Goal: Task Accomplishment & Management: Complete application form

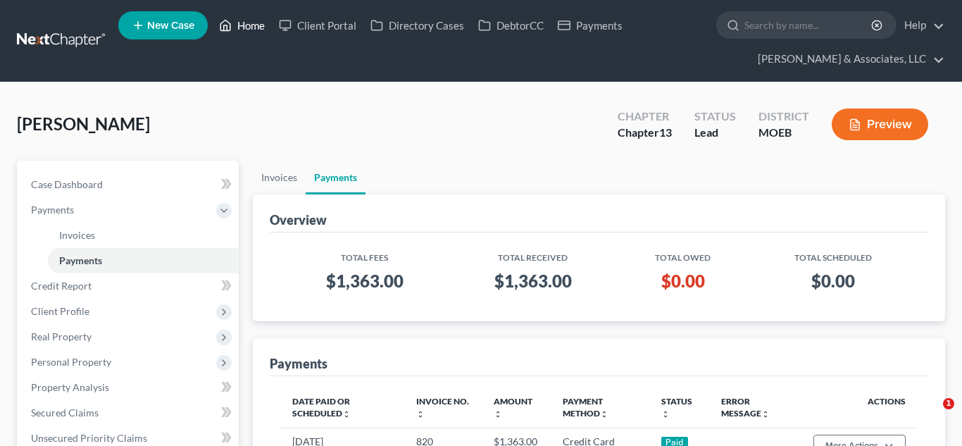
click at [253, 37] on link "Home" at bounding box center [242, 25] width 60 height 25
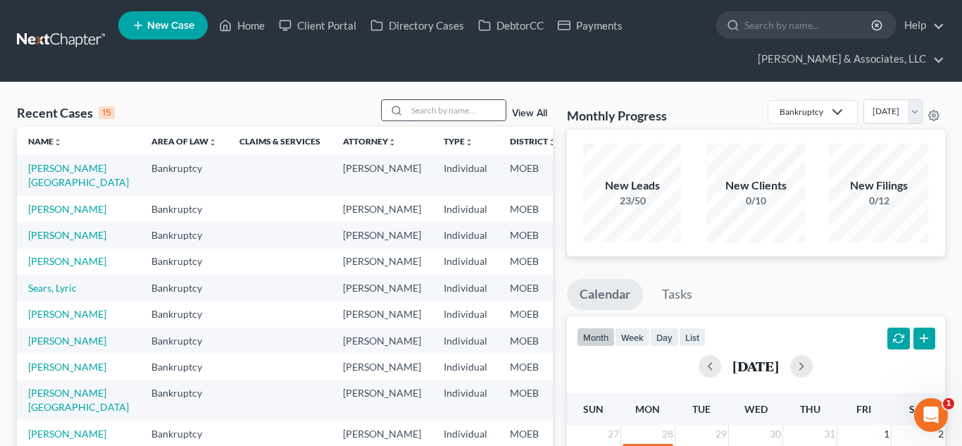
click at [465, 108] on input "search" at bounding box center [456, 110] width 99 height 20
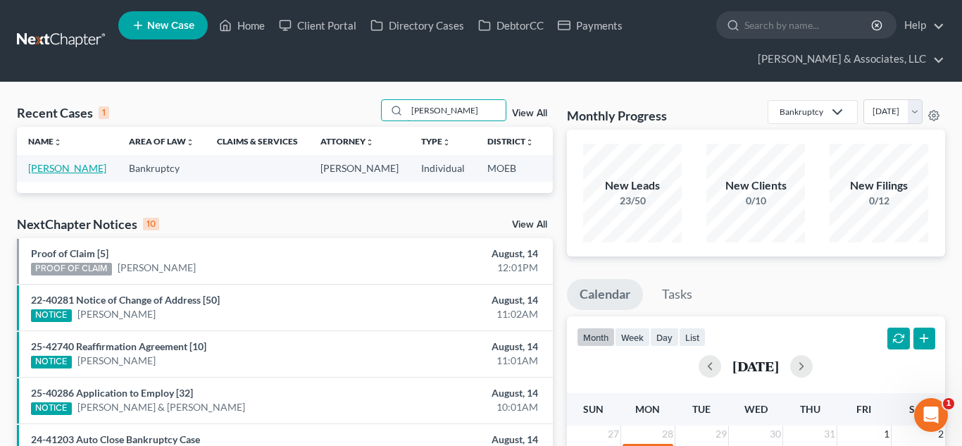
type input "[PERSON_NAME]"
click at [50, 166] on link "[PERSON_NAME]" at bounding box center [67, 168] width 78 height 12
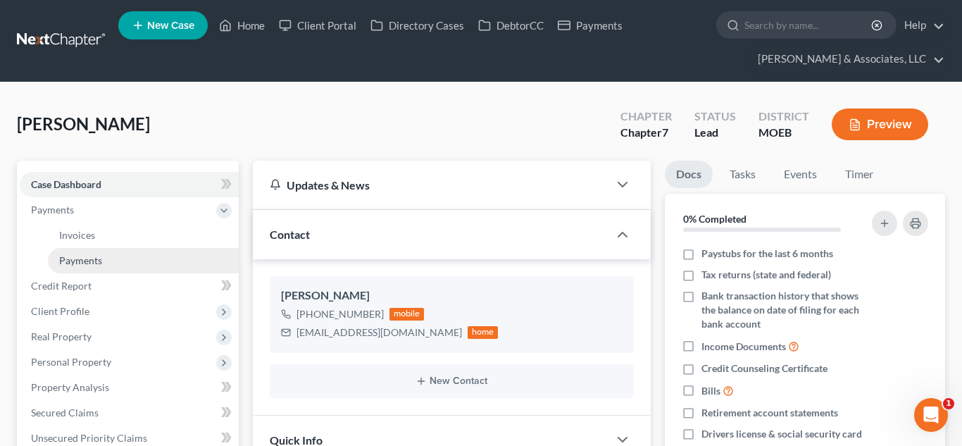
click at [82, 258] on span "Payments" at bounding box center [80, 260] width 43 height 12
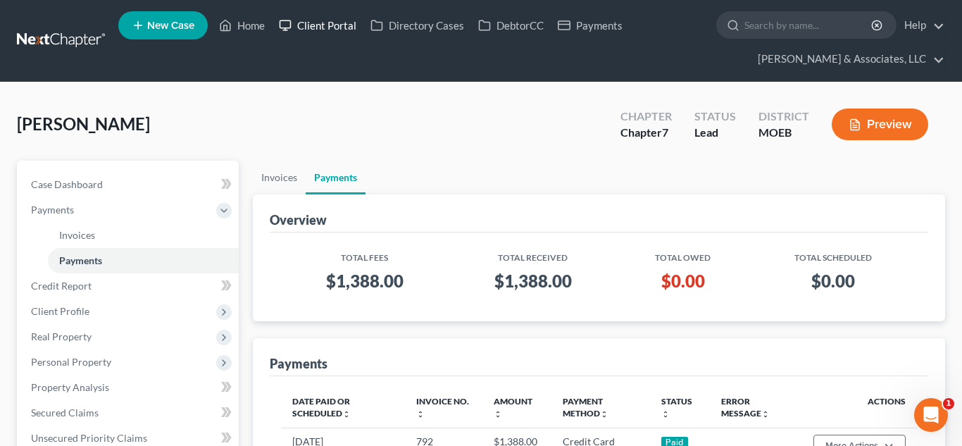
click at [306, 27] on link "Client Portal" at bounding box center [318, 25] width 92 height 25
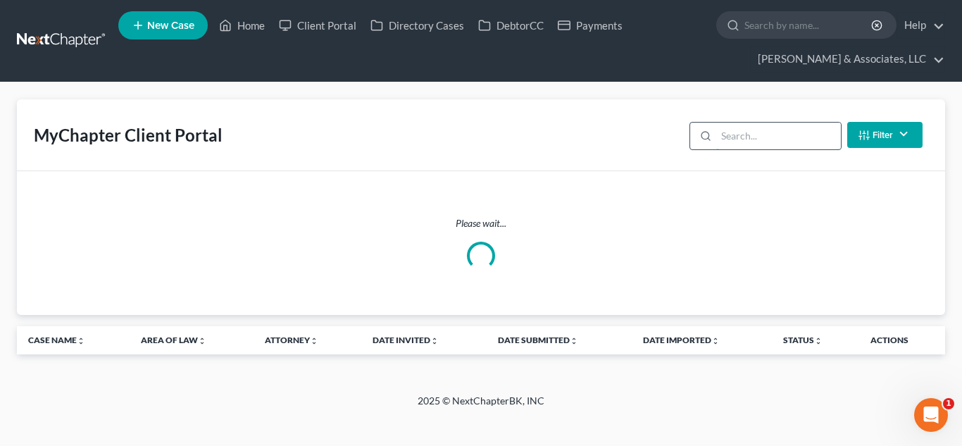
click at [744, 135] on input "search" at bounding box center [778, 136] width 125 height 27
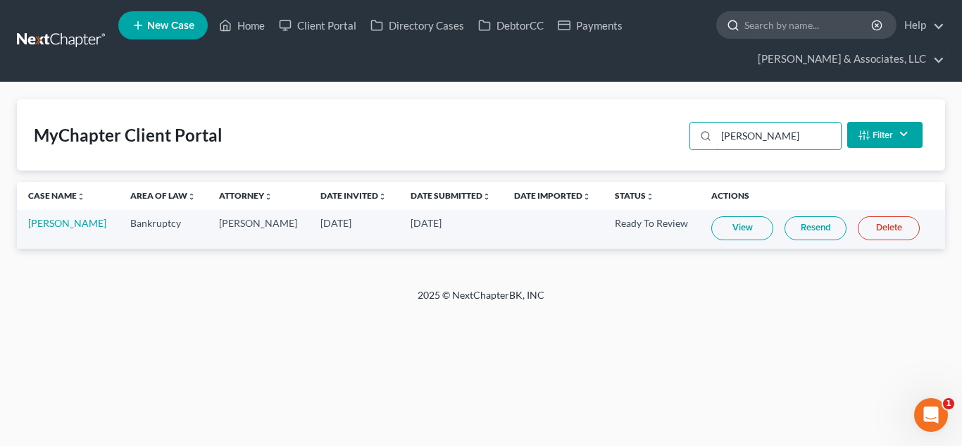
type input "[PERSON_NAME]"
click at [258, 26] on link "Home" at bounding box center [242, 25] width 60 height 25
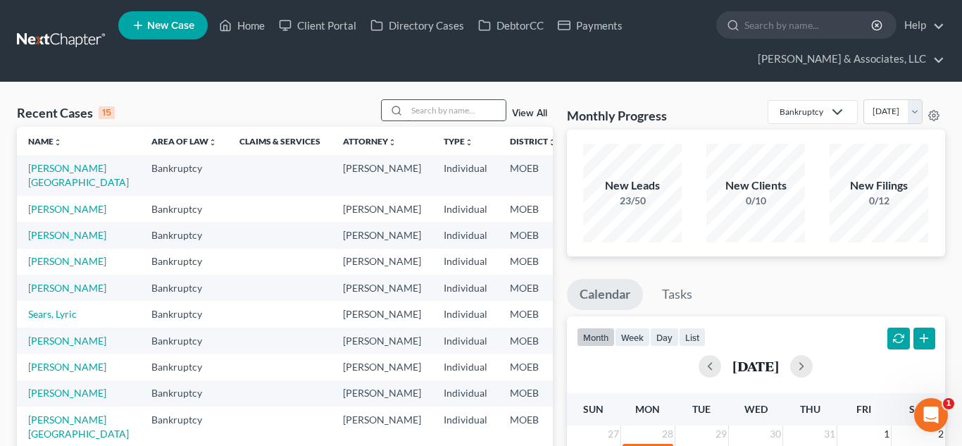
click at [434, 104] on input "search" at bounding box center [456, 110] width 99 height 20
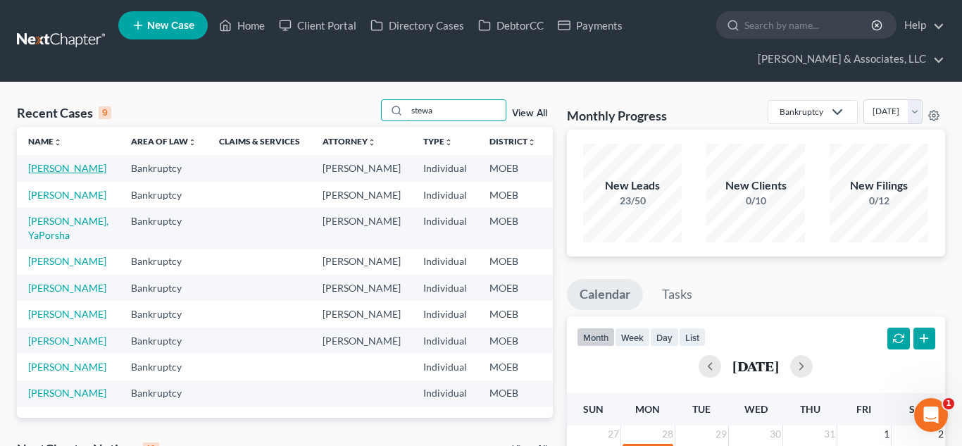
type input "stewa"
click at [51, 168] on link "[PERSON_NAME]" at bounding box center [67, 168] width 78 height 12
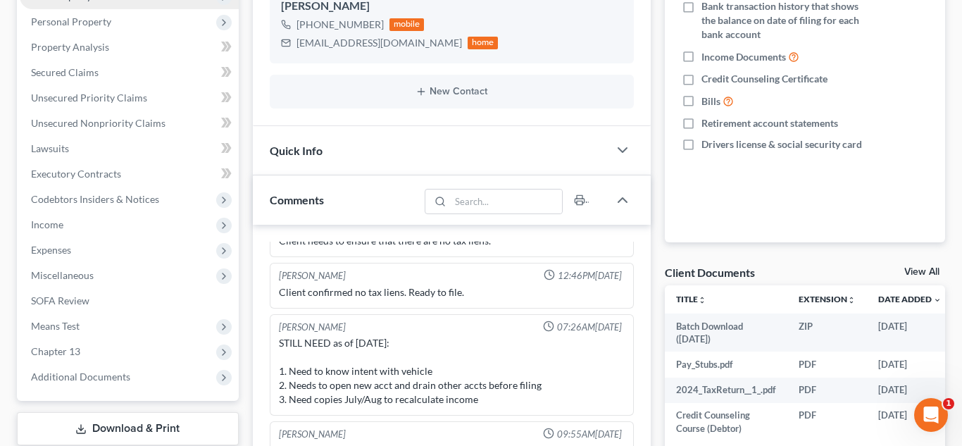
scroll to position [371, 0]
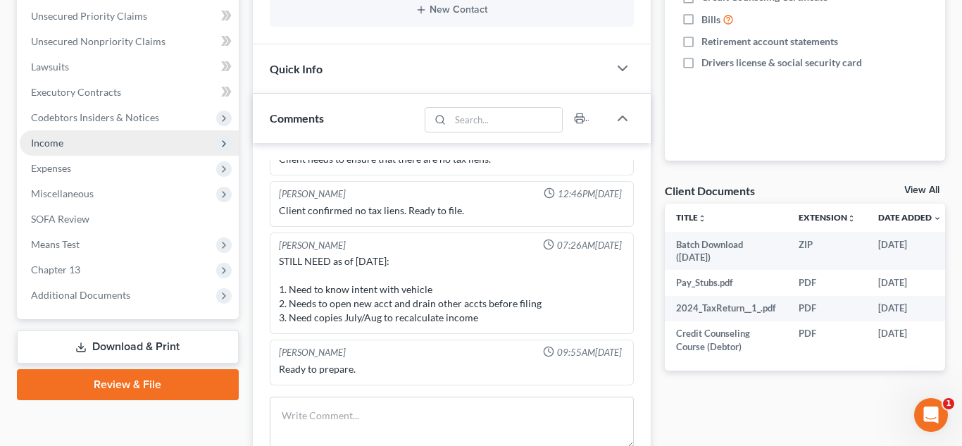
click at [48, 149] on span "Income" at bounding box center [129, 142] width 219 height 25
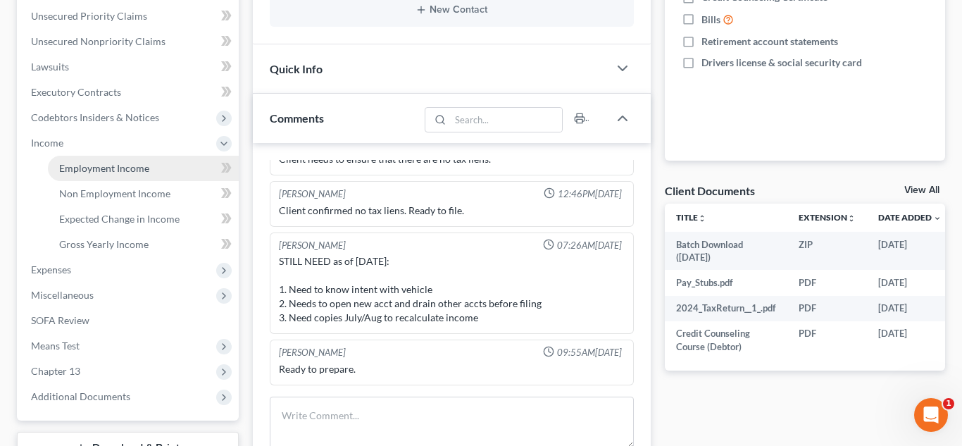
click at [96, 164] on span "Employment Income" at bounding box center [104, 168] width 90 height 12
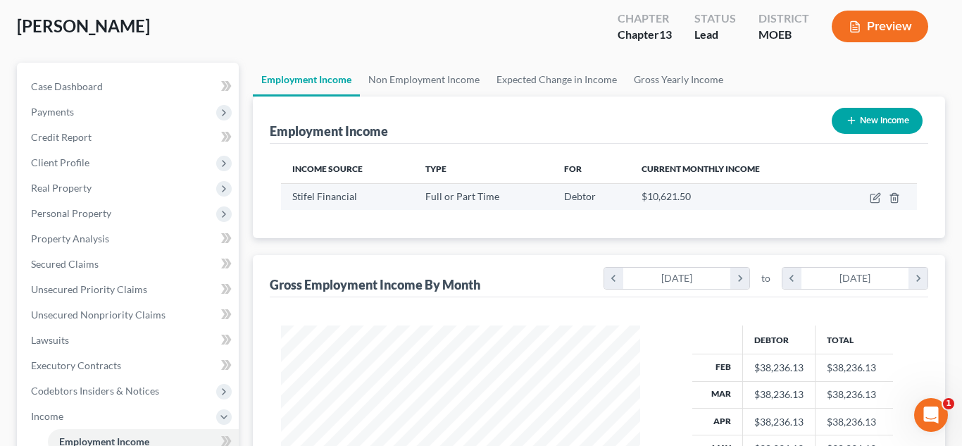
scroll to position [101, 0]
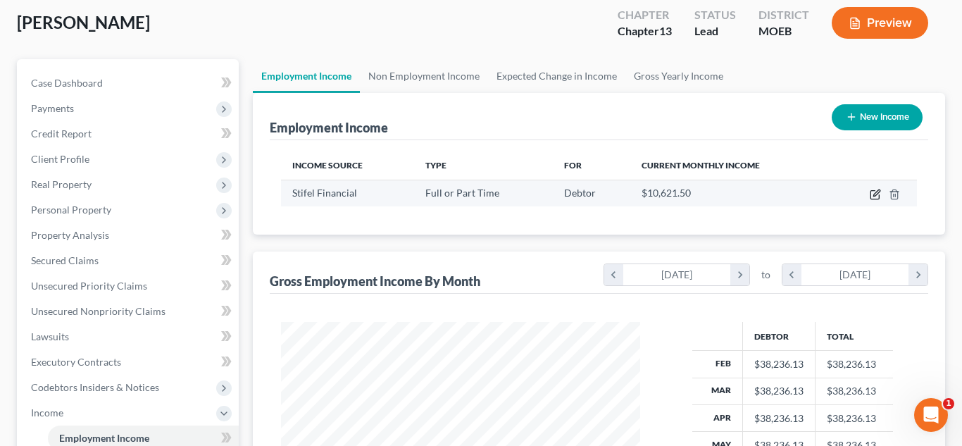
click at [871, 192] on icon "button" at bounding box center [875, 194] width 11 height 11
select select "0"
select select "26"
select select "1"
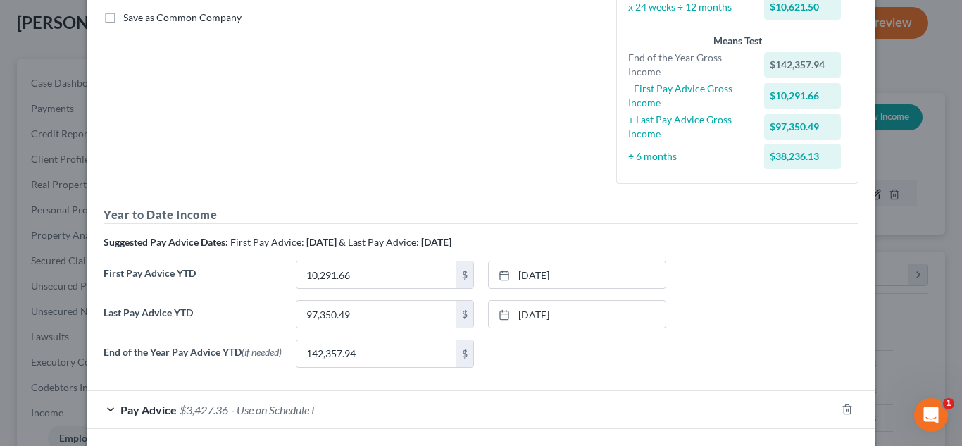
scroll to position [324, 0]
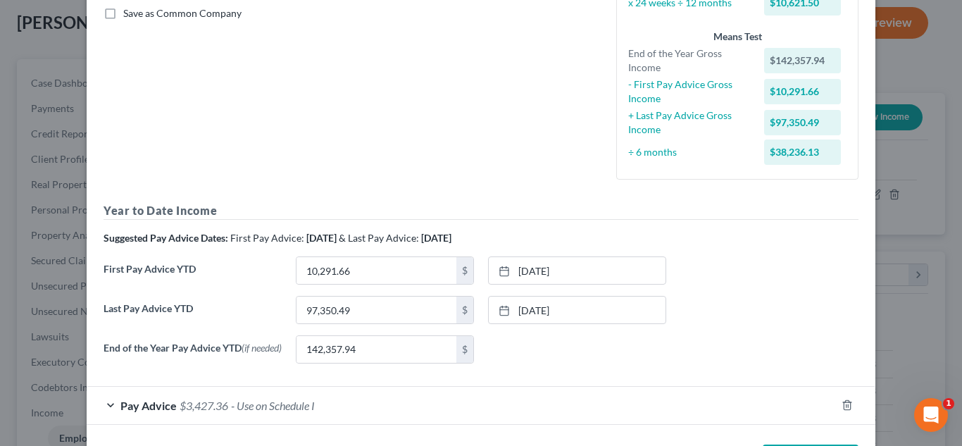
click at [406, 368] on div "End of the Year Pay Advice YTD (if needed) 142,357.94 $ None close Date Time ch…" at bounding box center [480, 354] width 769 height 39
click at [389, 359] on input "142,357.94" at bounding box center [377, 349] width 160 height 27
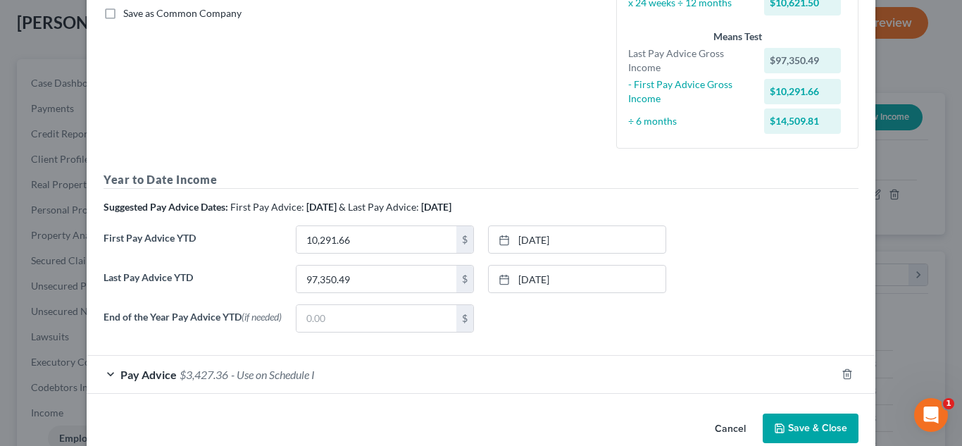
click at [791, 431] on button "Save & Close" at bounding box center [811, 428] width 96 height 30
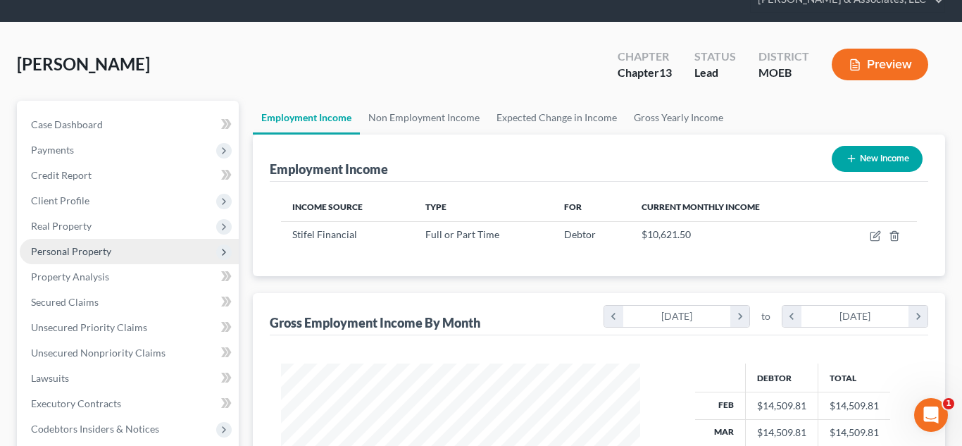
scroll to position [2, 0]
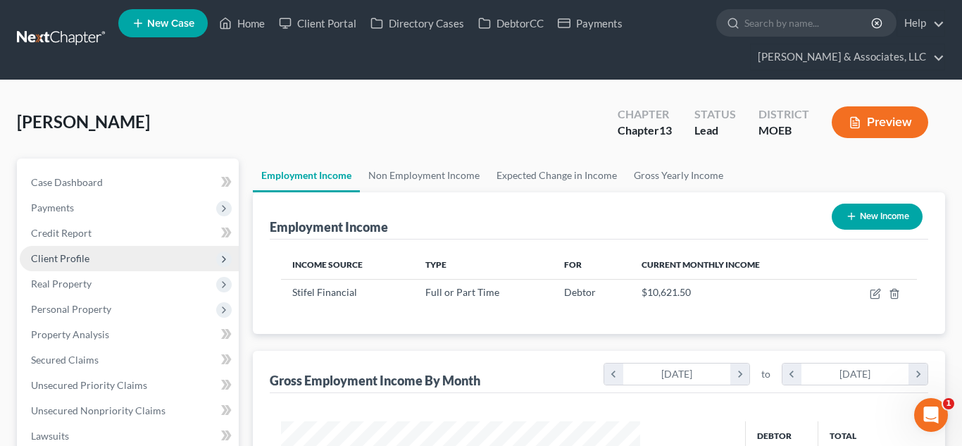
click at [96, 258] on span "Client Profile" at bounding box center [129, 258] width 219 height 25
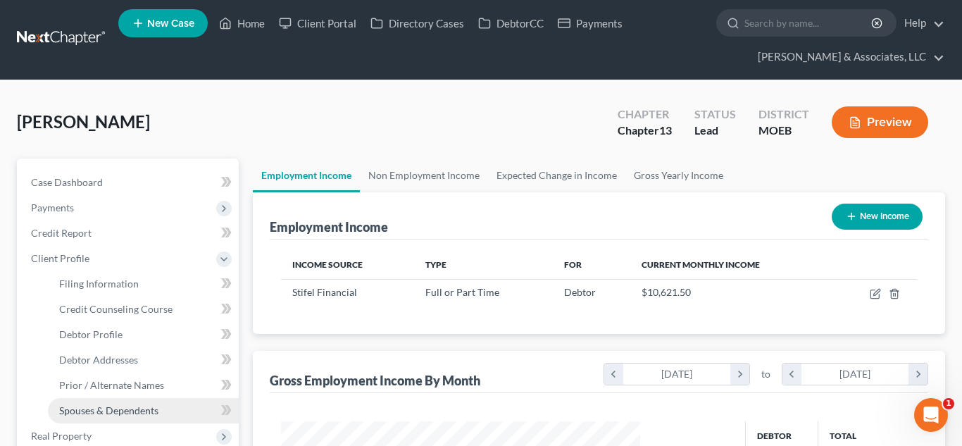
click at [129, 399] on link "Spouses & Dependents" at bounding box center [143, 410] width 191 height 25
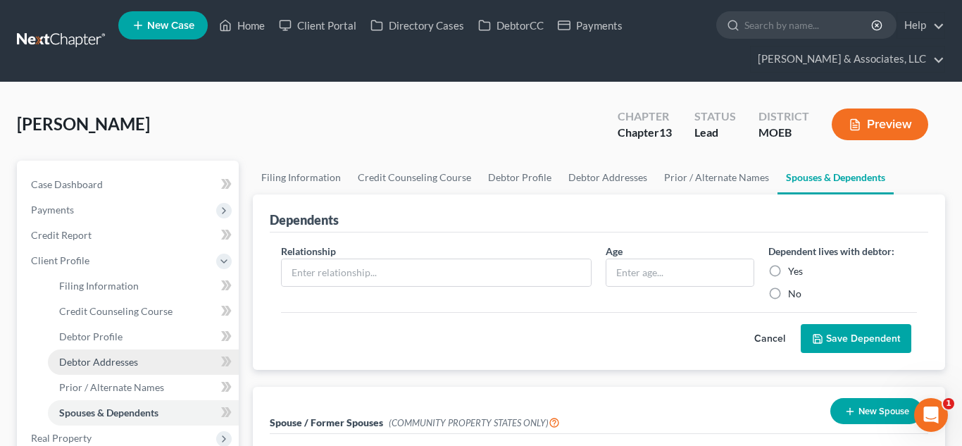
scroll to position [531, 0]
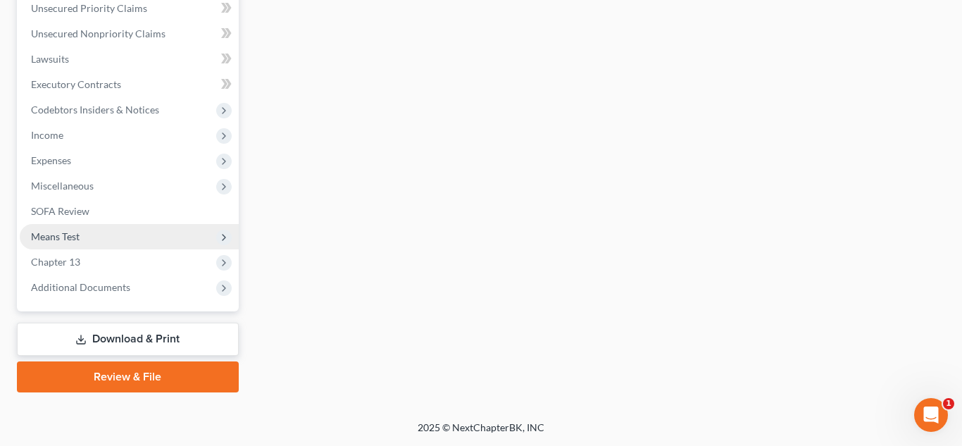
click at [66, 237] on span "Means Test" at bounding box center [55, 236] width 49 height 12
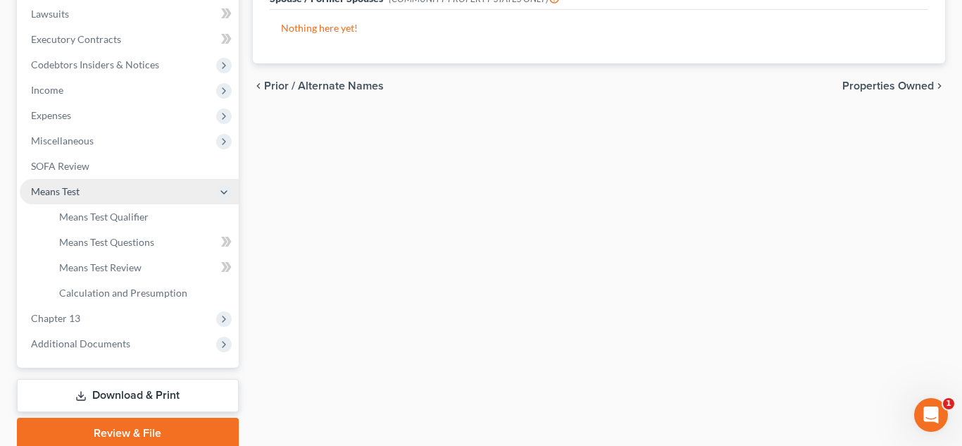
scroll to position [379, 0]
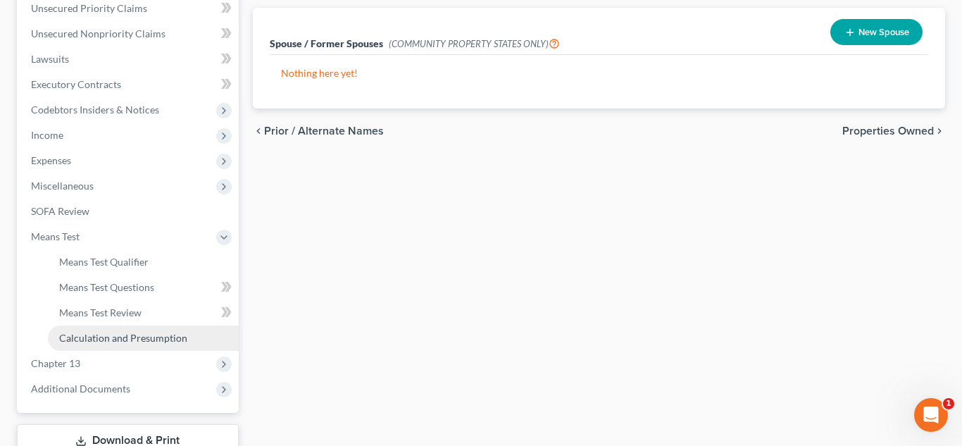
click at [101, 335] on span "Calculation and Presumption" at bounding box center [123, 338] width 128 height 12
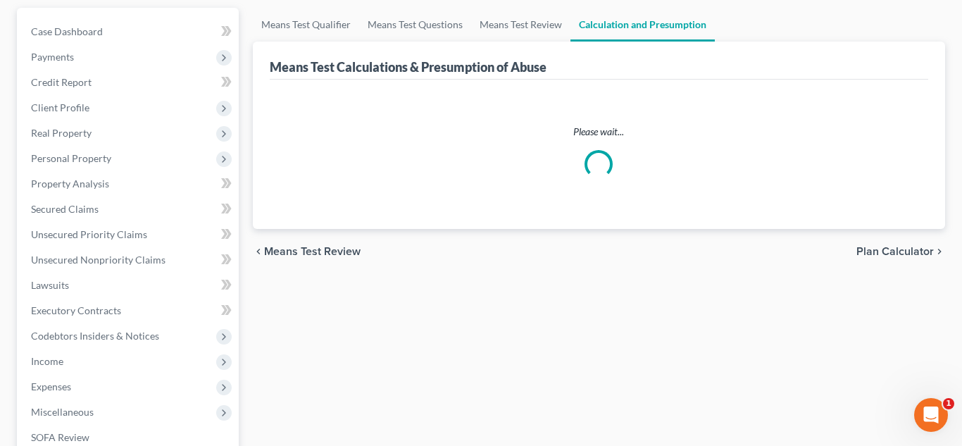
scroll to position [155, 0]
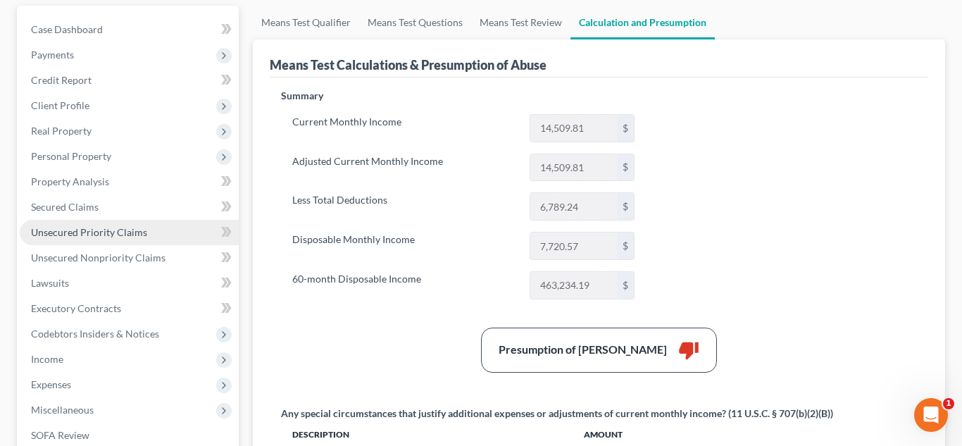
click at [69, 227] on span "Unsecured Priority Claims" at bounding box center [89, 232] width 116 height 12
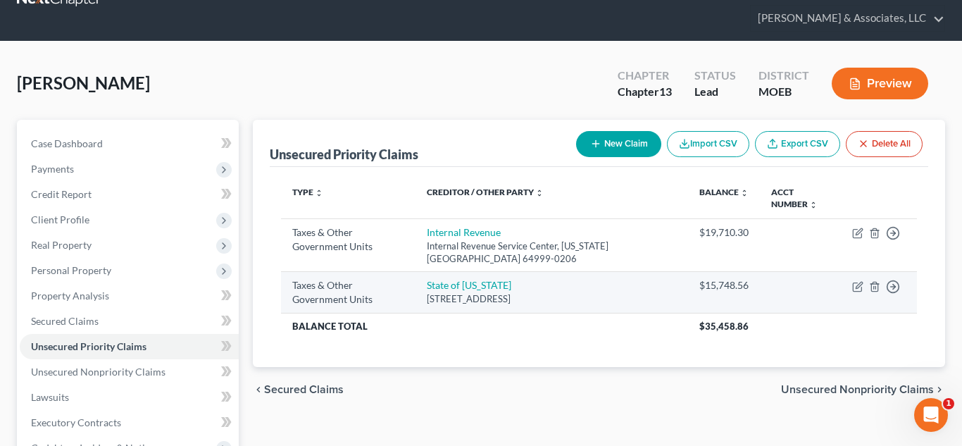
scroll to position [46, 0]
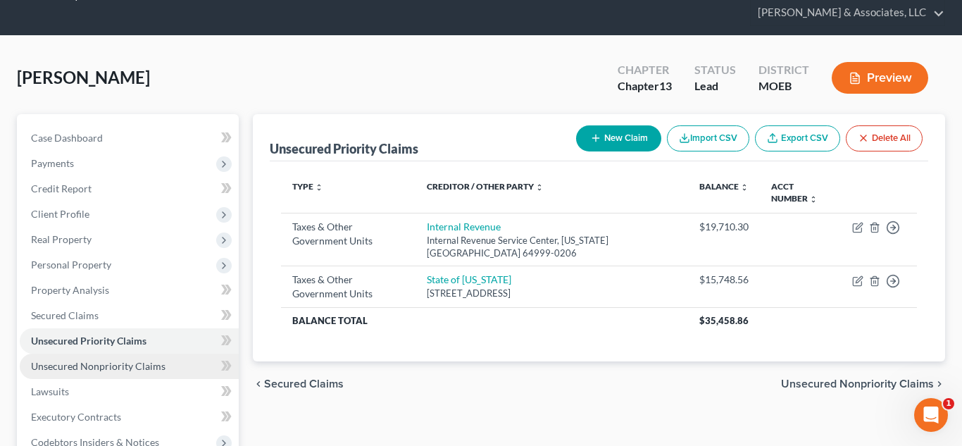
click at [147, 370] on span "Unsecured Nonpriority Claims" at bounding box center [98, 366] width 135 height 12
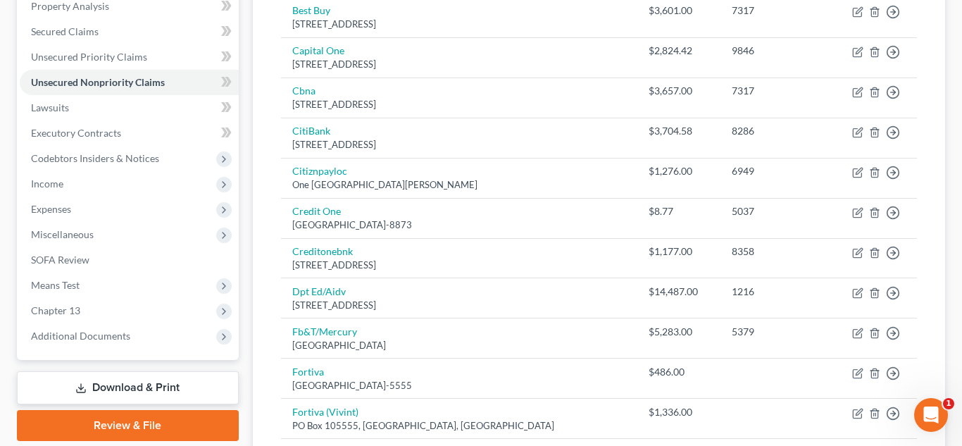
scroll to position [324, 0]
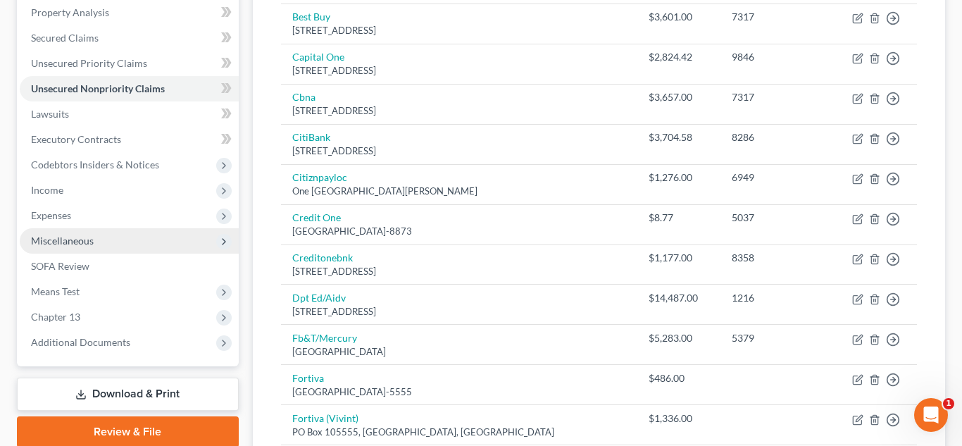
click at [110, 245] on span "Miscellaneous" at bounding box center [129, 240] width 219 height 25
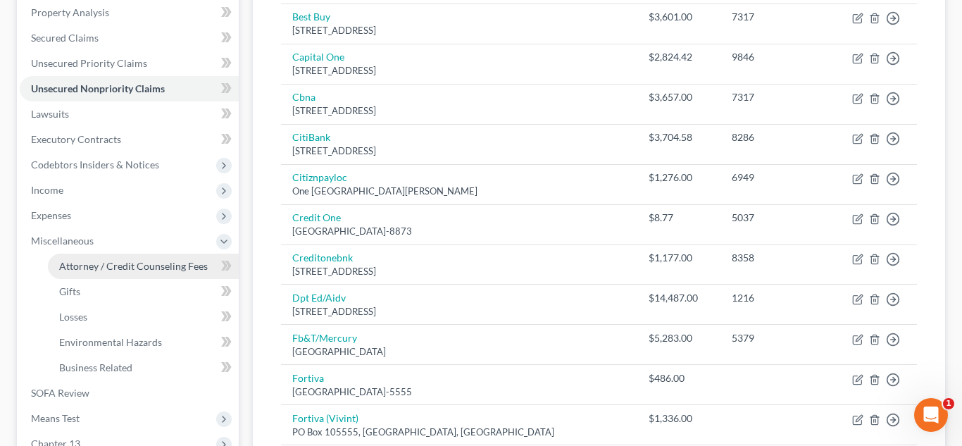
click at [125, 271] on span "Attorney / Credit Counseling Fees" at bounding box center [133, 266] width 149 height 12
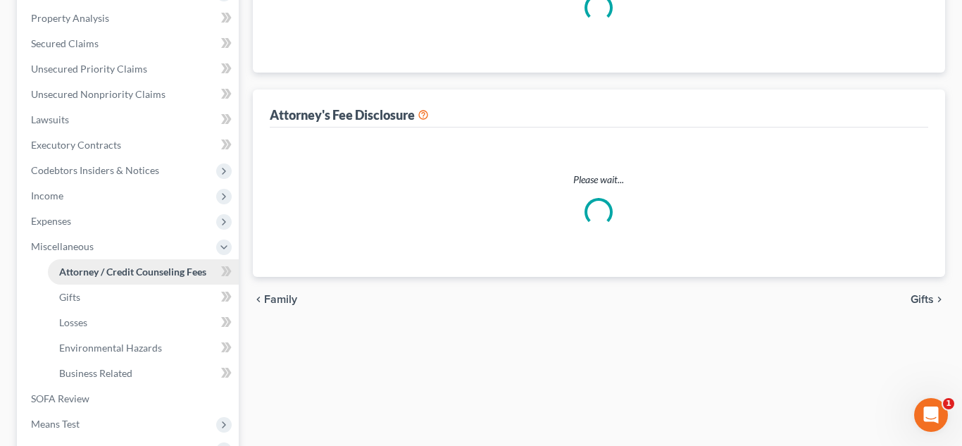
scroll to position [130, 0]
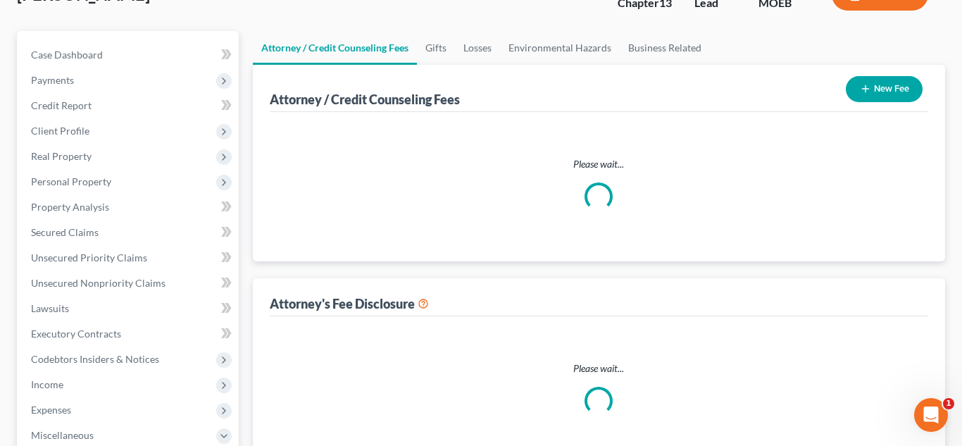
select select "0"
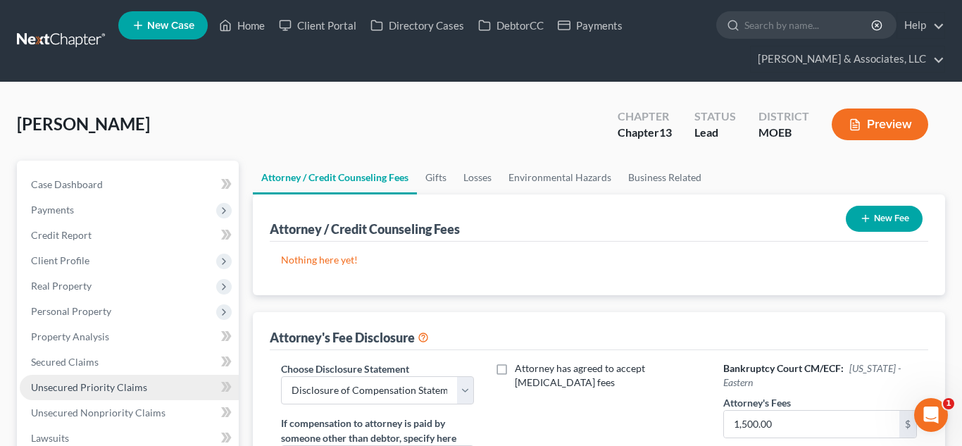
scroll to position [506, 0]
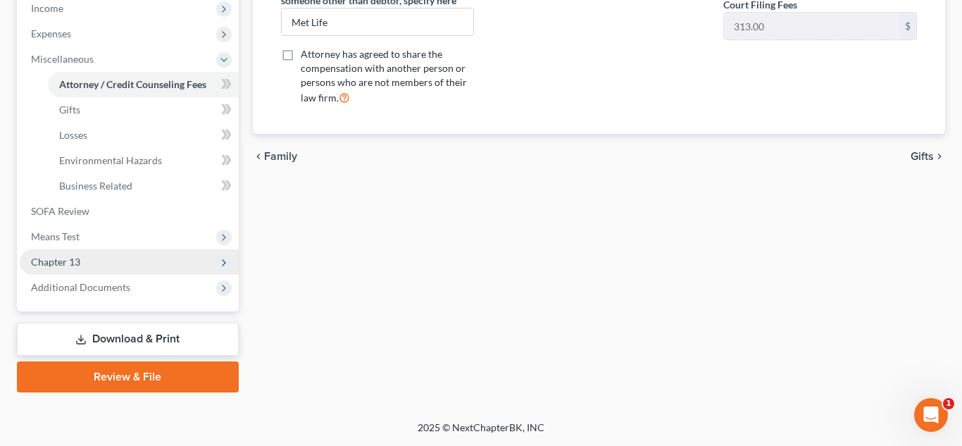
click at [68, 272] on span "Chapter 13" at bounding box center [129, 261] width 219 height 25
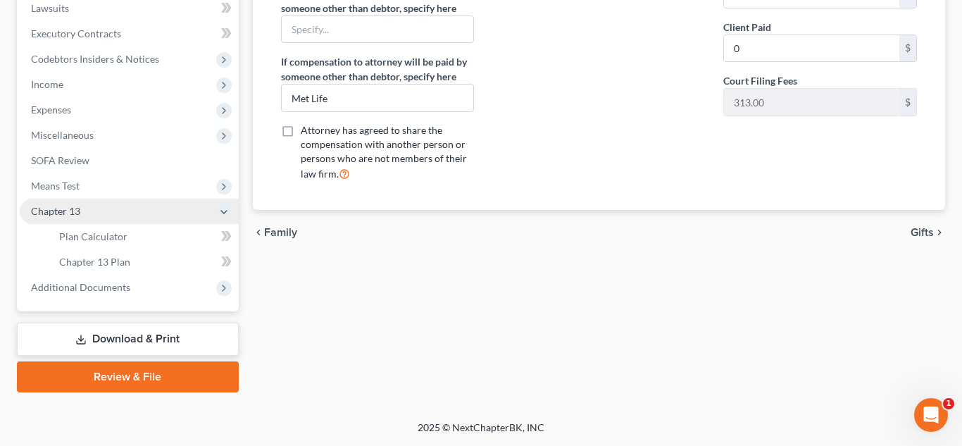
scroll to position [430, 0]
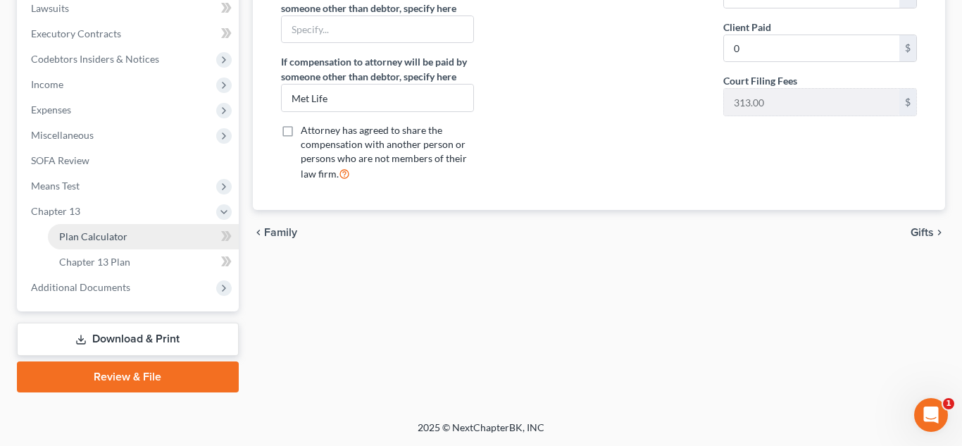
click at [130, 240] on link "Plan Calculator" at bounding box center [143, 236] width 191 height 25
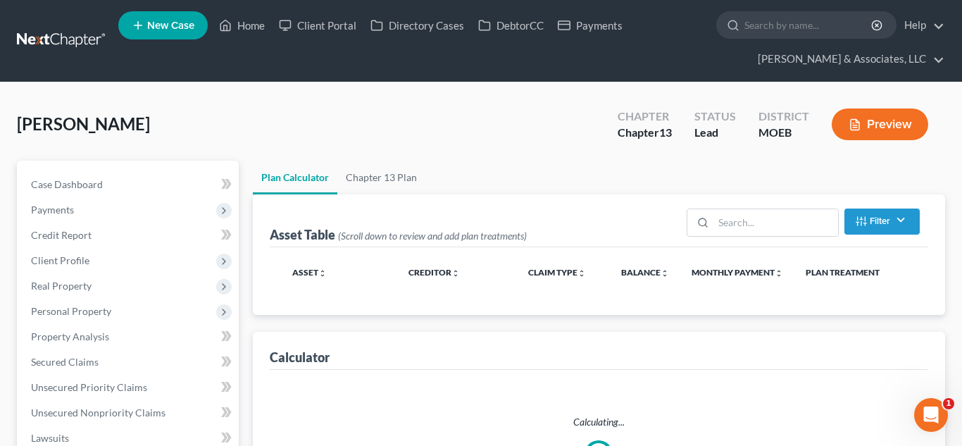
select select "59"
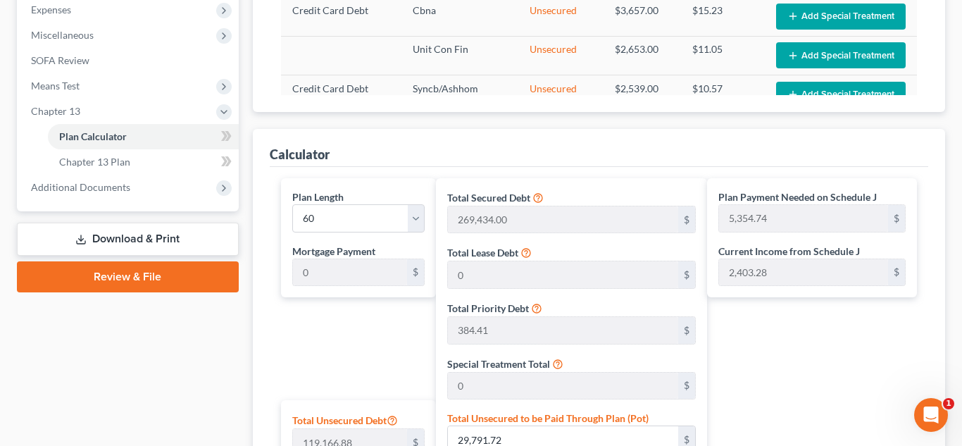
scroll to position [532, 0]
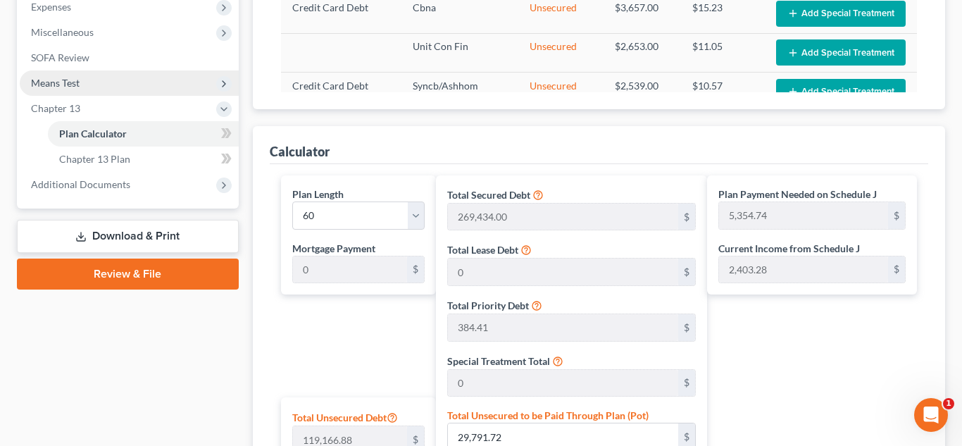
click at [56, 82] on span "Means Test" at bounding box center [55, 83] width 49 height 12
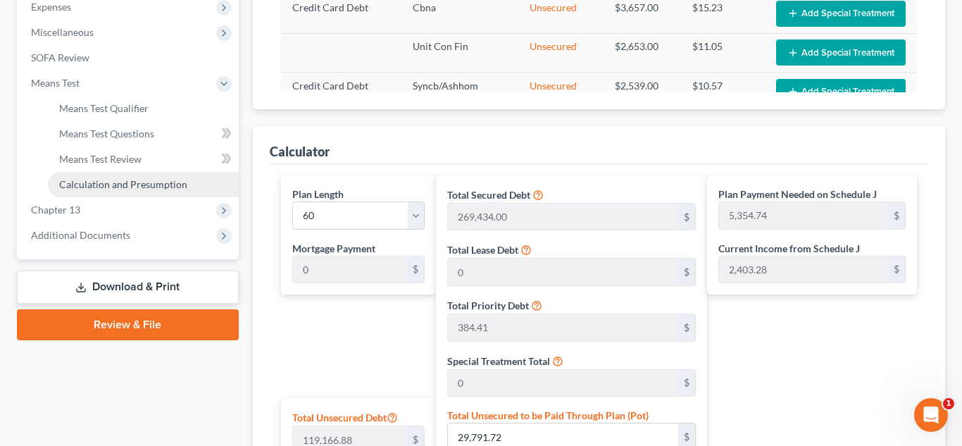
click at [108, 186] on span "Calculation and Presumption" at bounding box center [123, 184] width 128 height 12
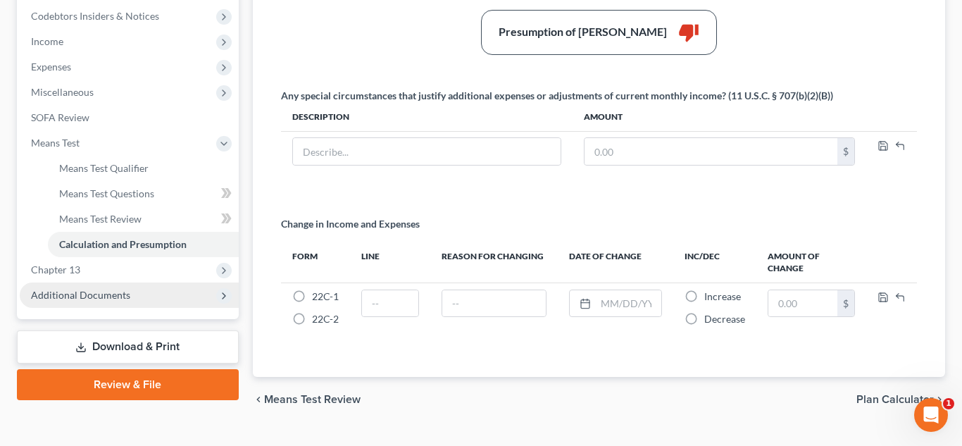
scroll to position [502, 0]
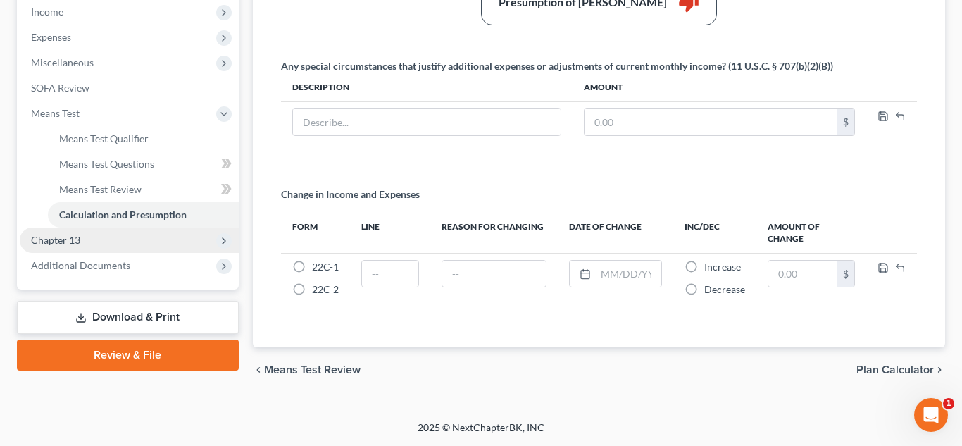
click at [57, 250] on span "Chapter 13" at bounding box center [129, 239] width 219 height 25
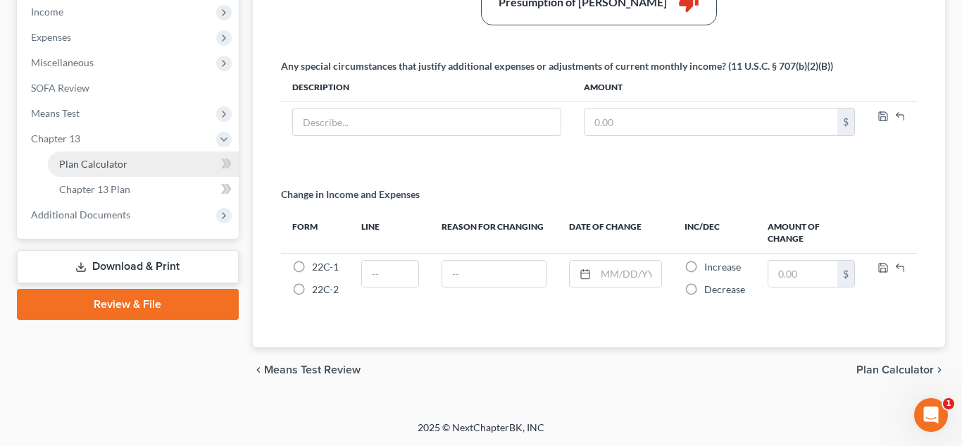
click at [97, 168] on span "Plan Calculator" at bounding box center [93, 164] width 68 height 12
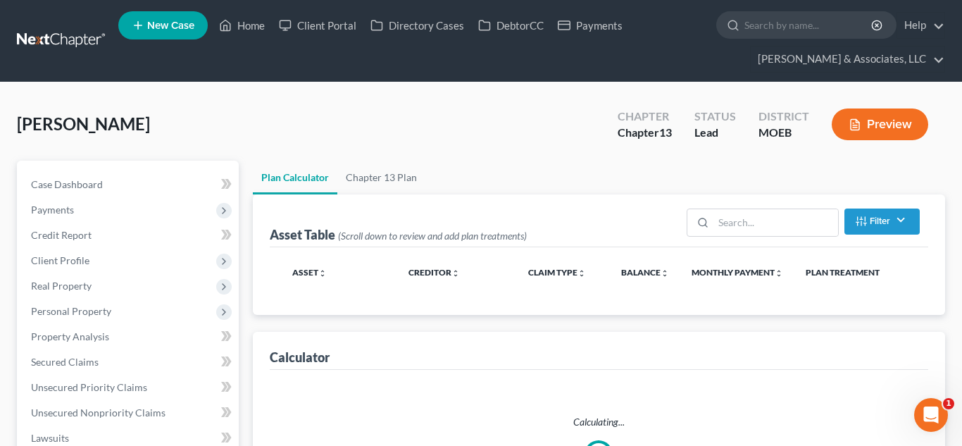
select select "59"
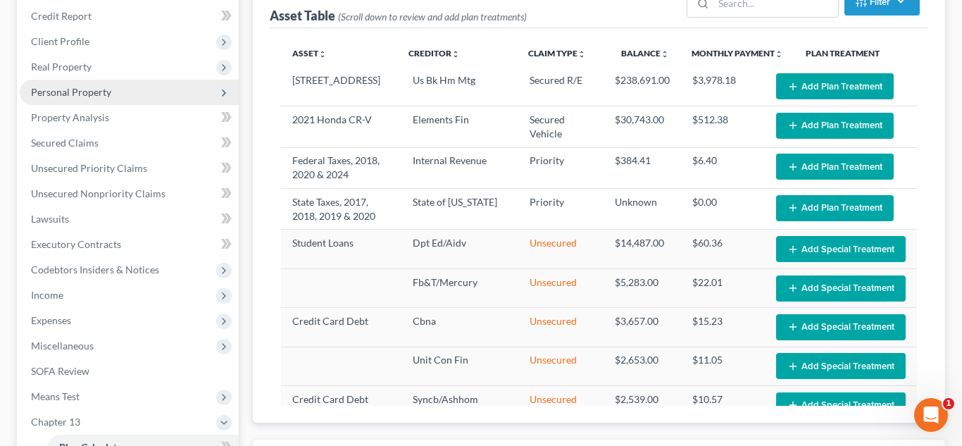
scroll to position [245, 0]
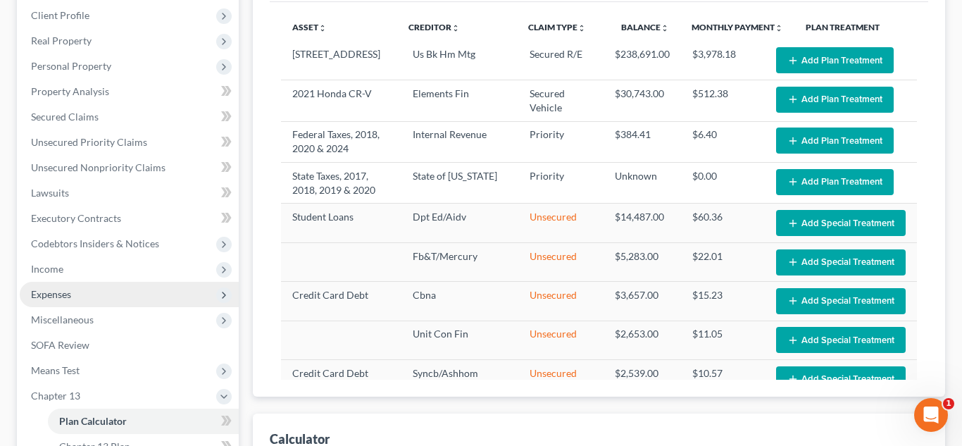
click at [61, 298] on span "Expenses" at bounding box center [51, 294] width 40 height 12
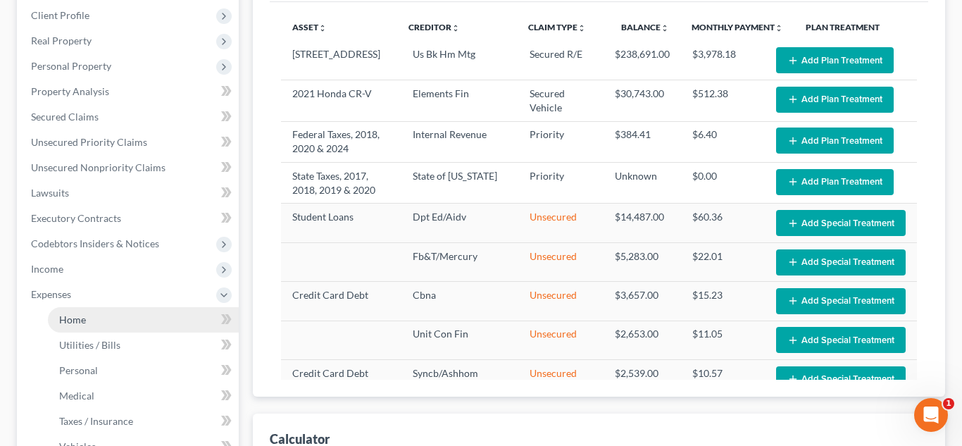
click at [77, 310] on link "Home" at bounding box center [143, 319] width 191 height 25
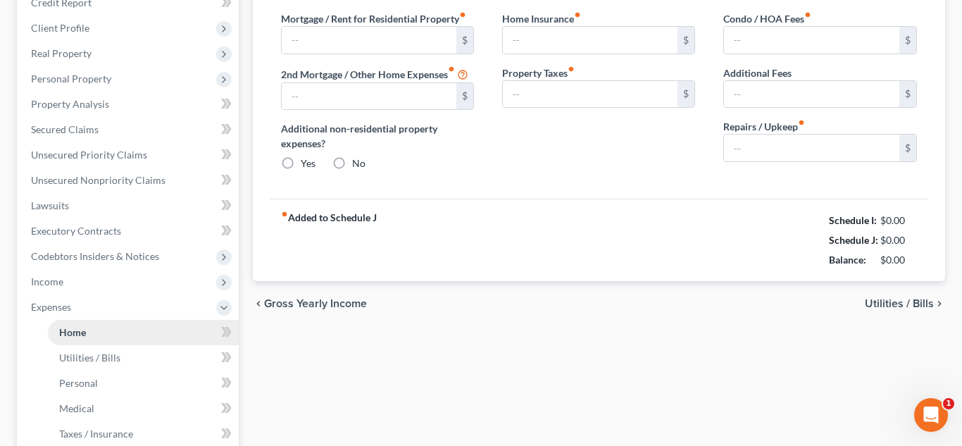
scroll to position [86, 0]
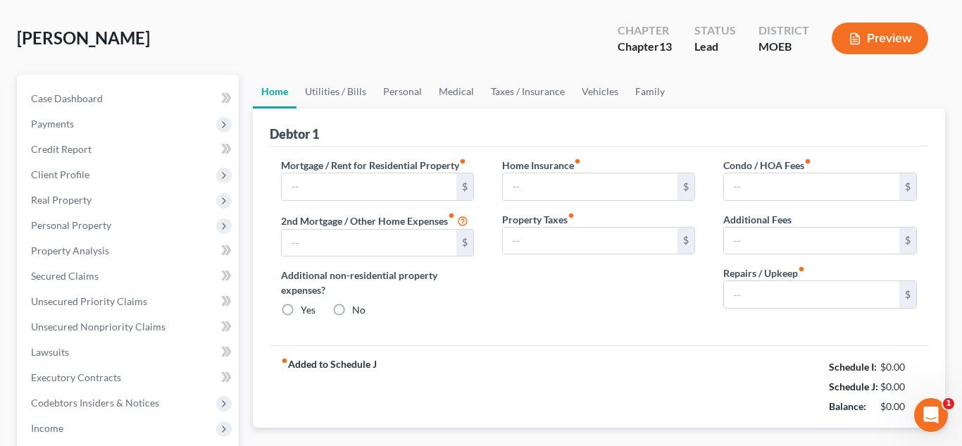
type input "1,470.14"
type input "0.00"
radio input "true"
type input "0.00"
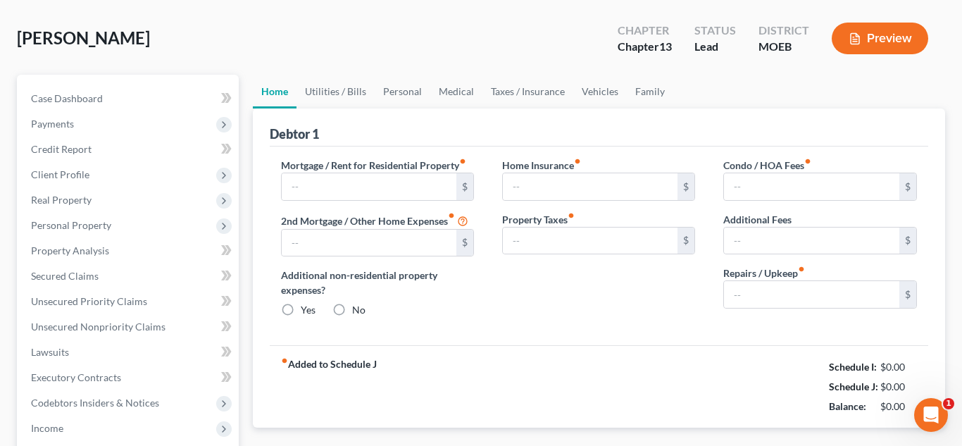
type input "235.00"
type input "33.00"
type input "100.00"
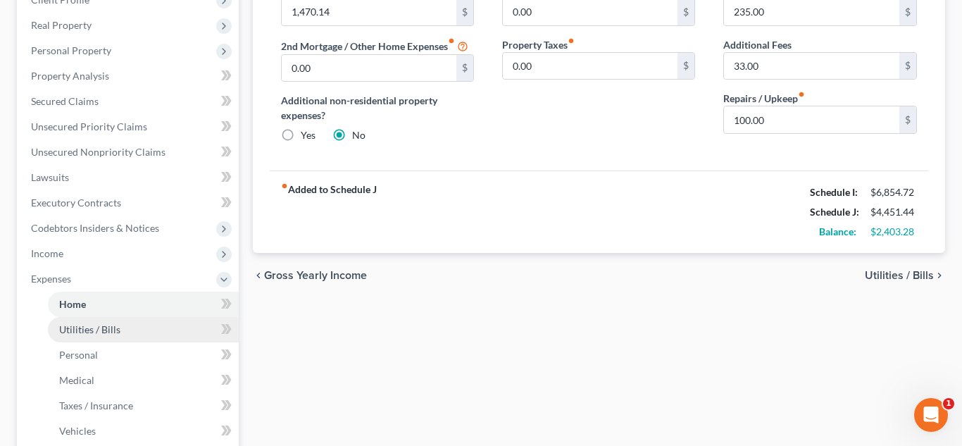
scroll to position [556, 0]
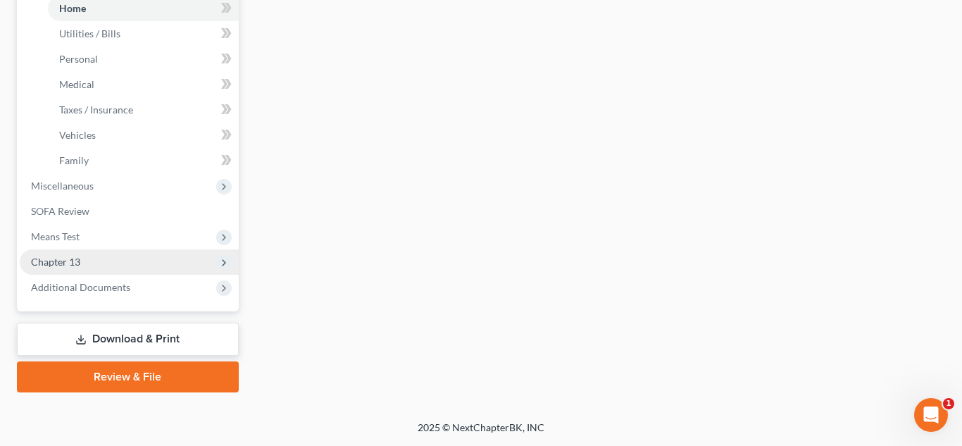
click at [47, 261] on span "Chapter 13" at bounding box center [55, 262] width 49 height 12
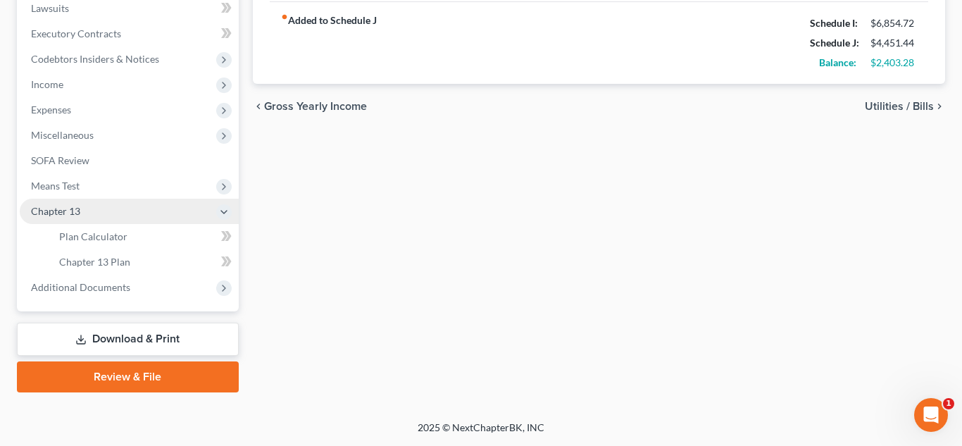
scroll to position [430, 0]
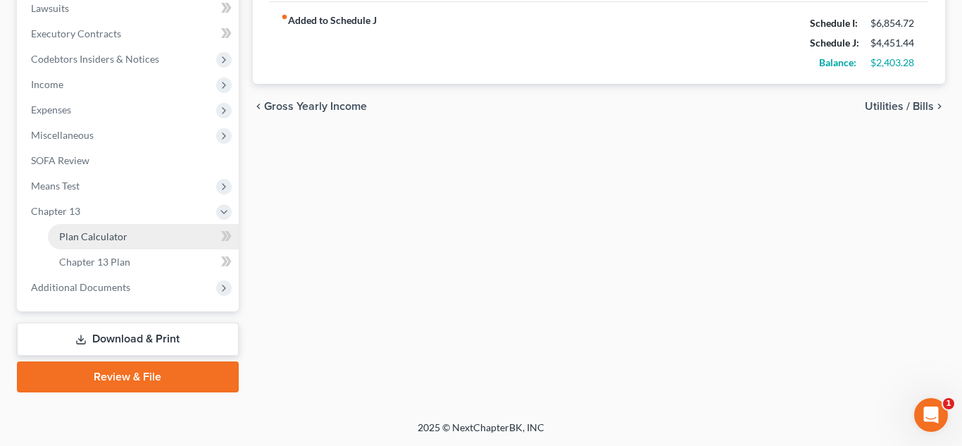
click at [85, 241] on span "Plan Calculator" at bounding box center [93, 236] width 68 height 12
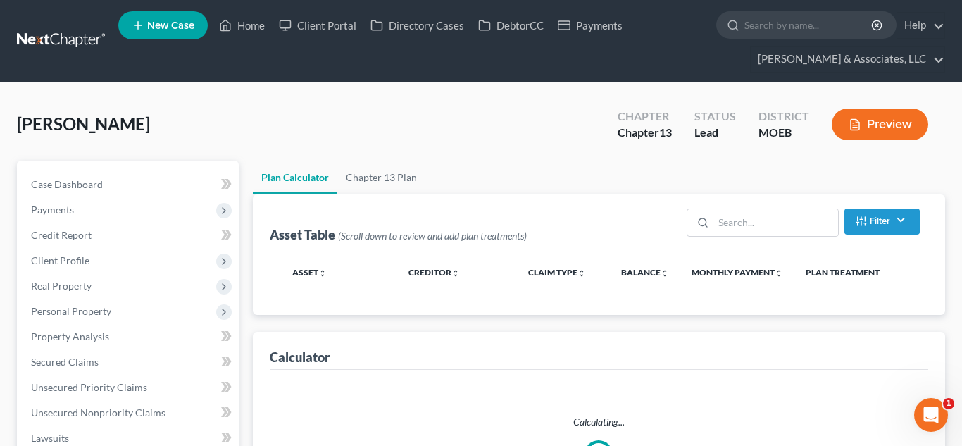
select select "59"
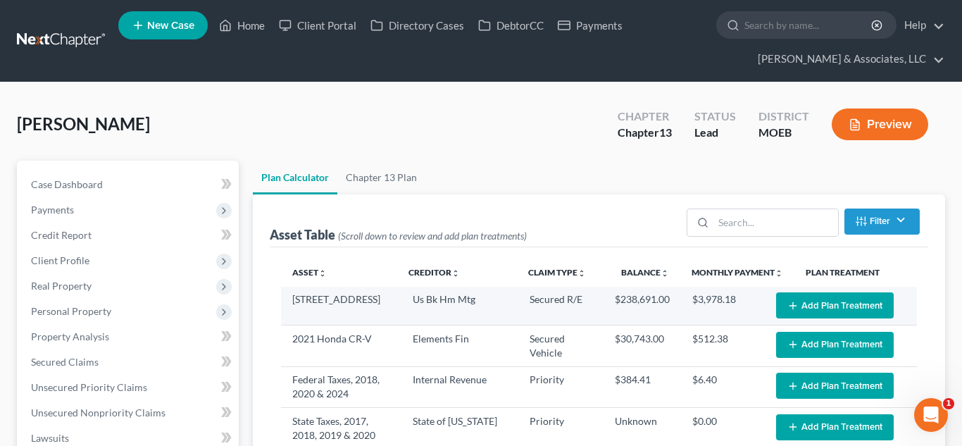
scroll to position [199, 0]
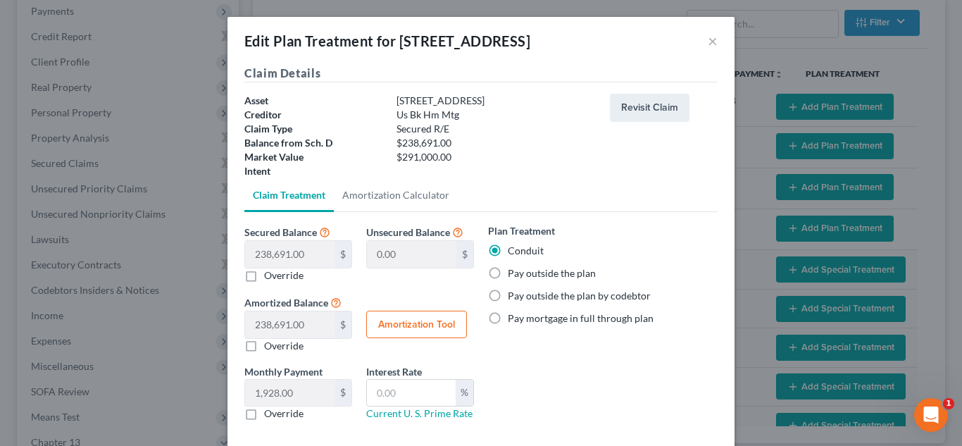
click at [508, 276] on label "Pay outside the plan" at bounding box center [552, 273] width 88 height 14
click at [513, 275] on input "Pay outside the plan" at bounding box center [517, 270] width 9 height 9
radio input "true"
click at [508, 248] on label "Conduit" at bounding box center [526, 251] width 36 height 14
click at [513, 248] on input "Conduit" at bounding box center [517, 248] width 9 height 9
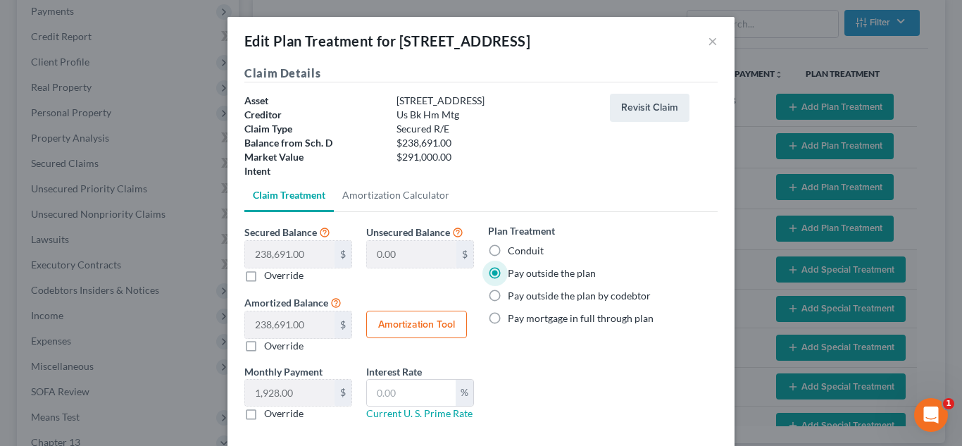
radio input "true"
click at [508, 274] on label "Pay outside the plan" at bounding box center [552, 273] width 88 height 14
click at [513, 274] on input "Pay outside the plan" at bounding box center [517, 270] width 9 height 9
radio input "true"
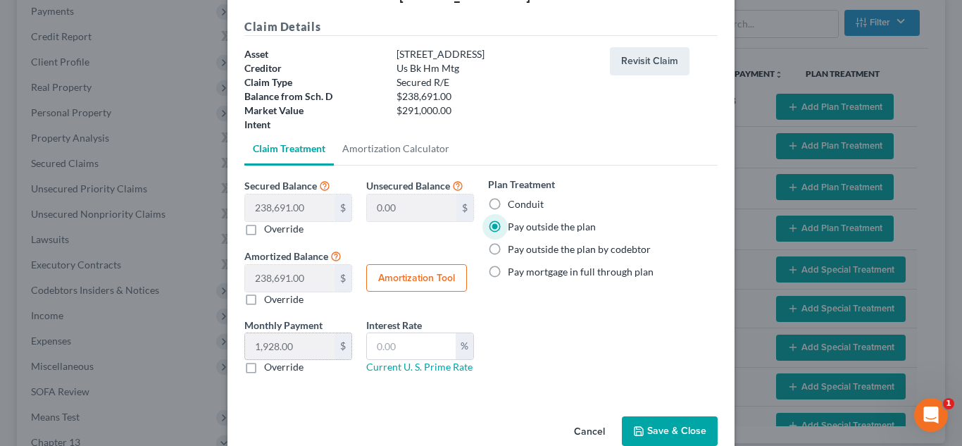
scroll to position [75, 0]
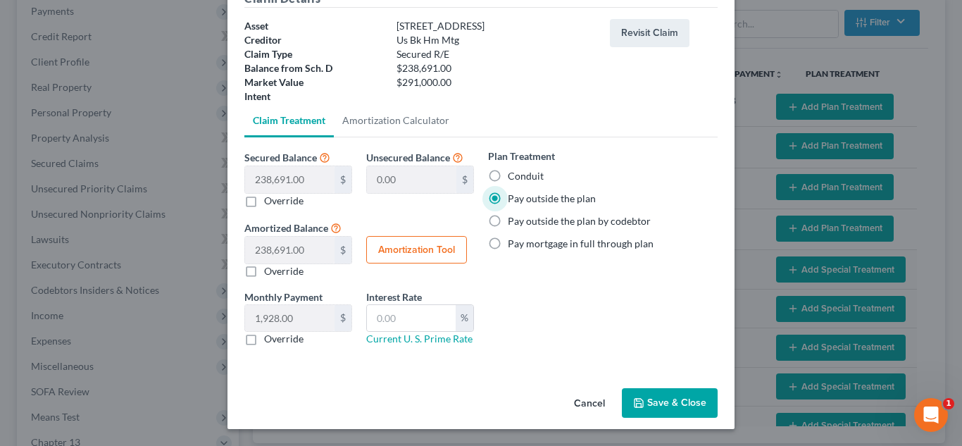
click at [264, 341] on label "Override" at bounding box center [283, 339] width 39 height 14
click at [270, 341] on input "Override" at bounding box center [274, 336] width 9 height 9
checkbox input "true"
click at [270, 318] on input "text" at bounding box center [289, 318] width 89 height 27
type input "1,470.14"
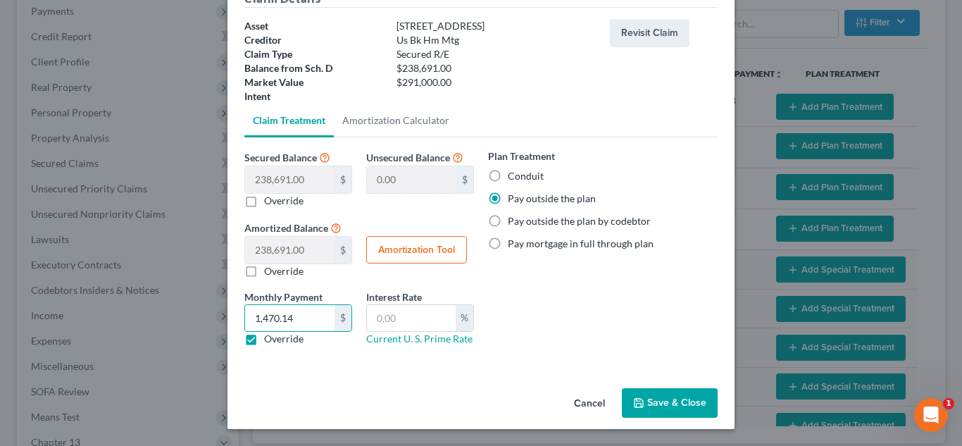
click at [508, 175] on label "Conduit" at bounding box center [526, 176] width 36 height 14
click at [513, 175] on input "Conduit" at bounding box center [517, 173] width 9 height 9
radio input "true"
click at [403, 125] on link "Amortization Calculator" at bounding box center [396, 121] width 124 height 34
type input "238,691.00"
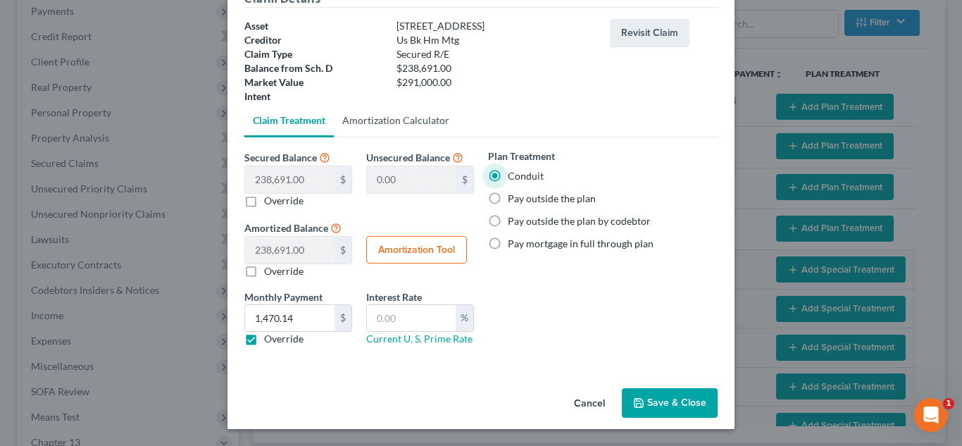
type input "60"
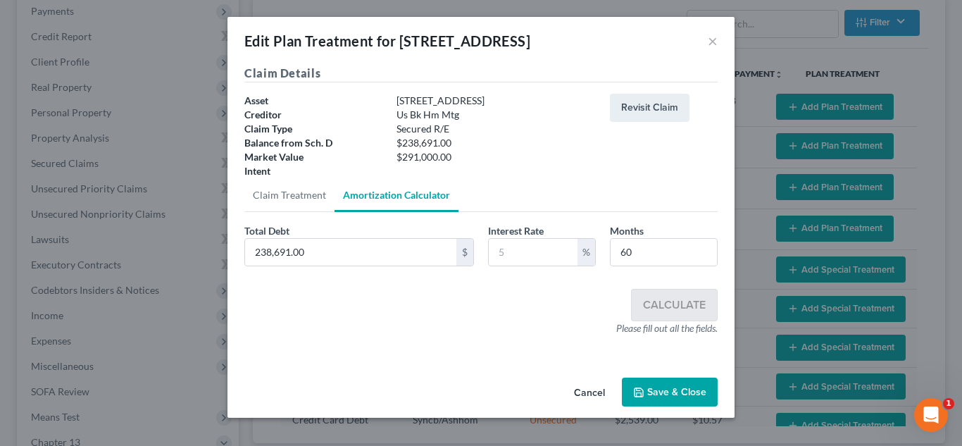
scroll to position [0, 0]
click at [280, 193] on link "Claim Treatment" at bounding box center [289, 195] width 90 height 34
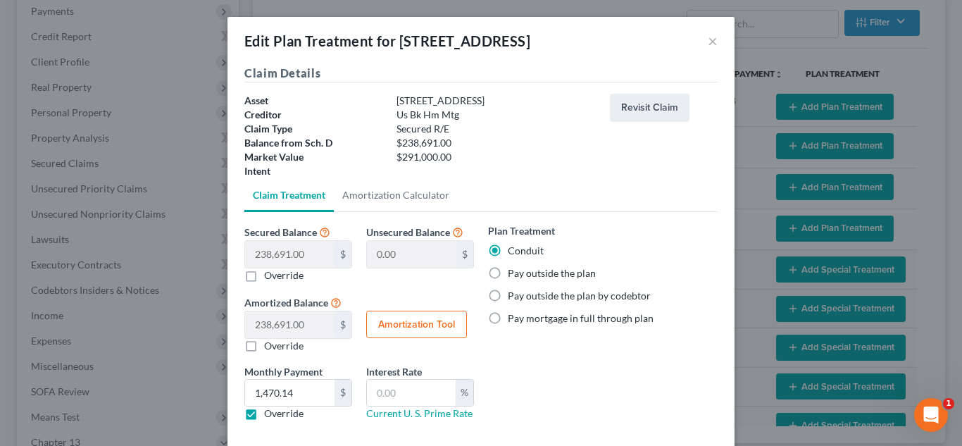
scroll to position [75, 0]
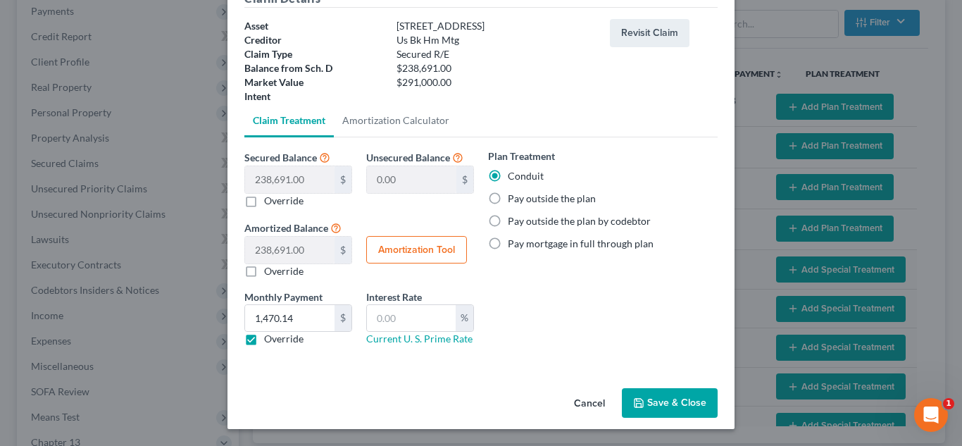
click at [671, 400] on button "Save & Close" at bounding box center [670, 403] width 96 height 30
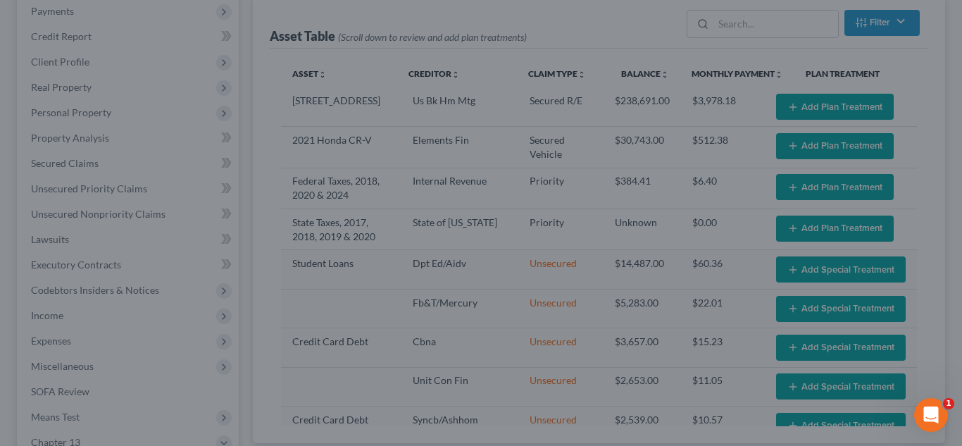
select select "59"
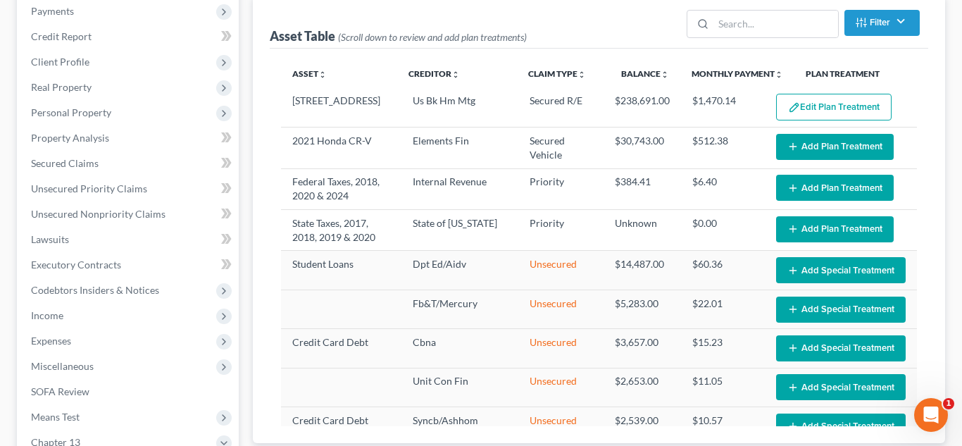
click at [805, 150] on button "Add Plan Treatment" at bounding box center [835, 147] width 118 height 26
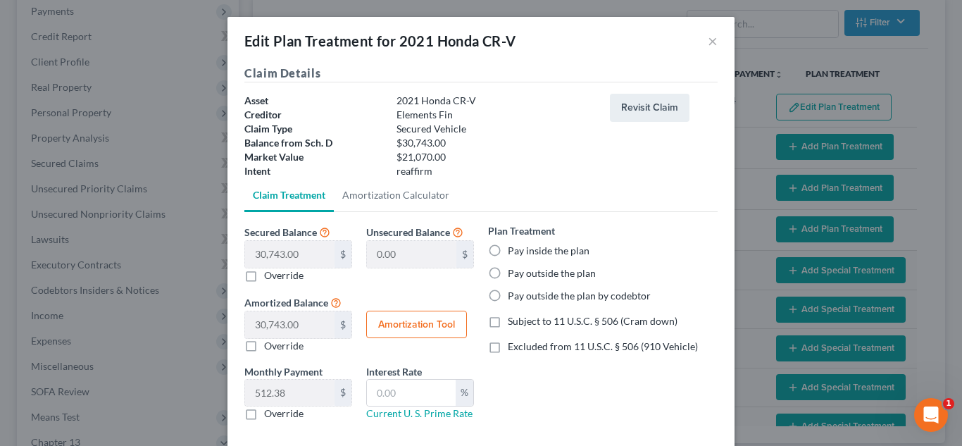
click at [508, 252] on label "Pay inside the plan" at bounding box center [549, 251] width 82 height 14
click at [513, 252] on input "Pay inside the plan" at bounding box center [517, 248] width 9 height 9
radio input "true"
click at [408, 199] on link "Amortization Calculator" at bounding box center [396, 195] width 124 height 34
type input "30,743.00"
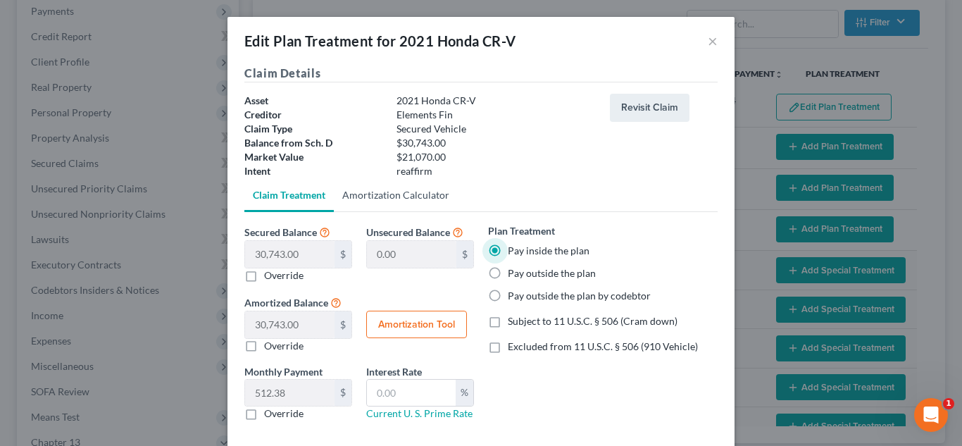
type input "60"
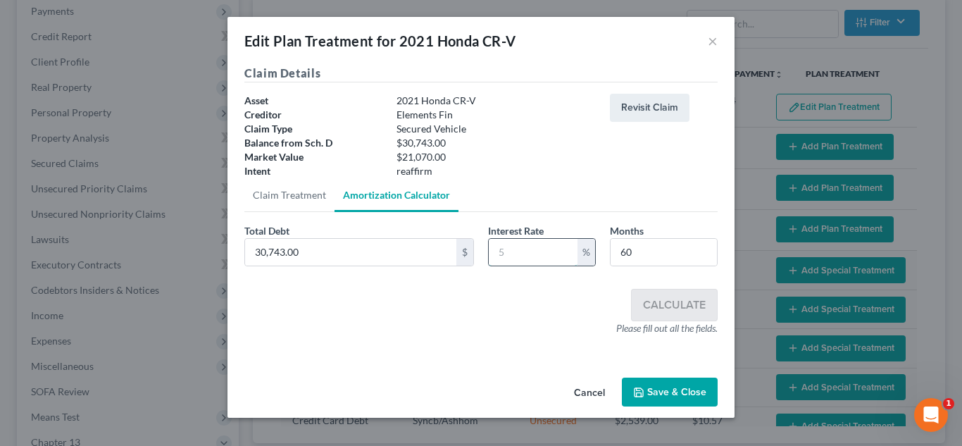
click at [509, 255] on input "text" at bounding box center [533, 252] width 89 height 27
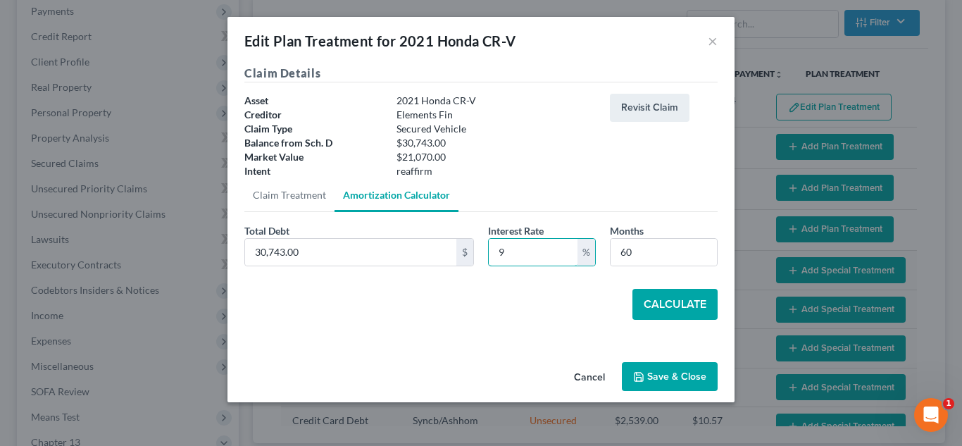
type input "9"
click at [661, 298] on button "Calculate" at bounding box center [674, 304] width 85 height 31
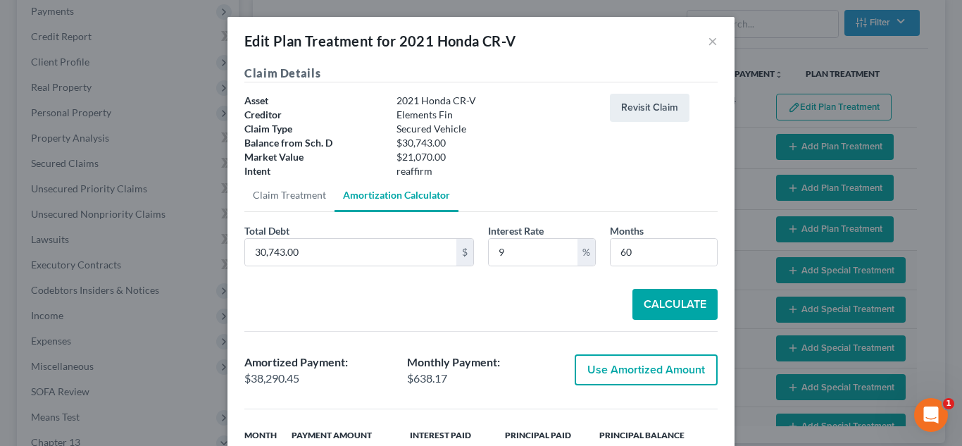
click at [602, 362] on button "Use Amortized Amount" at bounding box center [646, 369] width 143 height 31
type input "38,290.44"
checkbox input "true"
type input "638.17"
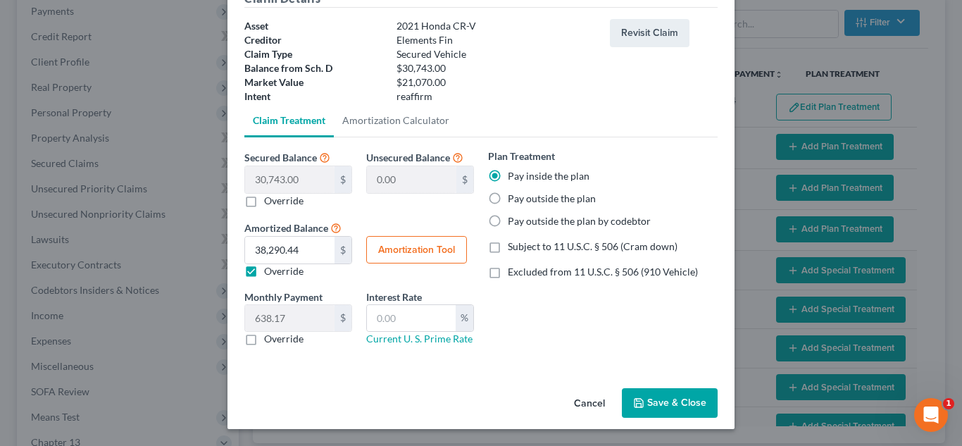
click at [649, 404] on button "Save & Close" at bounding box center [670, 403] width 96 height 30
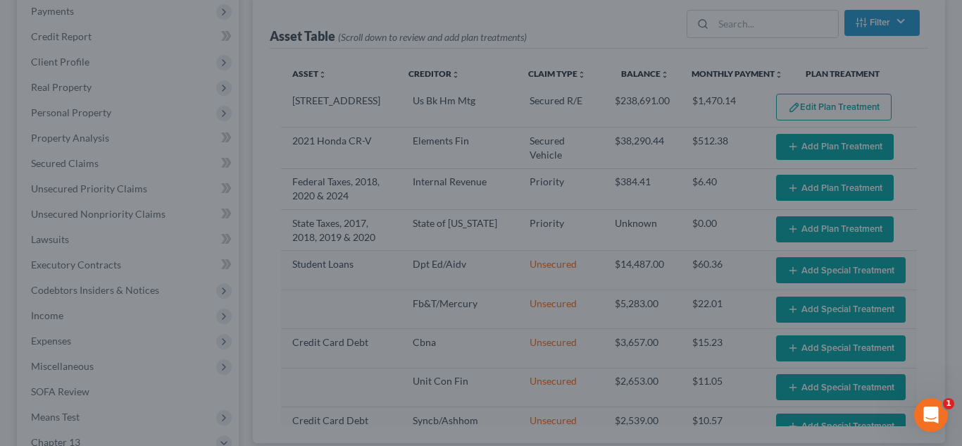
select select "59"
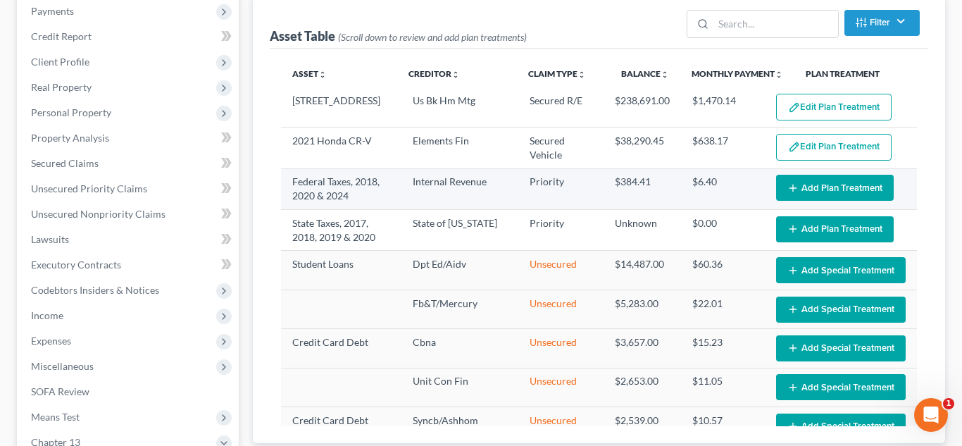
click at [806, 201] on button "Add Plan Treatment" at bounding box center [835, 188] width 118 height 26
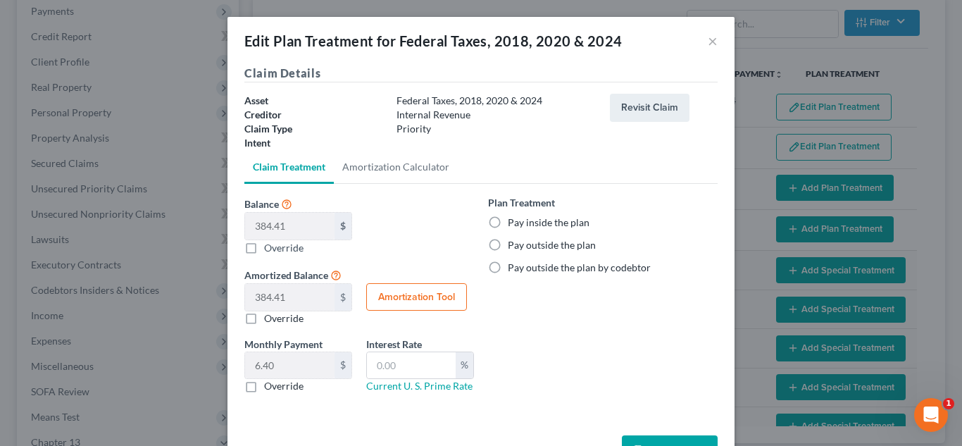
click at [508, 227] on label "Pay inside the plan" at bounding box center [549, 223] width 82 height 14
click at [513, 225] on input "Pay inside the plan" at bounding box center [517, 220] width 9 height 9
radio input "true"
click at [654, 439] on button "Save & Close" at bounding box center [670, 450] width 96 height 30
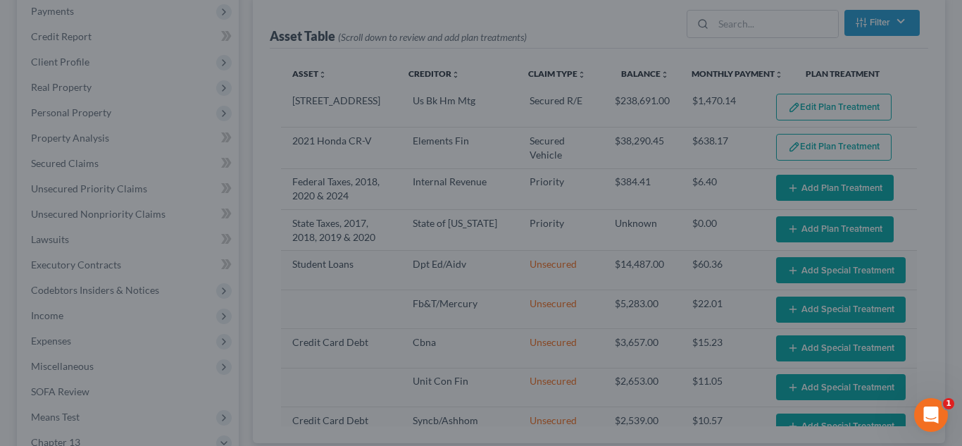
select select "59"
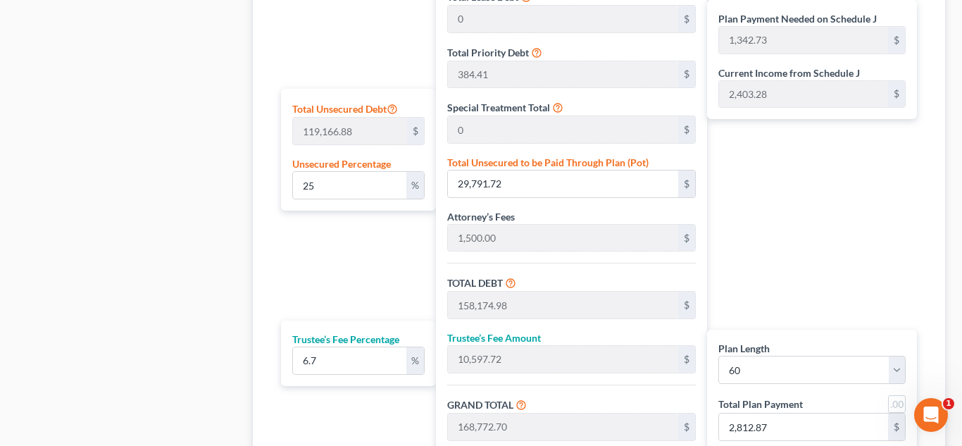
scroll to position [801, 0]
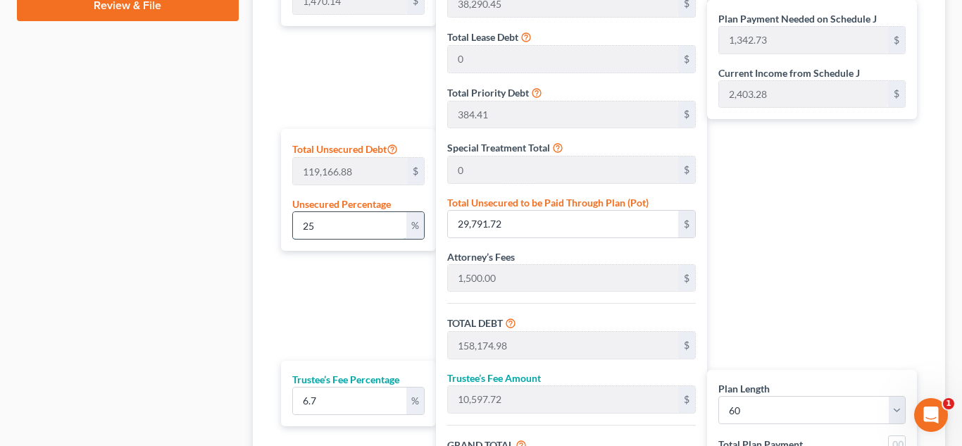
click at [335, 227] on input "25" at bounding box center [350, 225] width 114 height 27
type input "2"
type input "2,383.33"
type input "130,766.59"
type input "8,761.36"
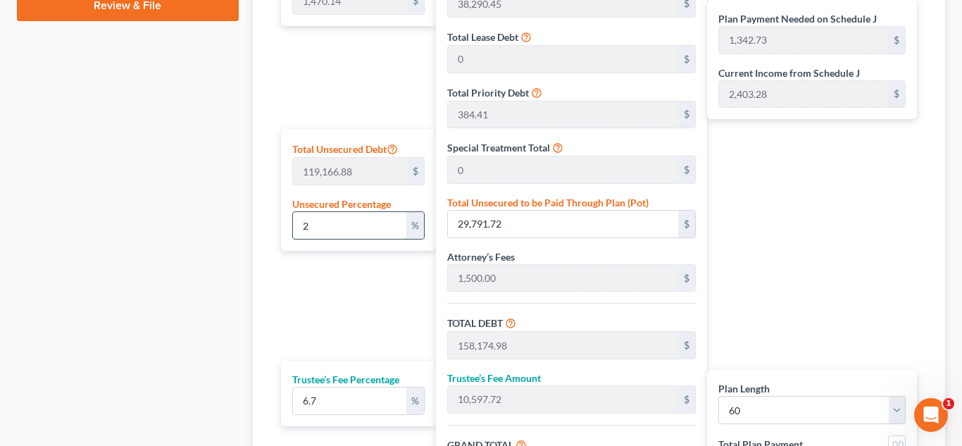
type input "139,527.95"
type input "855.32"
type input "2,325.46"
type input "128,383.26"
type input "8,601.67"
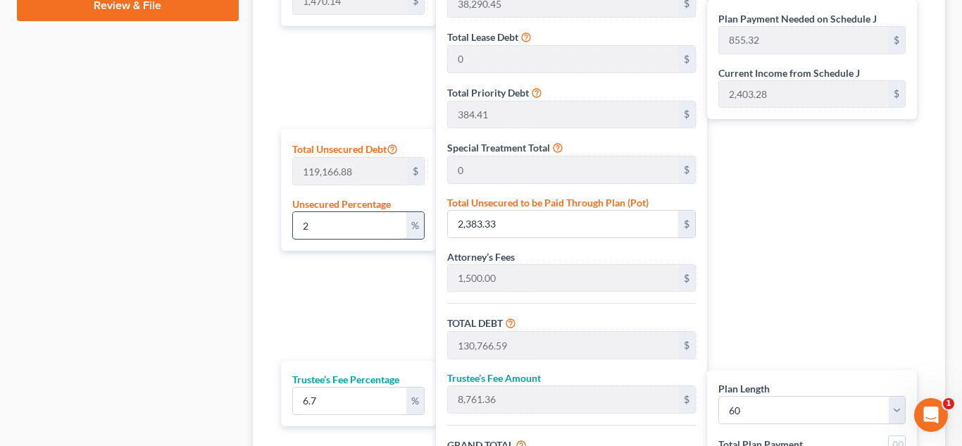
type input "136,984.93"
type input "812.94"
type input "2,283.08"
type input "1"
type input "1,191.66"
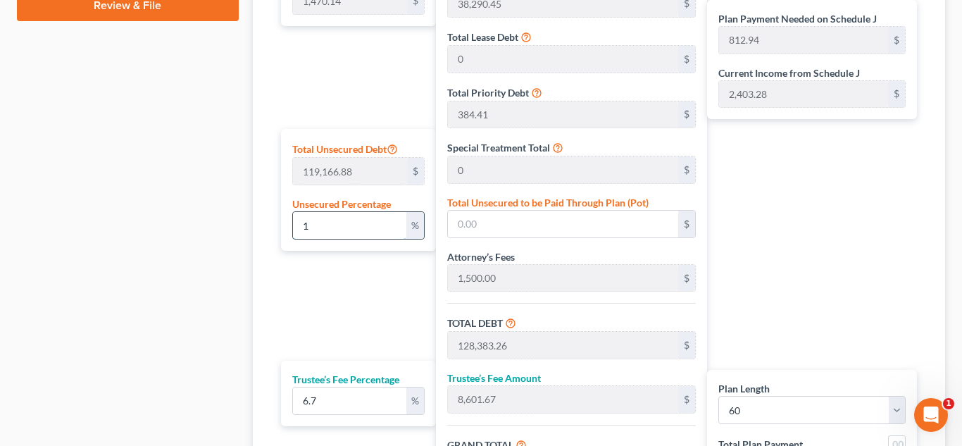
type input "129,574.92"
type input "8,681.52"
type input "138,256.44"
type input "834.13"
type input "2,304.27"
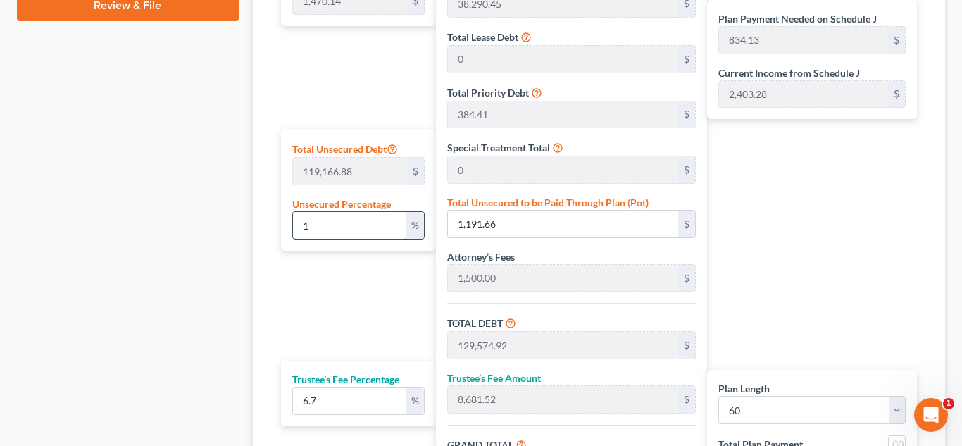
type input "10"
type input "11,916.68"
type input "140,299.94"
type input "9,400.09"
type input "149,700.04"
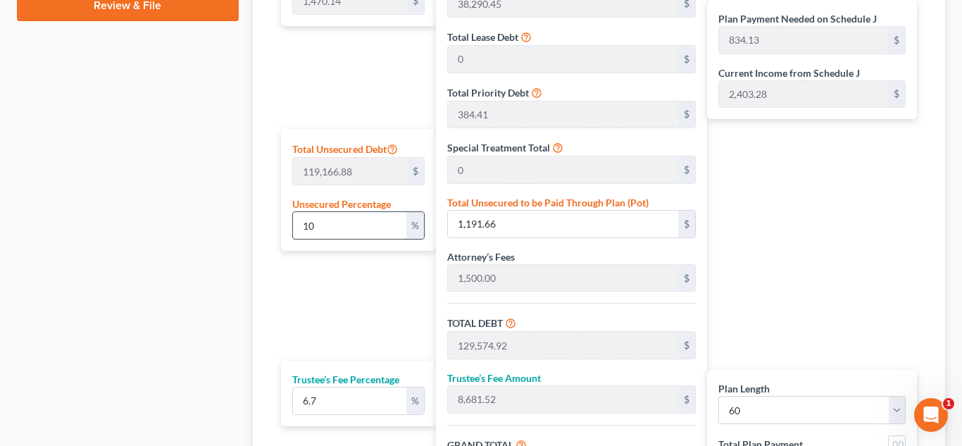
type input "1,024.86"
type input "2,495.00"
type input "100"
type input "119,166.88"
type input "247,550.14"
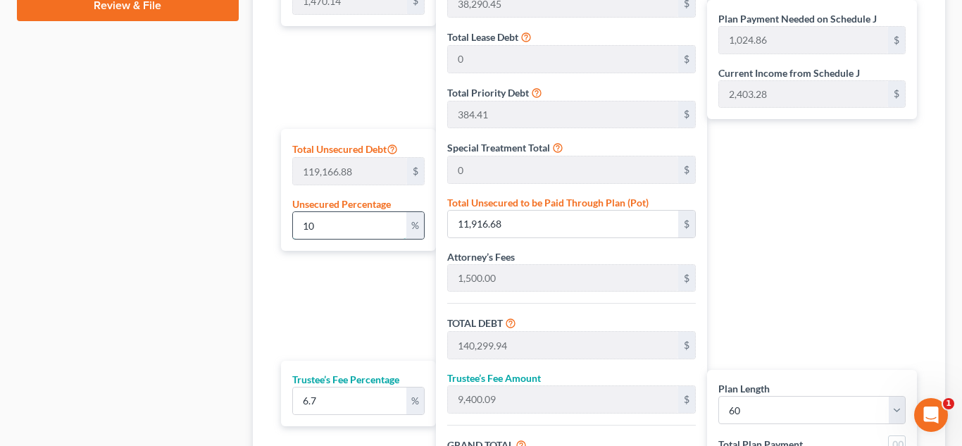
type input "16,585.85"
type input "264,135.99"
type input "2,932.12"
type input "4,402.26"
type input "100"
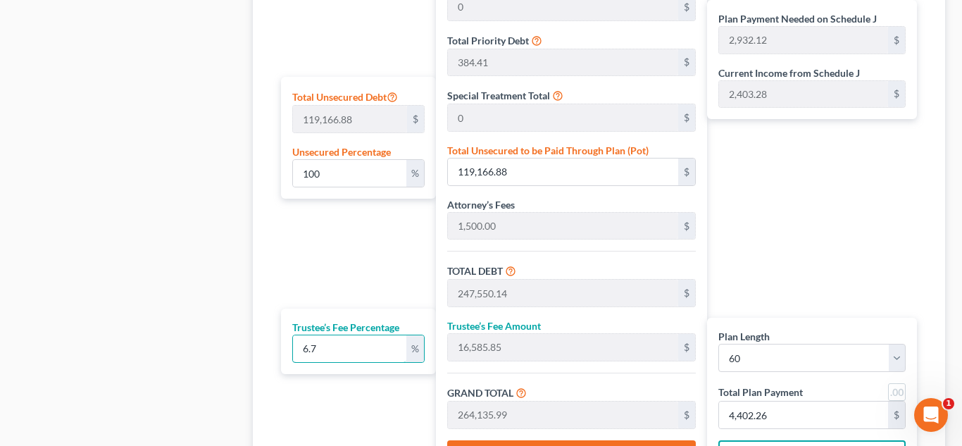
scroll to position [854, 0]
type input "8"
type input "19,804.01"
type input "267,354.15"
type input "2,985.76"
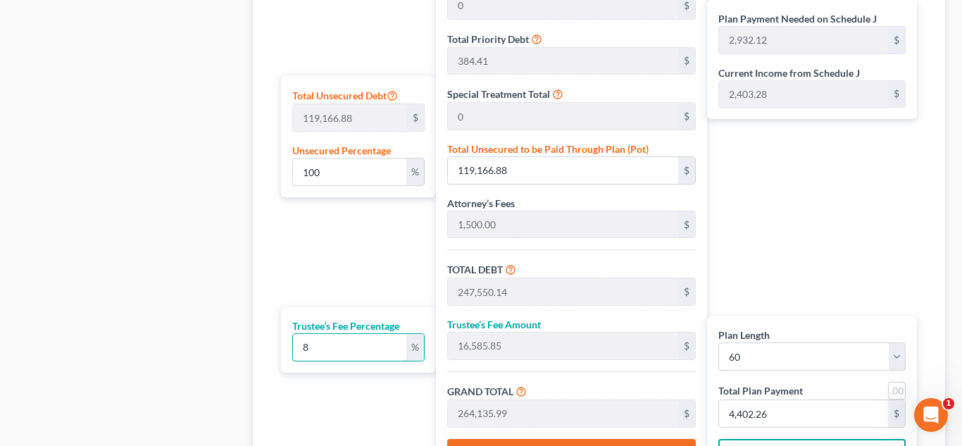
type input "4,455.90"
type input "8"
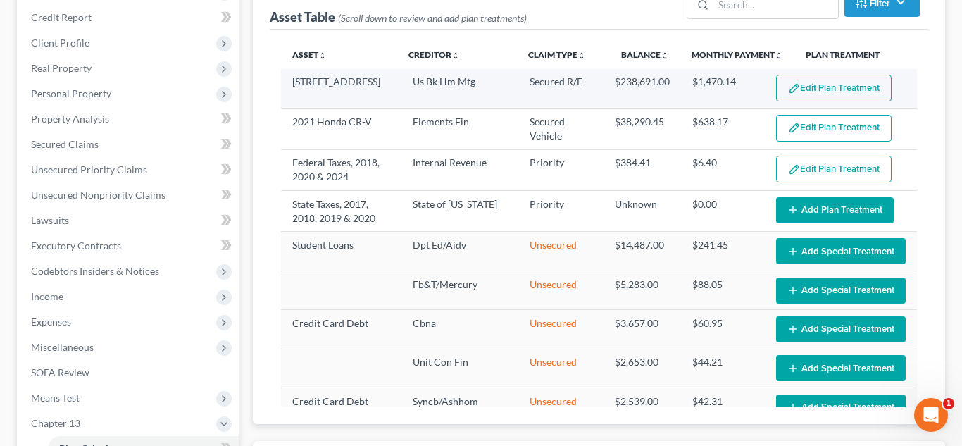
scroll to position [215, 0]
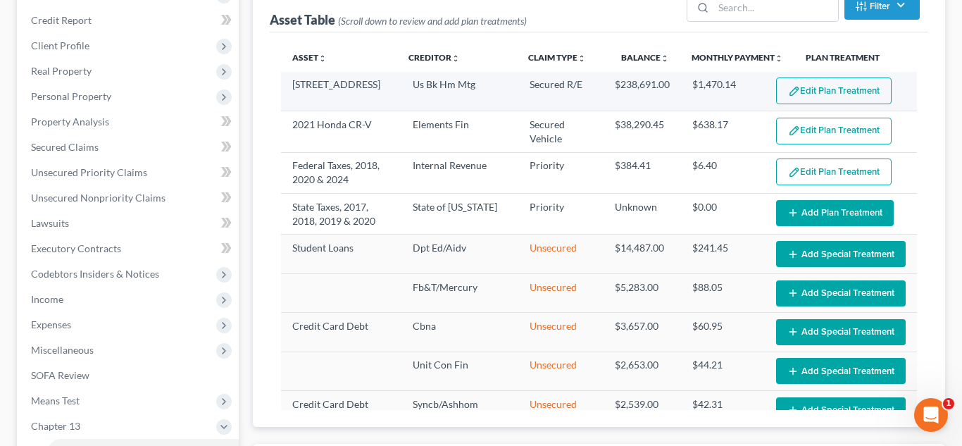
click at [832, 91] on button "Edit Plan Treatment" at bounding box center [834, 90] width 116 height 27
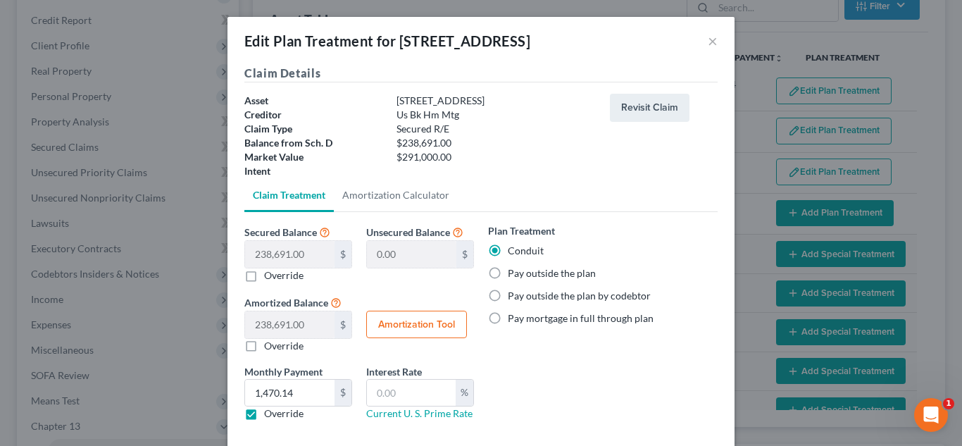
click at [508, 273] on label "Pay outside the plan" at bounding box center [552, 273] width 88 height 14
click at [513, 273] on input "Pay outside the plan" at bounding box center [517, 270] width 9 height 9
radio input "true"
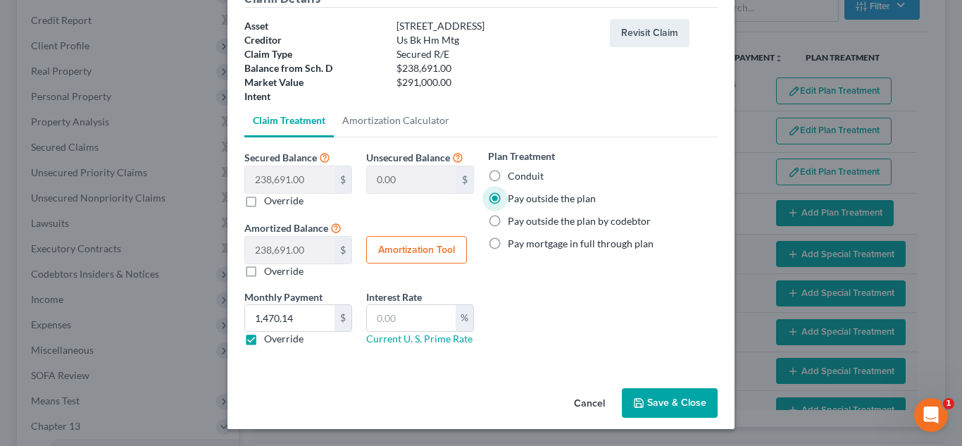
click at [669, 404] on button "Save & Close" at bounding box center [670, 403] width 96 height 30
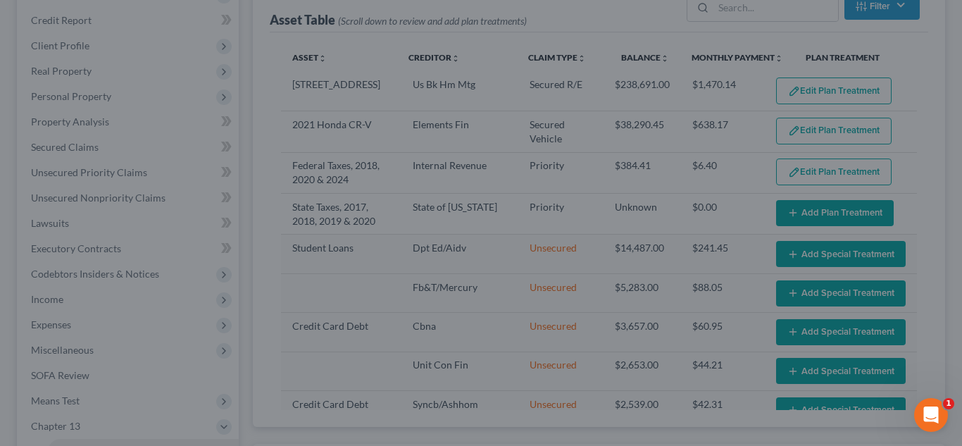
select select "59"
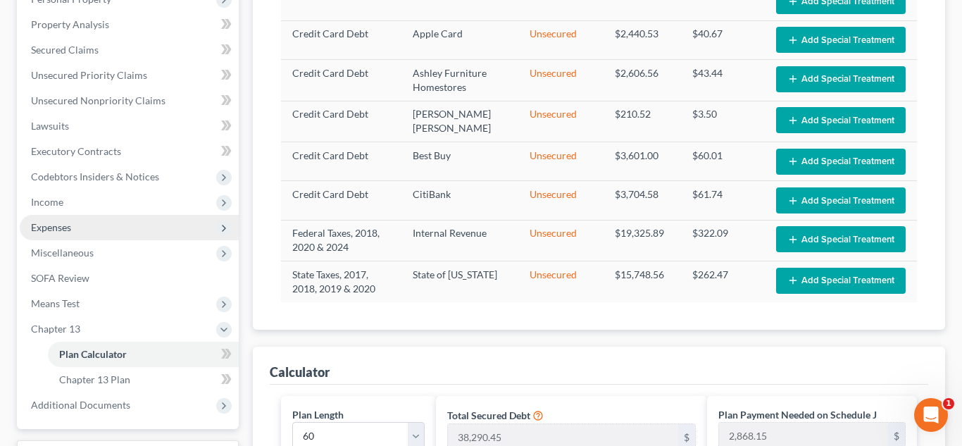
scroll to position [337, 0]
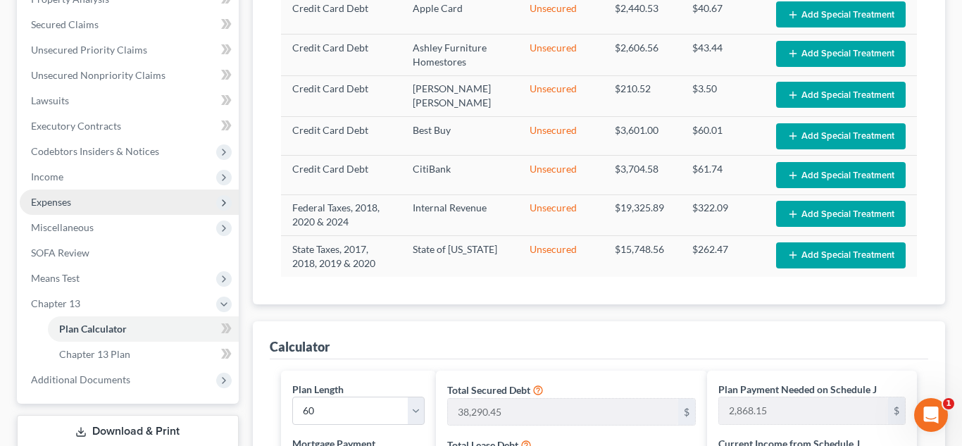
click at [54, 202] on span "Expenses" at bounding box center [51, 202] width 40 height 12
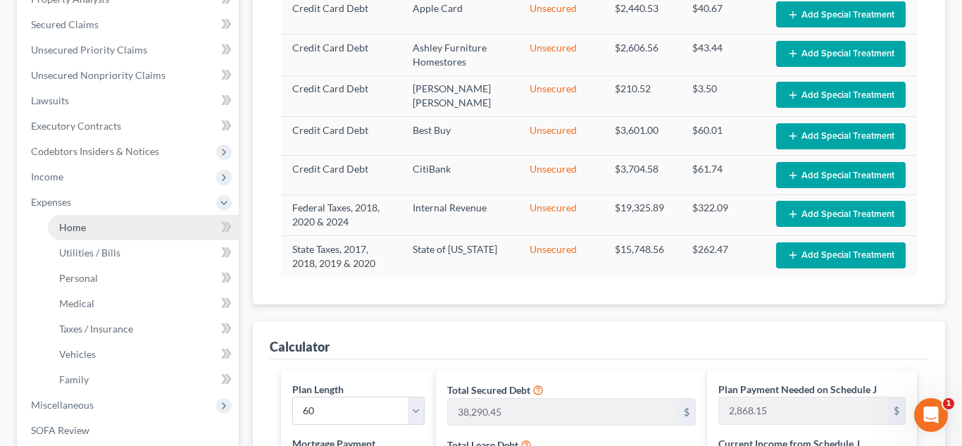
click at [78, 227] on span "Home" at bounding box center [72, 227] width 27 height 12
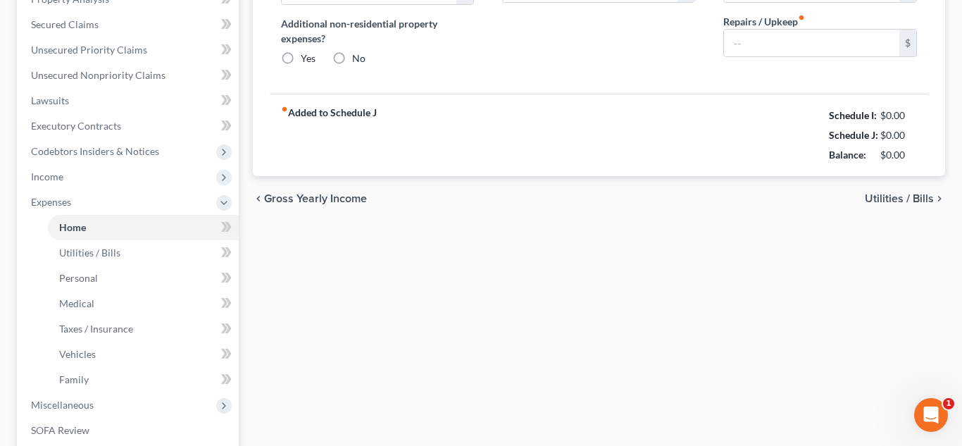
scroll to position [315, 0]
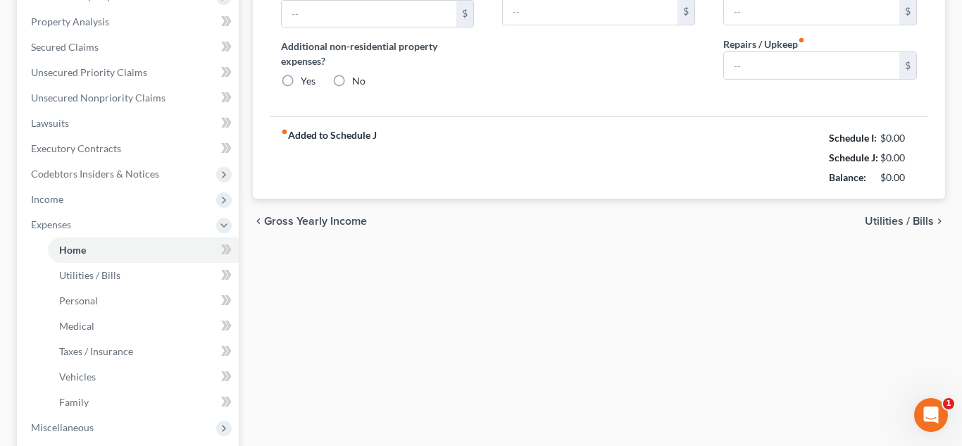
type input "1,470.14"
type input "0.00"
radio input "true"
type input "0.00"
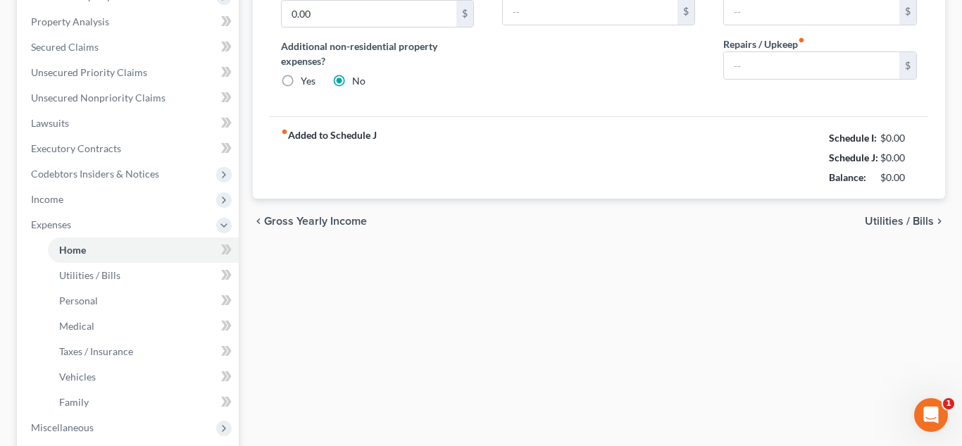
type input "235.00"
type input "33.00"
type input "100.00"
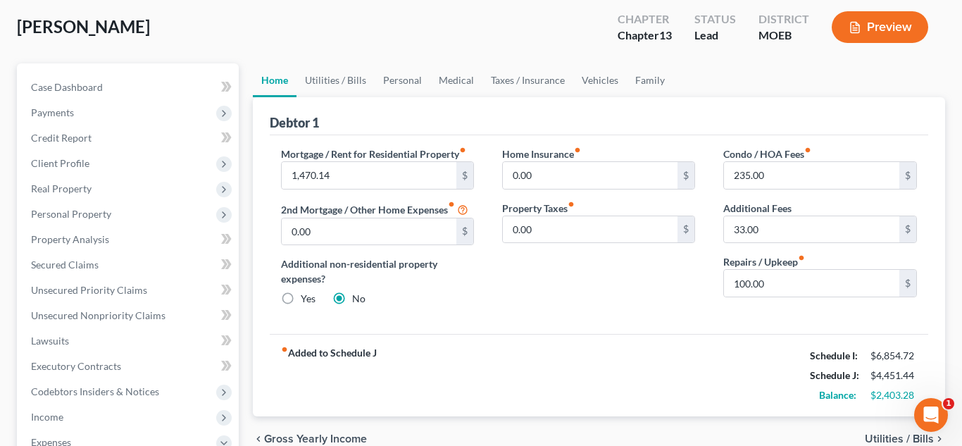
scroll to position [70, 0]
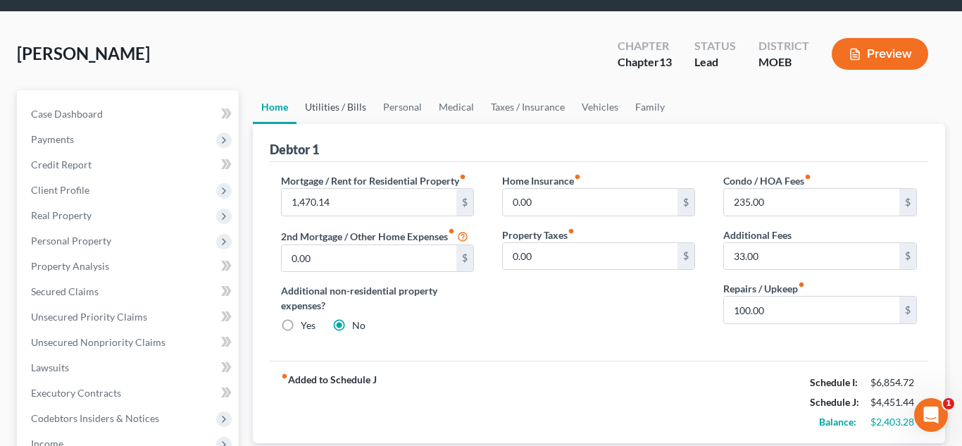
click at [340, 108] on link "Utilities / Bills" at bounding box center [336, 107] width 78 height 34
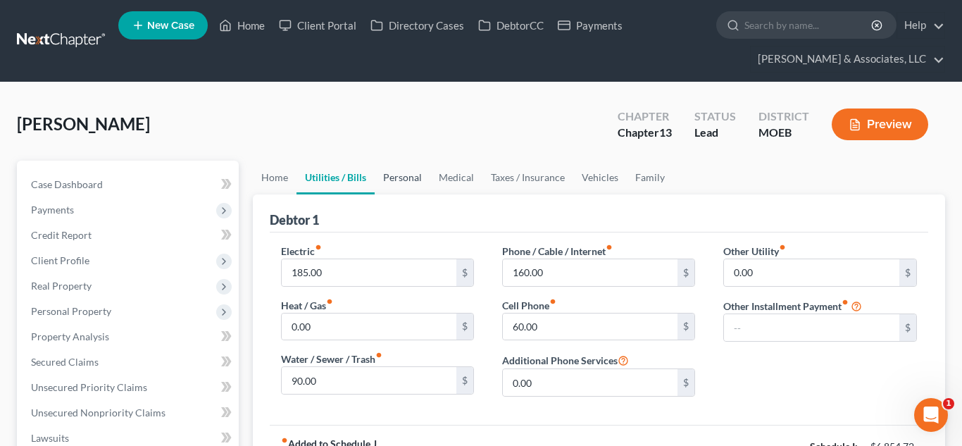
click at [403, 180] on link "Personal" at bounding box center [403, 178] width 56 height 34
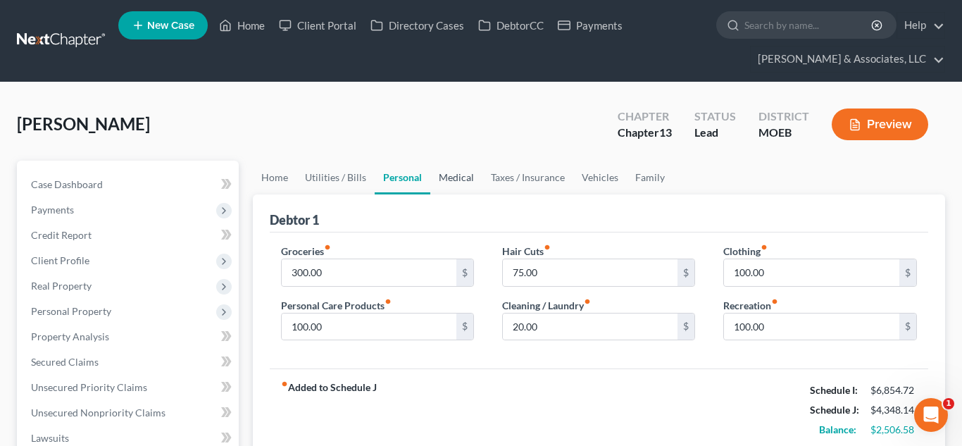
click at [442, 180] on link "Medical" at bounding box center [456, 178] width 52 height 34
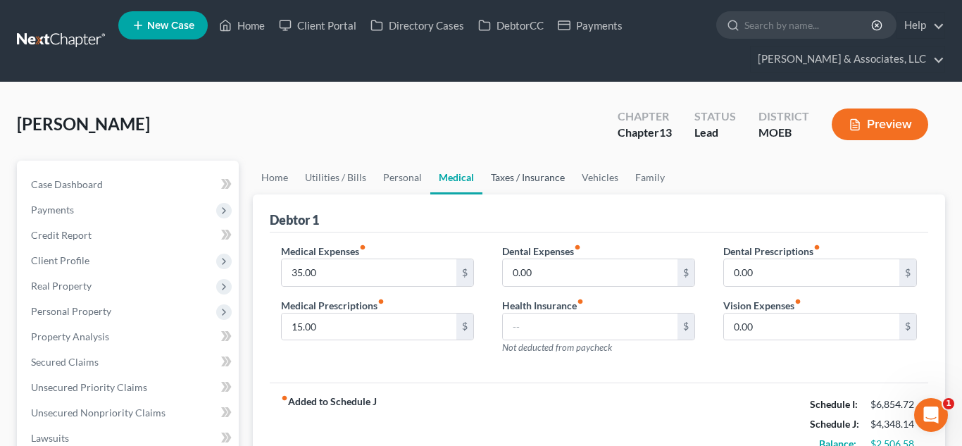
click at [501, 184] on link "Taxes / Insurance" at bounding box center [527, 178] width 91 height 34
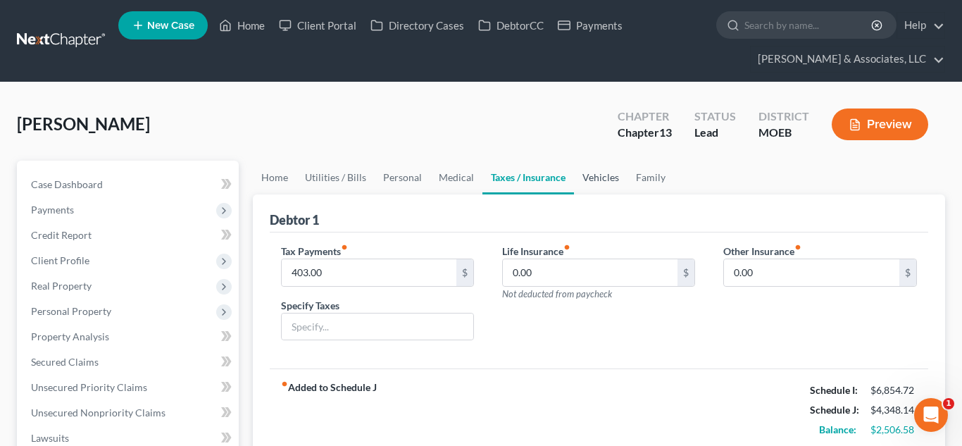
click at [599, 181] on link "Vehicles" at bounding box center [601, 178] width 54 height 34
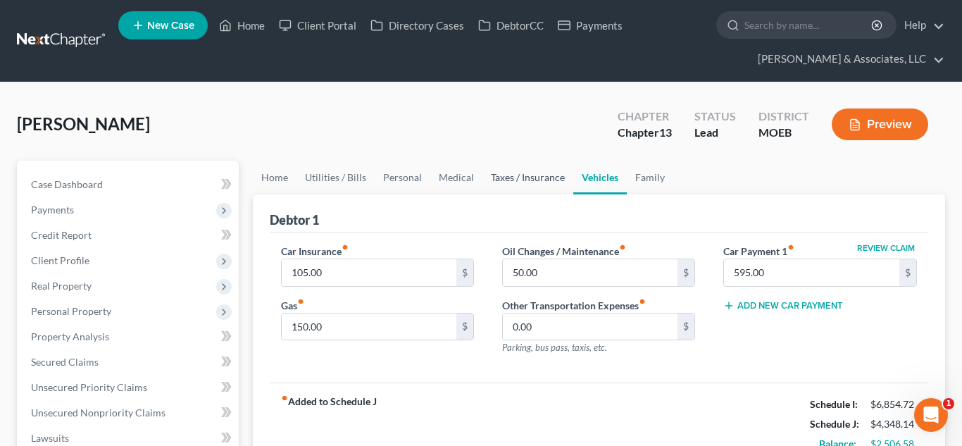
click at [500, 182] on link "Taxes / Insurance" at bounding box center [527, 178] width 91 height 34
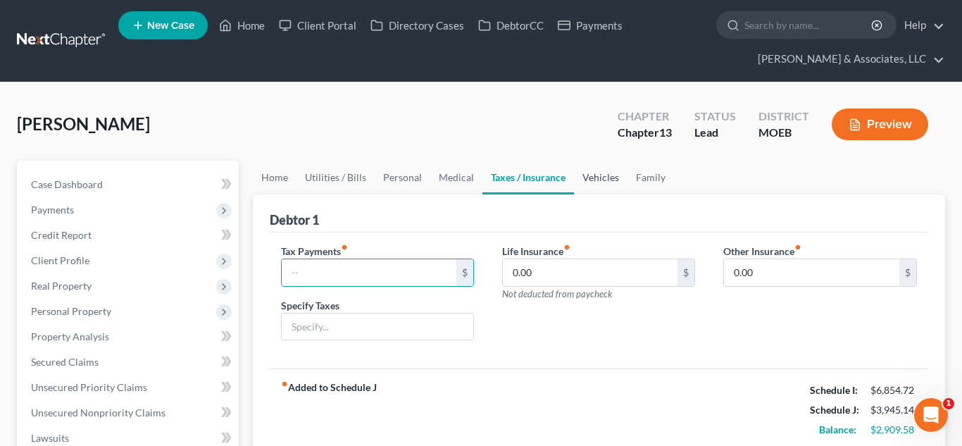
click at [603, 182] on link "Vehicles" at bounding box center [601, 178] width 54 height 34
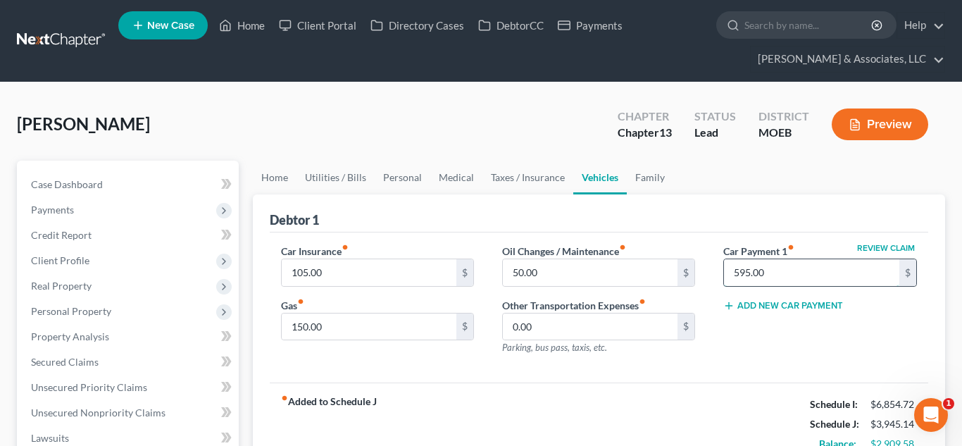
click at [773, 270] on input "595.00" at bounding box center [811, 272] width 175 height 27
click at [298, 328] on input "150.00" at bounding box center [369, 326] width 175 height 27
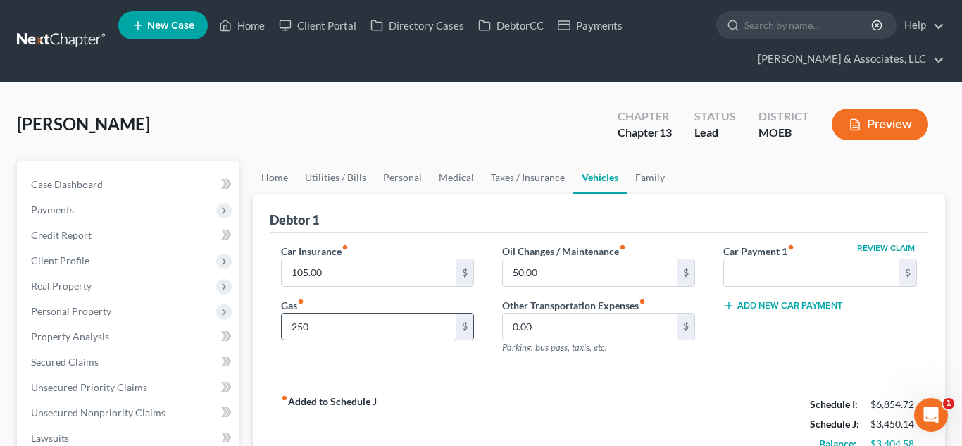
type input "250"
click at [659, 186] on link "Family" at bounding box center [650, 178] width 46 height 34
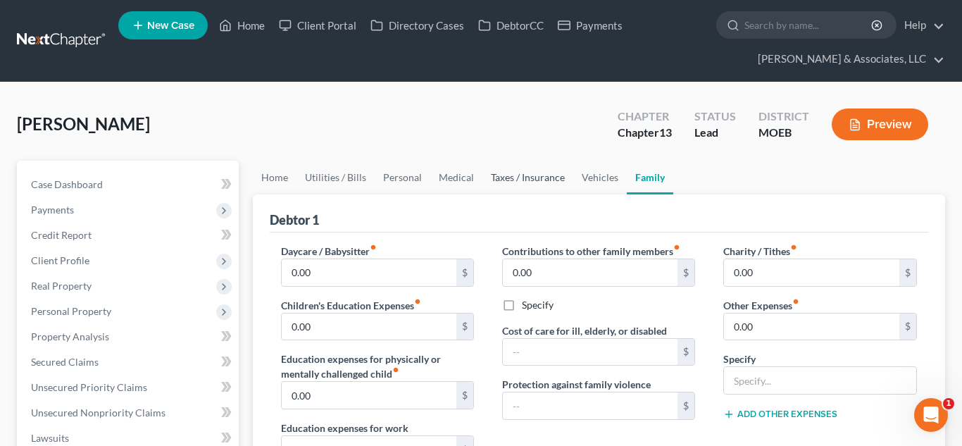
click at [536, 179] on link "Taxes / Insurance" at bounding box center [527, 178] width 91 height 34
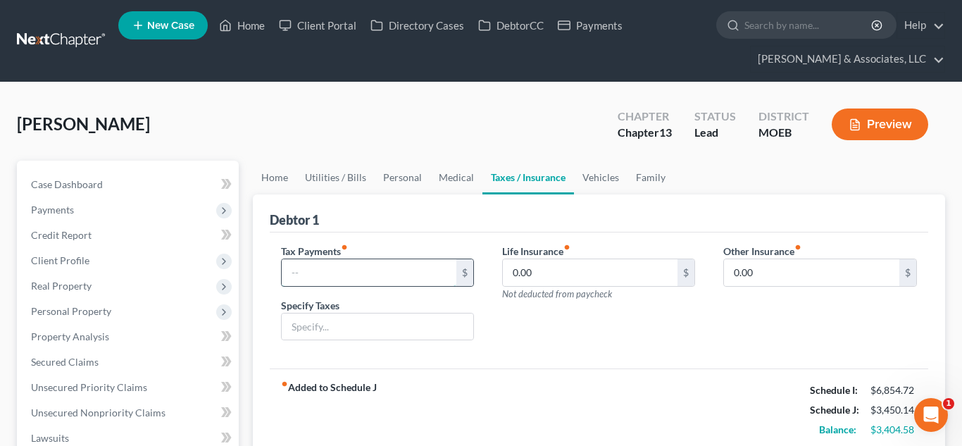
click at [422, 268] on input "text" at bounding box center [369, 272] width 175 height 27
type input "40.00"
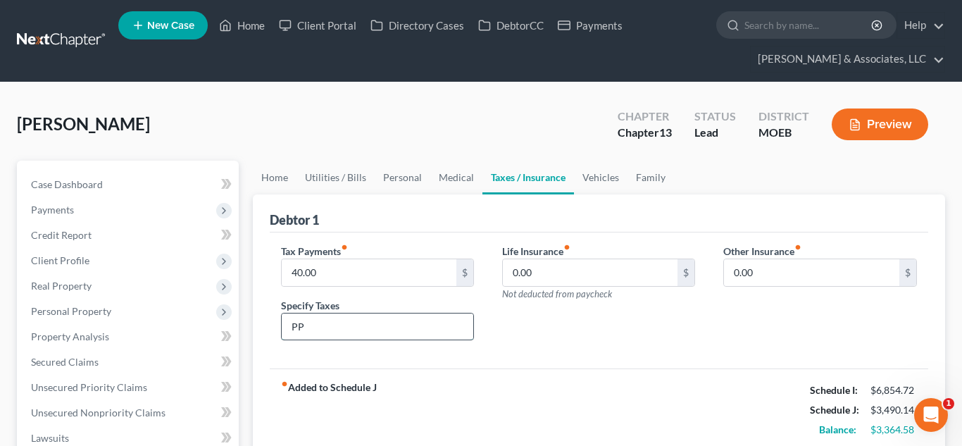
type input "PP taxes"
click at [445, 171] on link "Medical" at bounding box center [456, 178] width 52 height 34
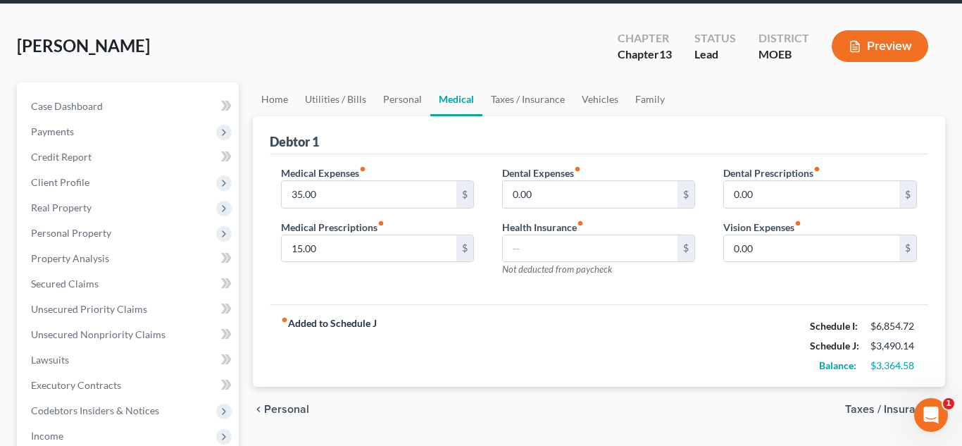
scroll to position [81, 0]
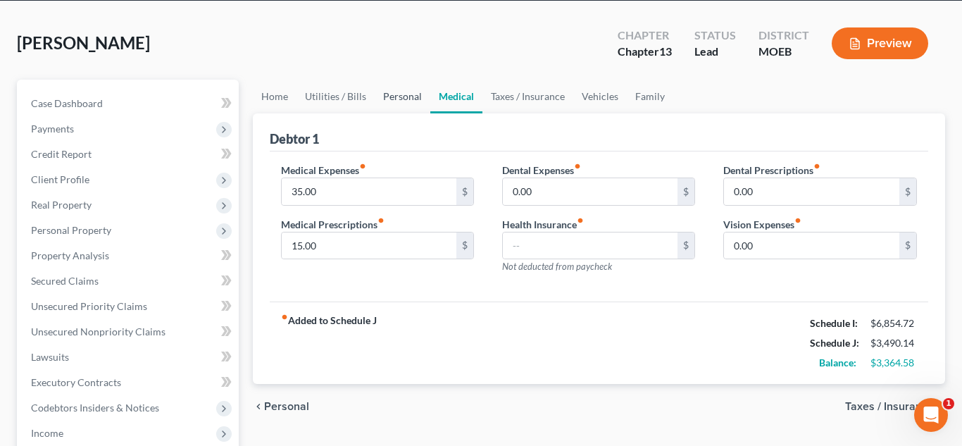
click at [390, 95] on link "Personal" at bounding box center [403, 97] width 56 height 34
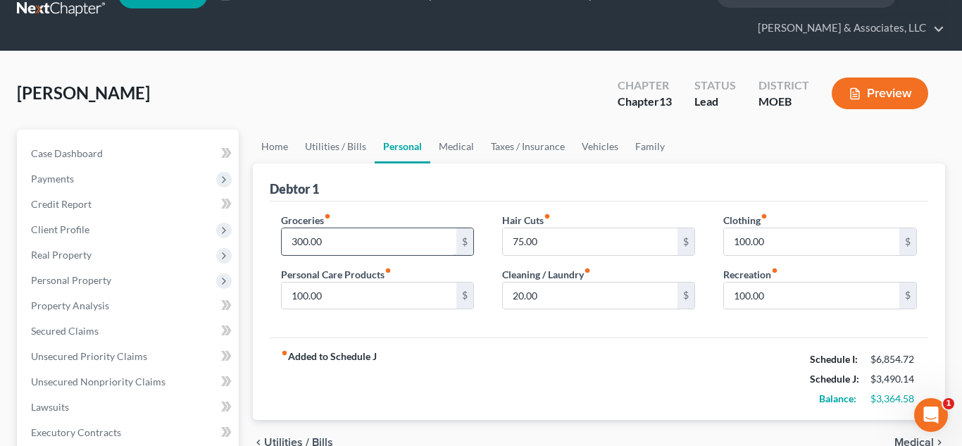
scroll to position [42, 0]
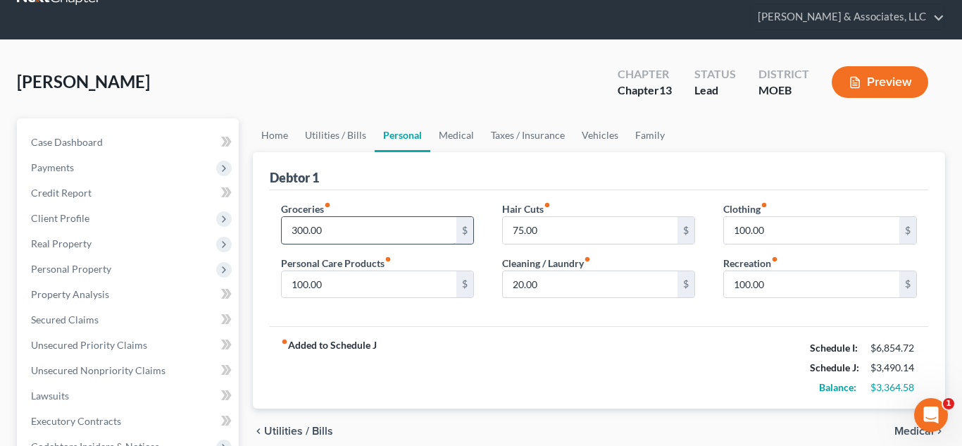
click at [325, 223] on input "300.00" at bounding box center [369, 230] width 175 height 27
type input "450.00"
type input "200.00"
click at [339, 133] on link "Utilities / Bills" at bounding box center [336, 135] width 78 height 34
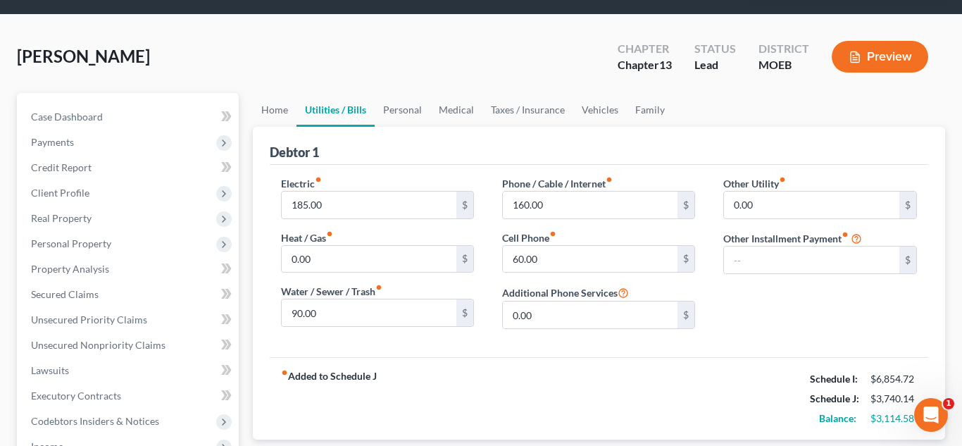
scroll to position [89, 0]
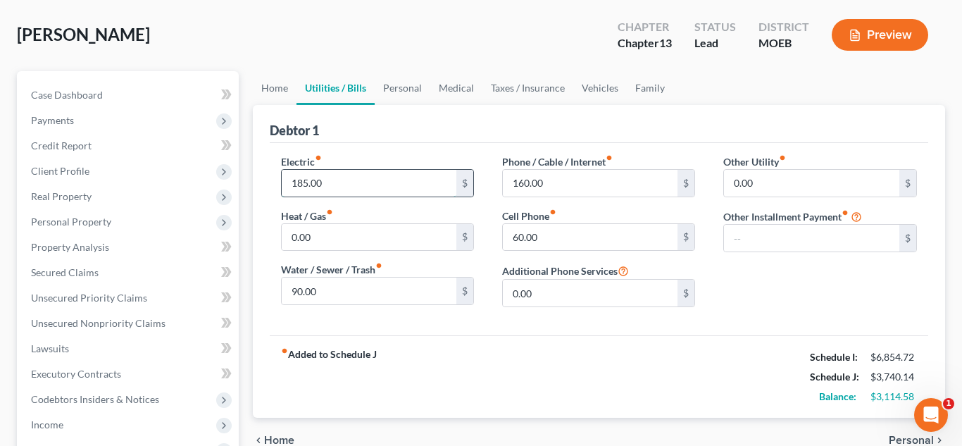
click at [297, 187] on input "185.00" at bounding box center [369, 183] width 175 height 27
type input "285"
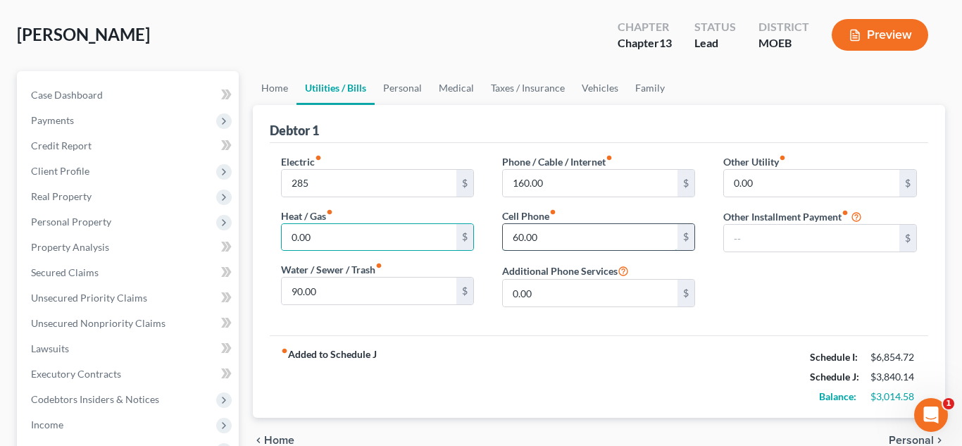
click at [516, 237] on input "60.00" at bounding box center [590, 237] width 175 height 27
type input "160.00"
click at [525, 184] on input "160.00" at bounding box center [590, 183] width 175 height 27
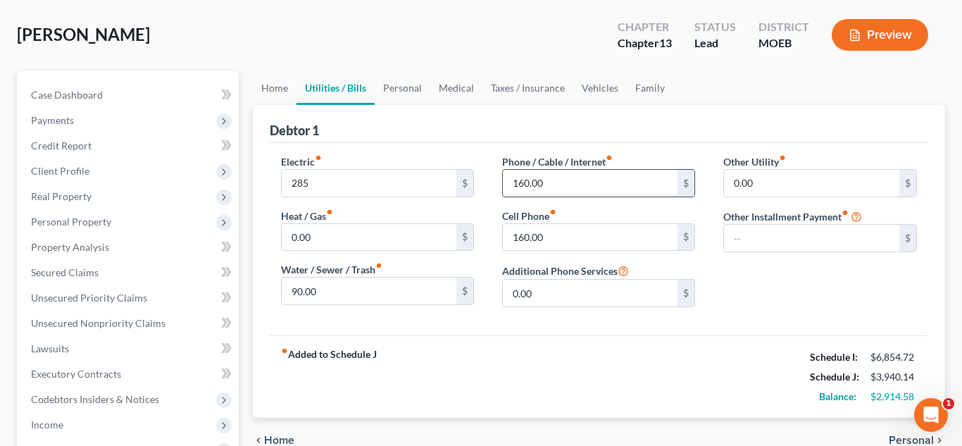
click at [525, 184] on input "160.00" at bounding box center [590, 183] width 175 height 27
type input "140.00"
click at [277, 89] on link "Home" at bounding box center [275, 88] width 44 height 34
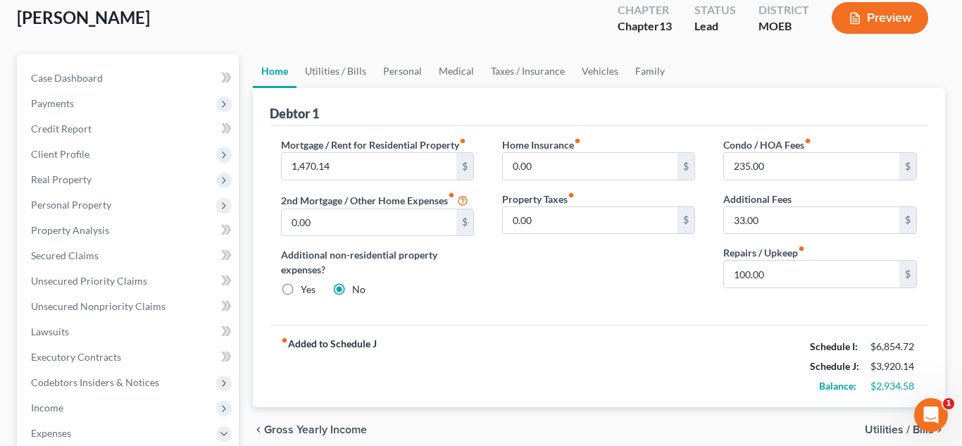
scroll to position [108, 0]
click at [392, 74] on link "Personal" at bounding box center [403, 70] width 56 height 34
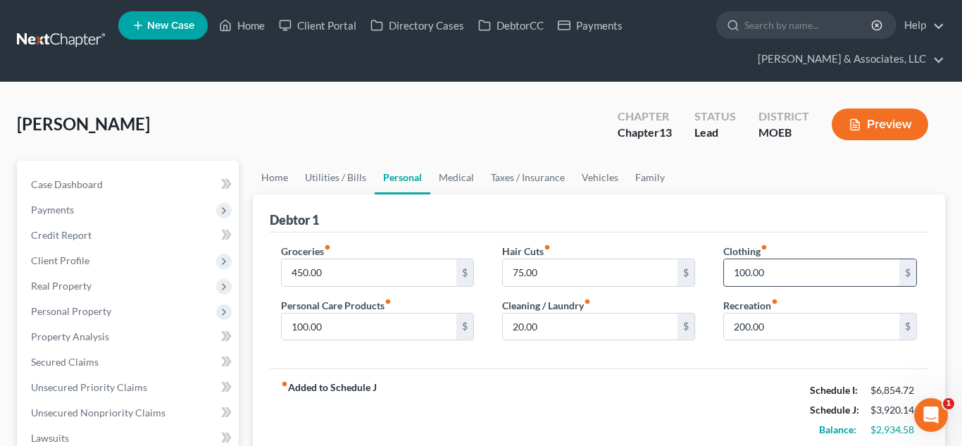
click at [744, 276] on input "100.00" at bounding box center [811, 272] width 175 height 27
click at [747, 276] on input "100.00" at bounding box center [811, 272] width 175 height 27
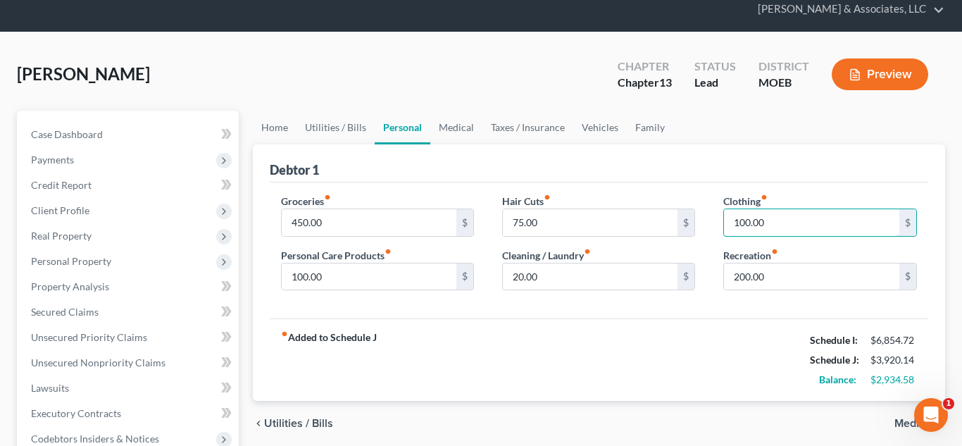
scroll to position [55, 0]
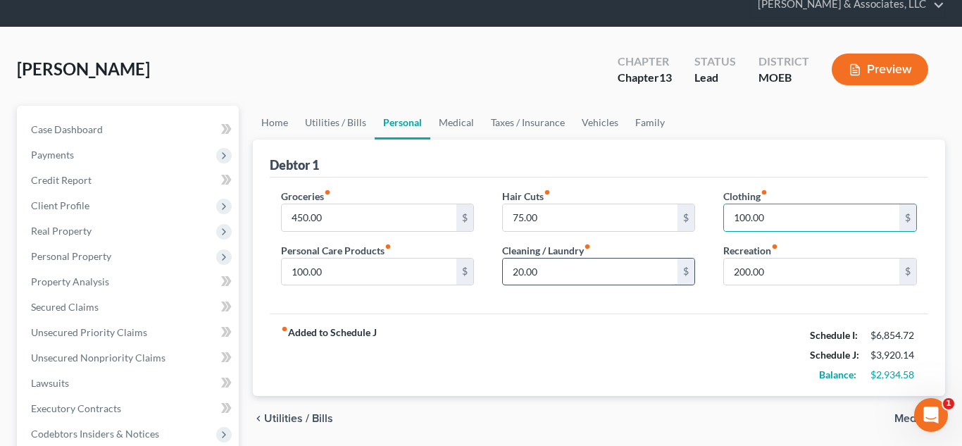
click at [520, 274] on input "20.00" at bounding box center [590, 271] width 175 height 27
type input "65.00"
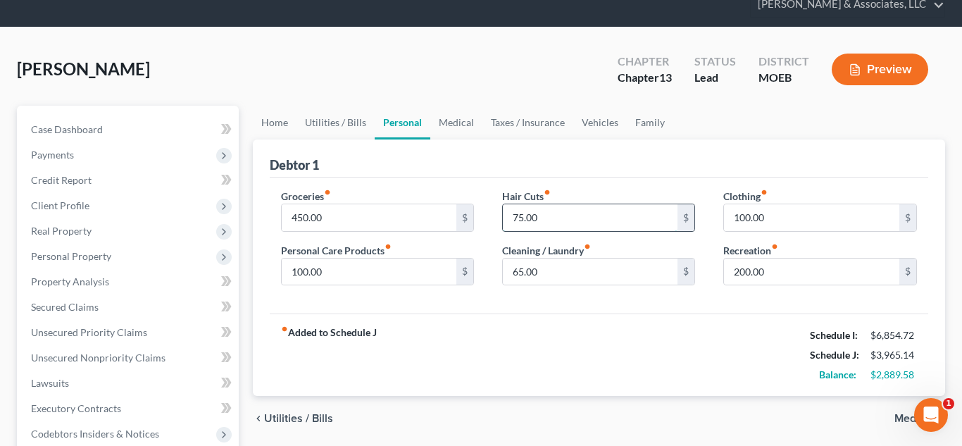
click at [516, 218] on input "75.00" at bounding box center [590, 217] width 175 height 27
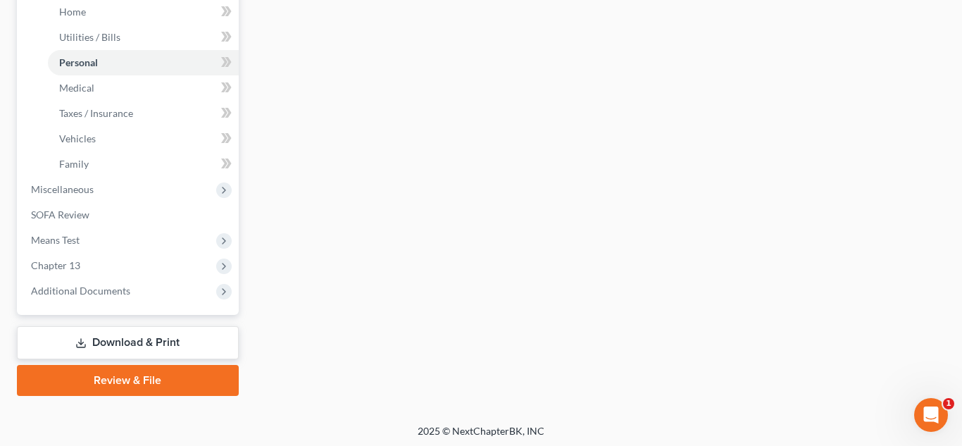
scroll to position [556, 0]
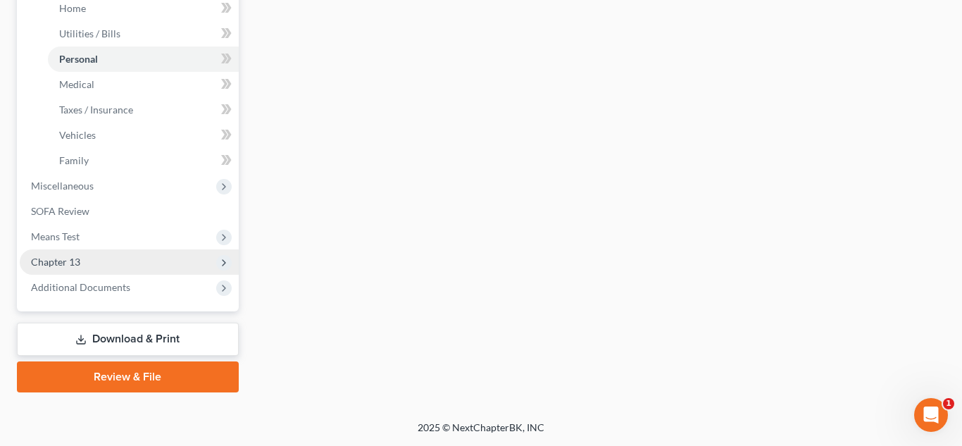
type input "85.00"
click at [120, 270] on span "Chapter 13" at bounding box center [129, 261] width 219 height 25
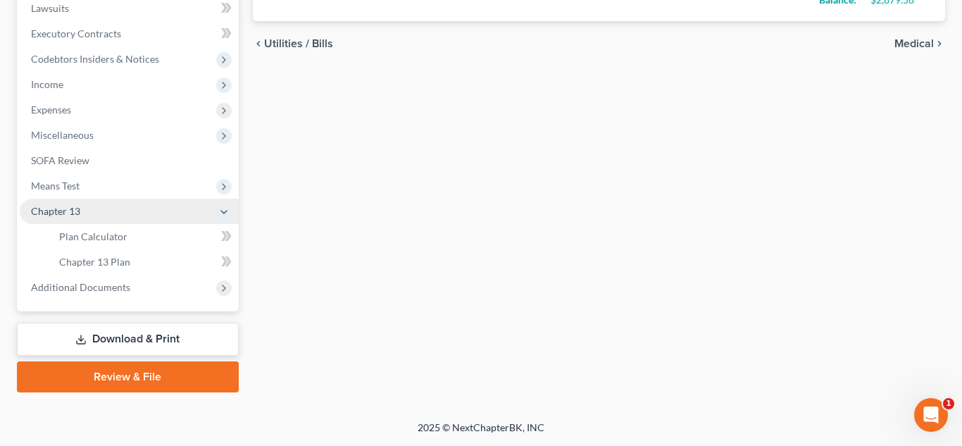
scroll to position [430, 0]
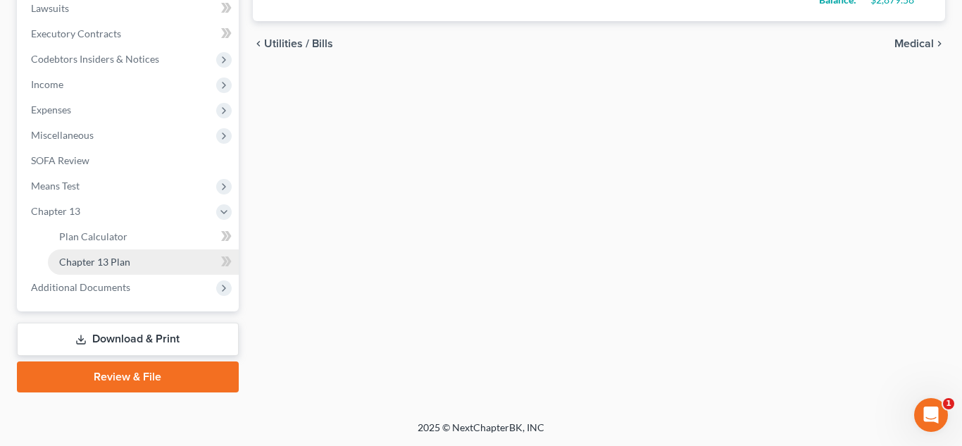
click at [137, 259] on link "Chapter 13 Plan" at bounding box center [143, 261] width 191 height 25
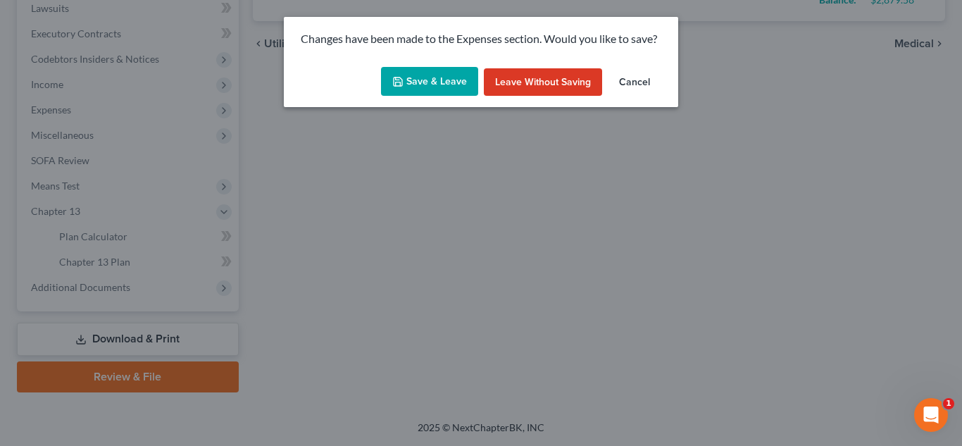
click at [432, 75] on button "Save & Leave" at bounding box center [429, 82] width 97 height 30
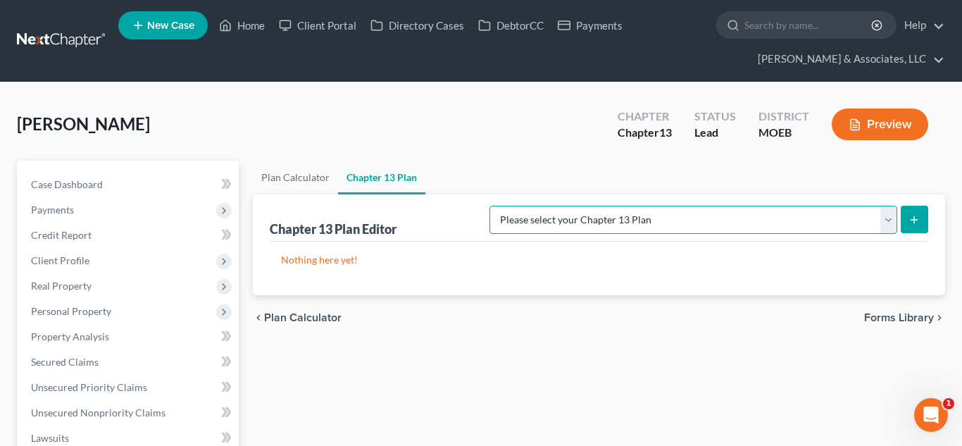
click at [600, 232] on select "Please select your Chapter 13 Plan Eastern District of [US_STATE] Eastern Distr…" at bounding box center [694, 220] width 408 height 28
select select "6"
click at [546, 206] on select "Please select your Chapter 13 Plan Eastern District of [US_STATE] Eastern Distr…" at bounding box center [694, 220] width 408 height 28
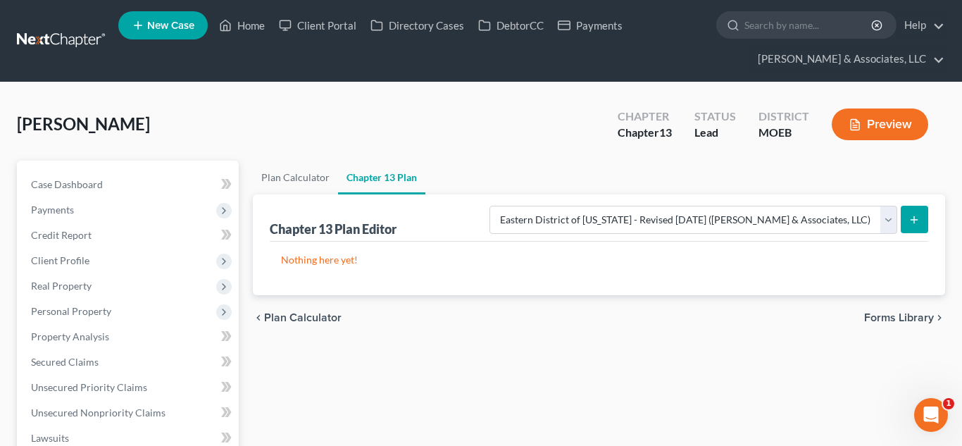
click at [909, 221] on icon "submit" at bounding box center [914, 219] width 11 height 11
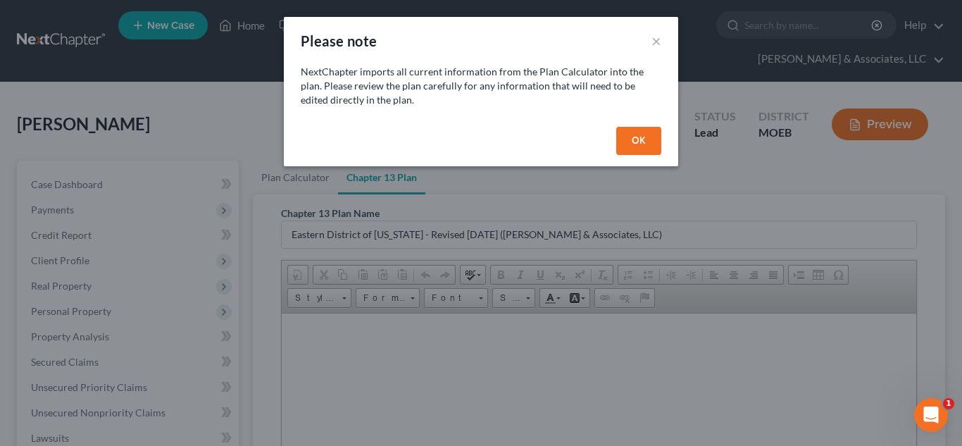
click at [637, 138] on button "OK" at bounding box center [638, 141] width 45 height 28
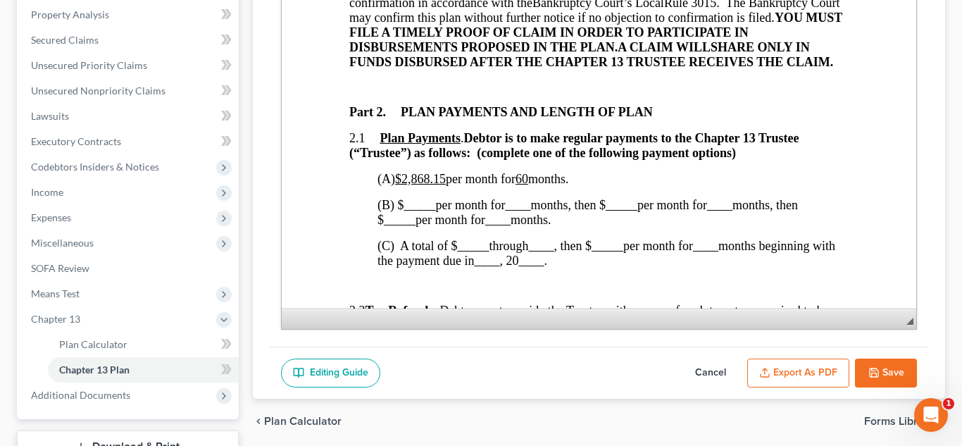
scroll to position [678, 0]
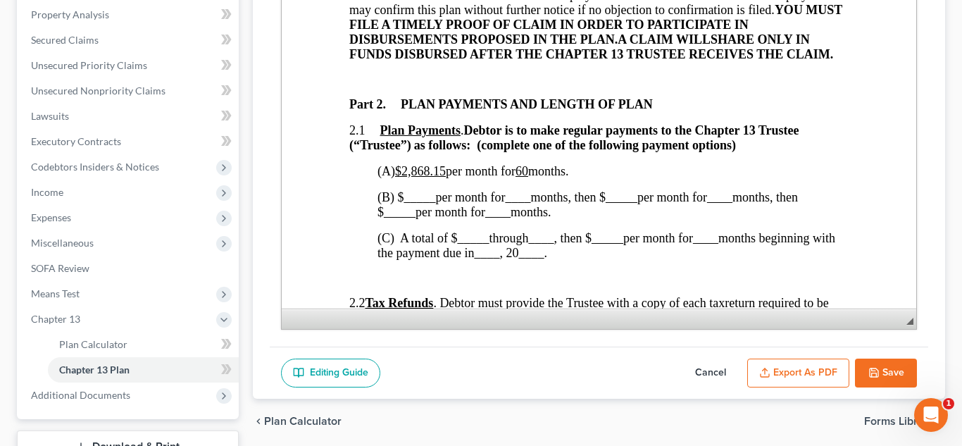
click at [445, 175] on u "$2,868.15" at bounding box center [419, 171] width 51 height 14
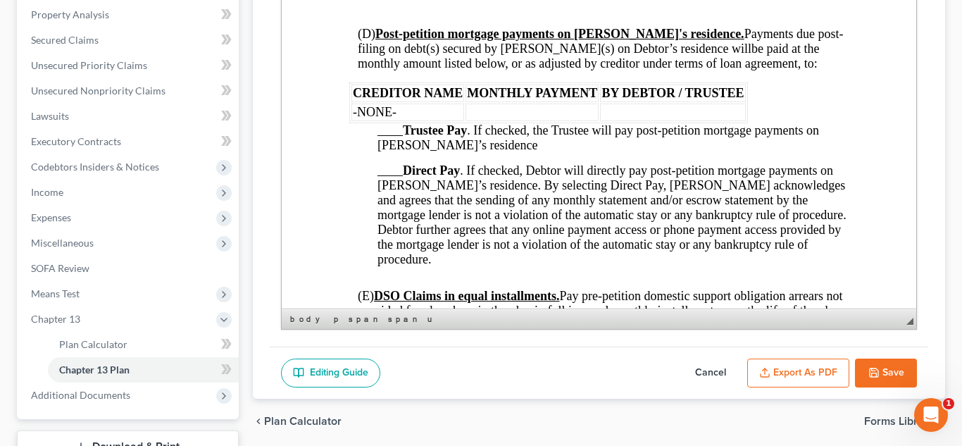
scroll to position [2007, 0]
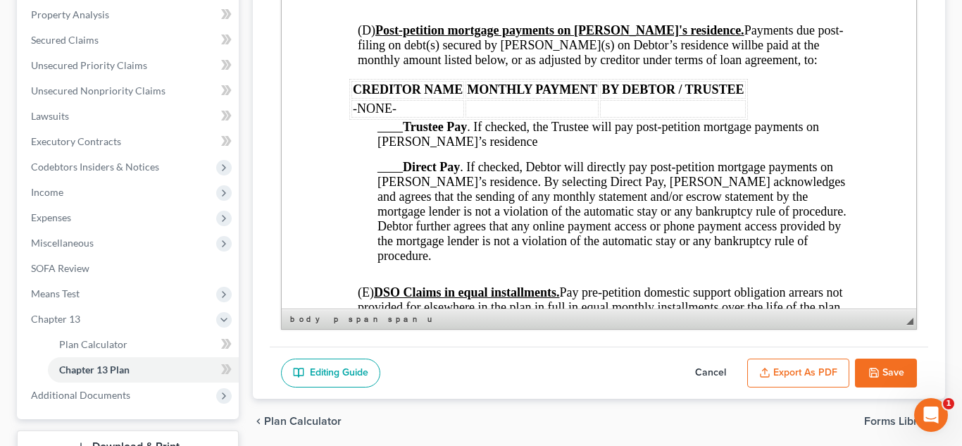
click at [404, 118] on td "-NONE-" at bounding box center [407, 109] width 113 height 18
click at [509, 118] on td at bounding box center [531, 109] width 133 height 18
click at [617, 118] on td at bounding box center [671, 109] width 145 height 18
click at [391, 184] on span "____ Direct Pay . If checked, Debtor will directly pay post-petition mortgage p…" at bounding box center [611, 211] width 469 height 103
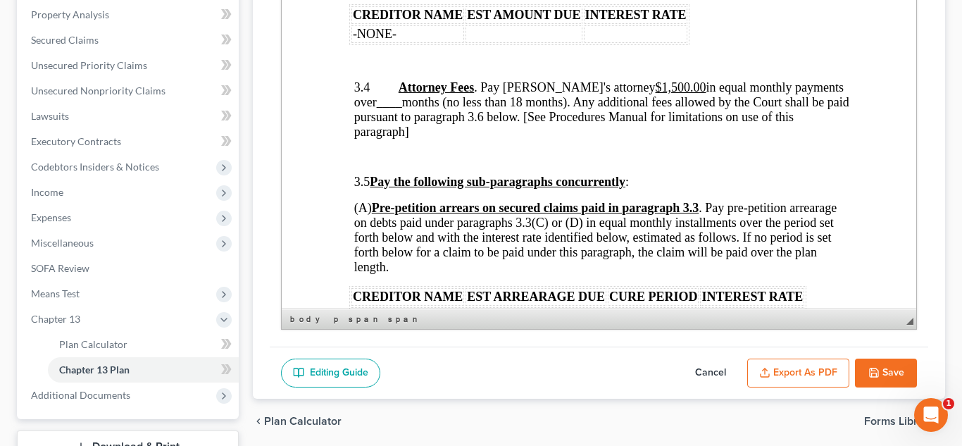
scroll to position [2345, 0]
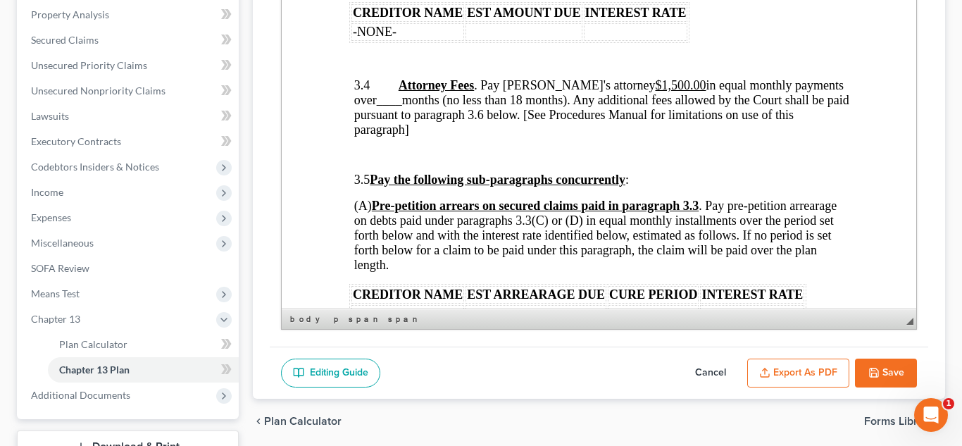
click at [649, 93] on span "Attorney Fees . Pay Debtor's attorney $1,500.00 in equal monthly payments over …" at bounding box center [601, 107] width 495 height 58
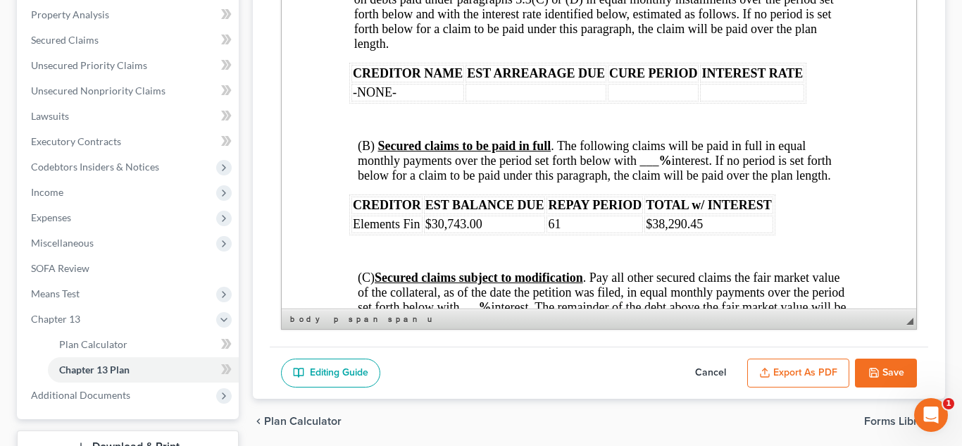
scroll to position [2585, 0]
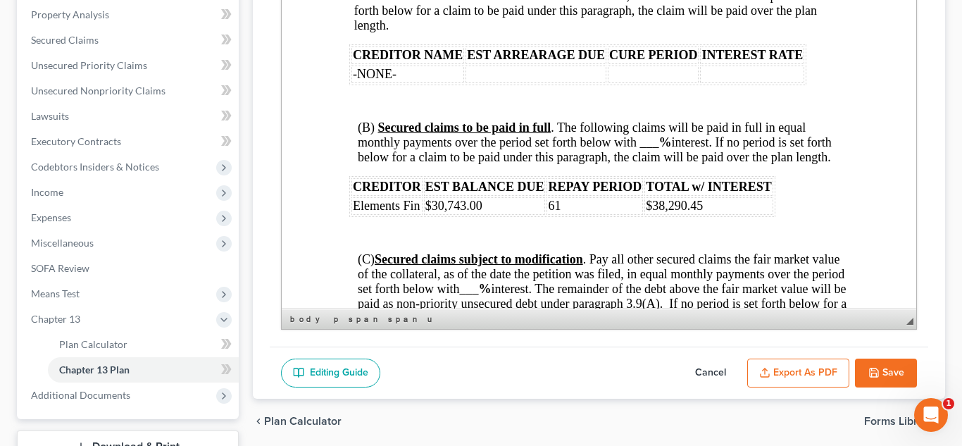
click at [647, 152] on span "(B) Secured claims to be paid in full . The following claims will be paid in fu…" at bounding box center [594, 142] width 474 height 44
click at [593, 215] on td "61" at bounding box center [594, 206] width 96 height 18
click at [478, 296] on span "___" at bounding box center [468, 289] width 19 height 14
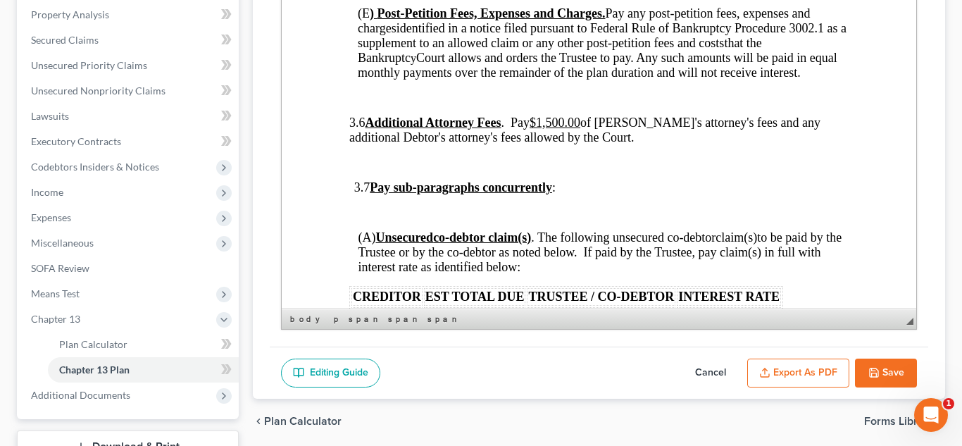
scroll to position [3184, 0]
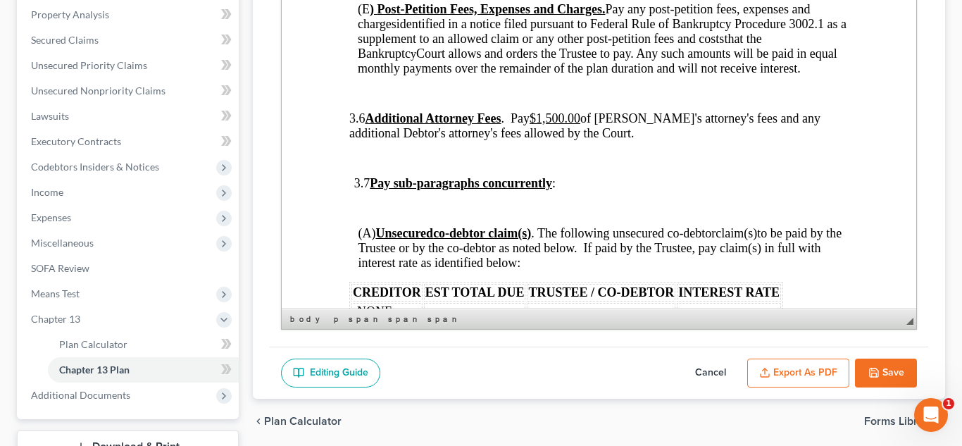
click at [580, 125] on u "$1,500.00" at bounding box center [554, 118] width 51 height 14
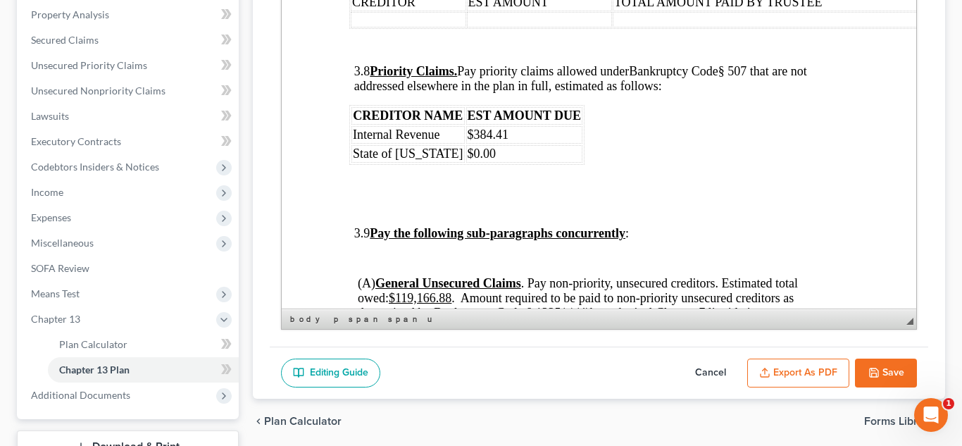
scroll to position [3626, 0]
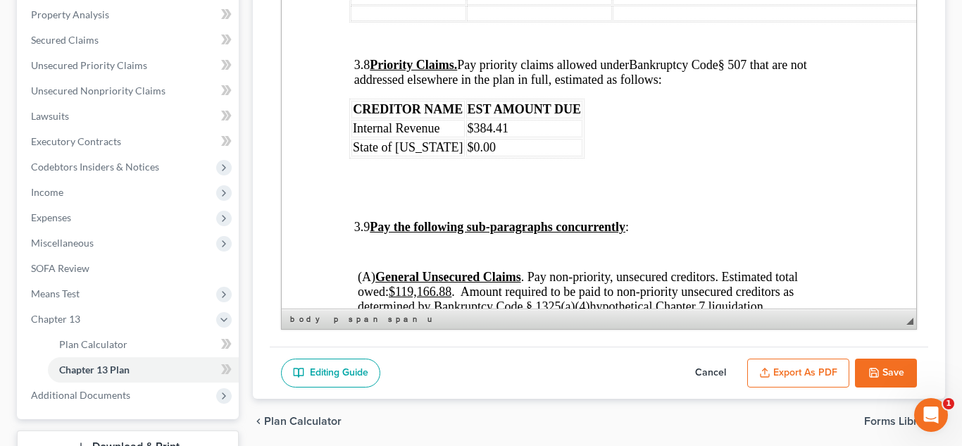
click at [441, 156] on td "State of [US_STATE]" at bounding box center [407, 148] width 113 height 18
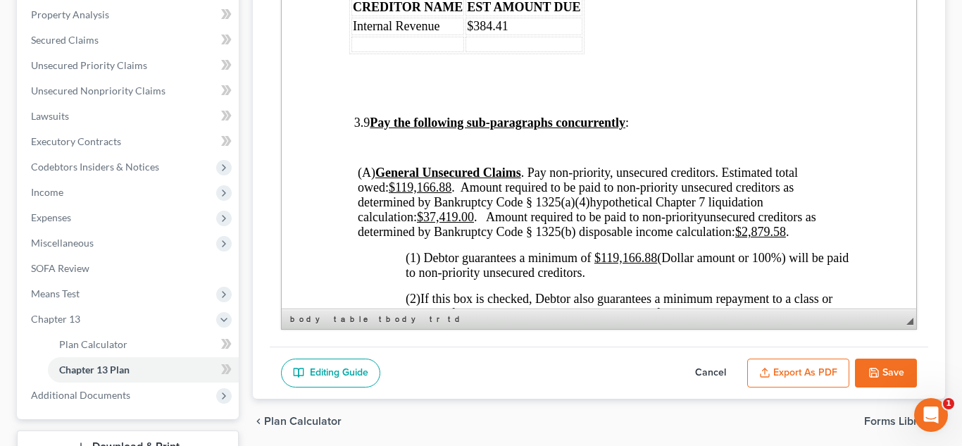
scroll to position [3781, 0]
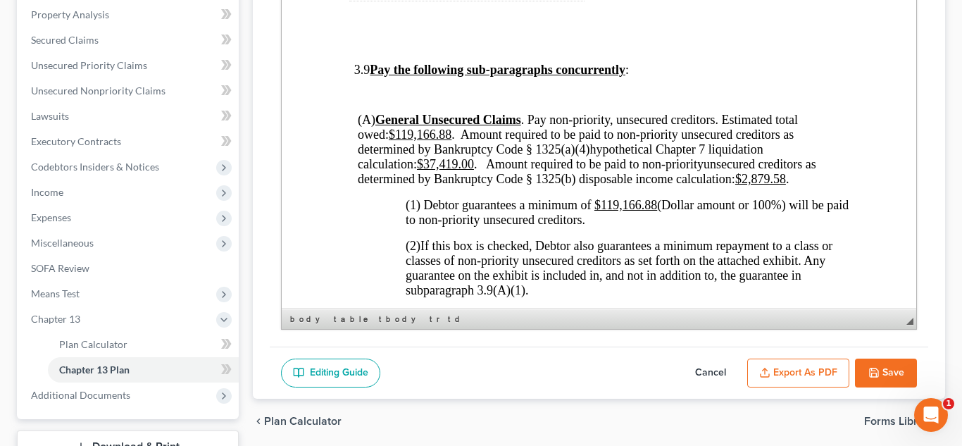
click at [473, 171] on u "$37,419.00" at bounding box center [444, 164] width 57 height 14
click at [478, 171] on span "hypothetical Chapter 7 liquidation calculation: $37,419.00 . Amount required to…" at bounding box center [560, 156] width 406 height 29
click at [792, 186] on span "unsecured creditors as determined by Bankruptcy Code § 1325(b) disposable incom…" at bounding box center [586, 171] width 459 height 29
click at [656, 212] on u "$119,166.88" at bounding box center [625, 205] width 63 height 14
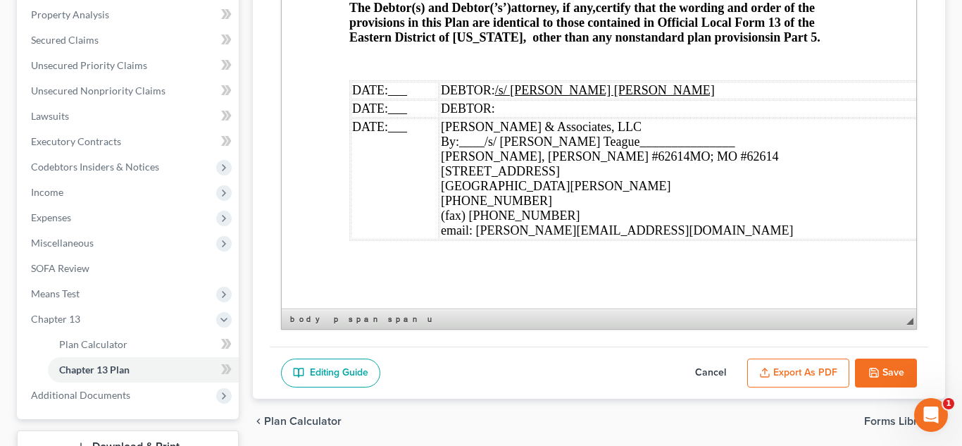
scroll to position [5325, 0]
click at [395, 97] on span "___" at bounding box center [396, 90] width 19 height 14
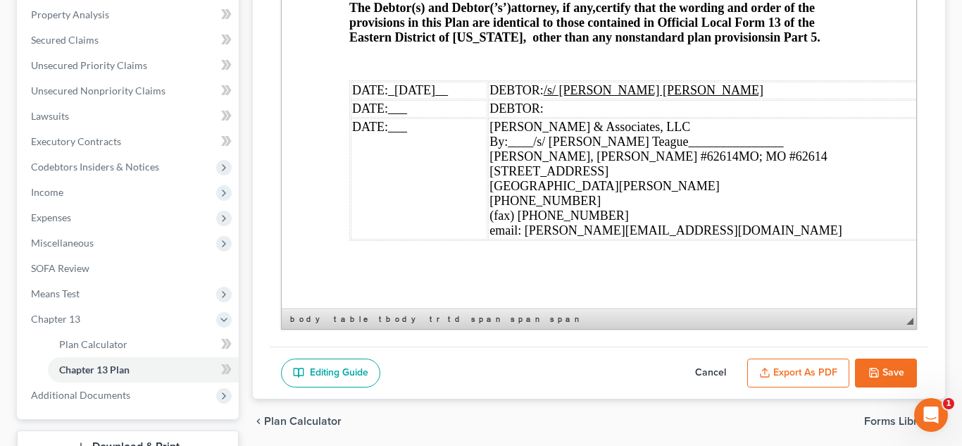
click at [399, 134] on span "___" at bounding box center [396, 127] width 19 height 14
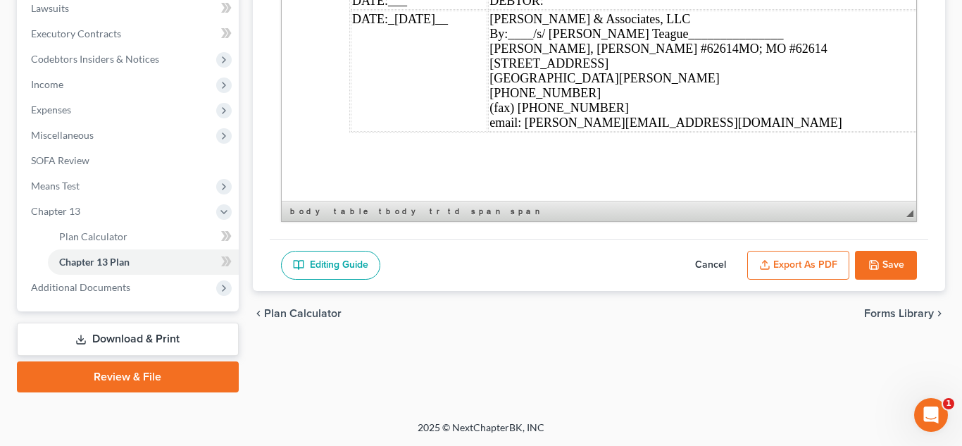
click at [859, 261] on button "Save" at bounding box center [886, 266] width 62 height 30
select select "6"
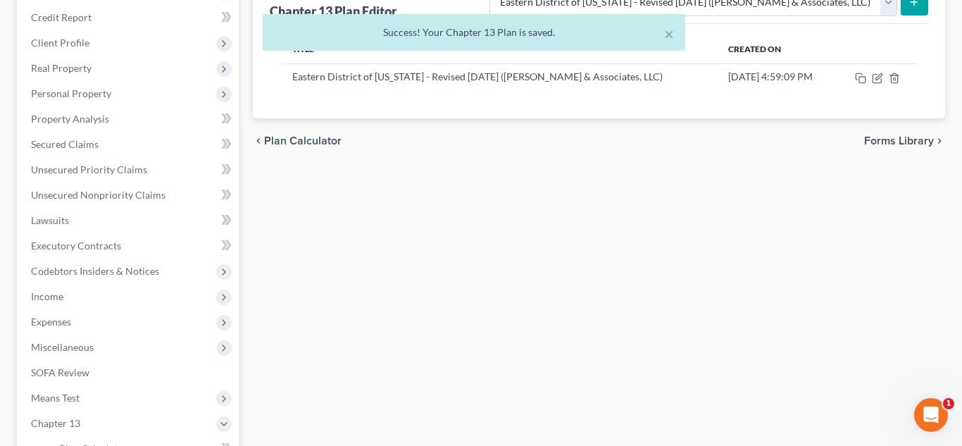
scroll to position [216, 0]
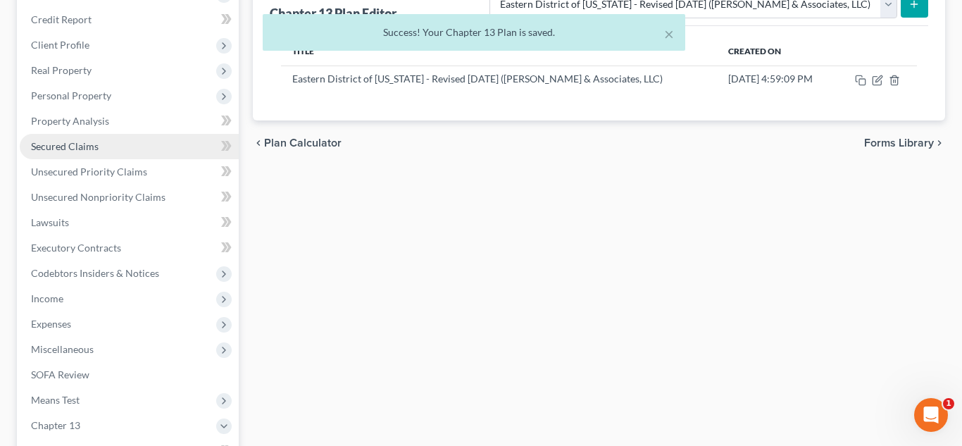
click at [69, 144] on span "Secured Claims" at bounding box center [65, 146] width 68 height 12
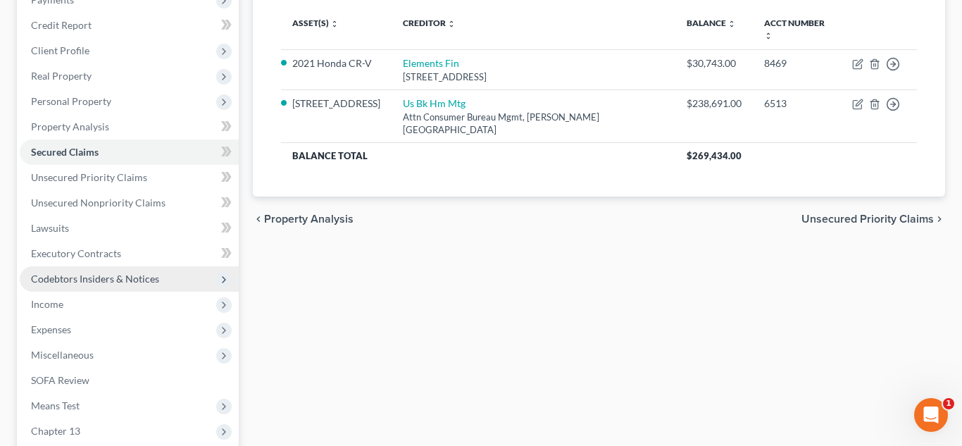
scroll to position [213, 0]
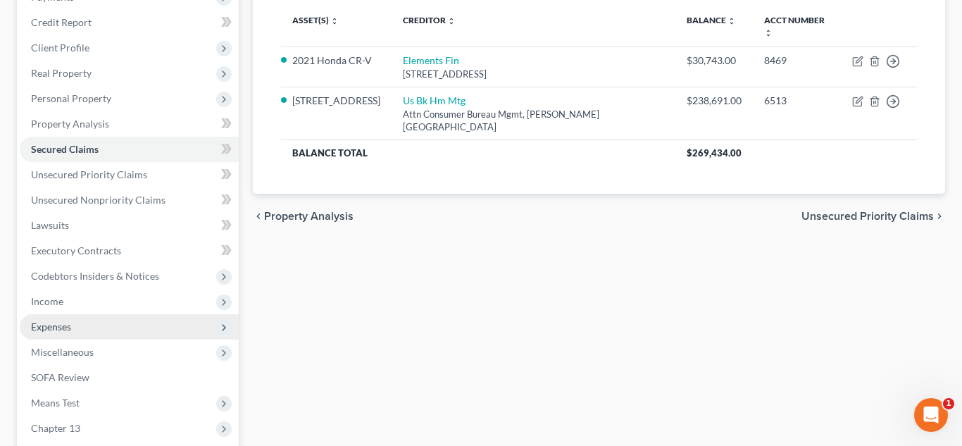
click at [80, 332] on span "Expenses" at bounding box center [129, 326] width 219 height 25
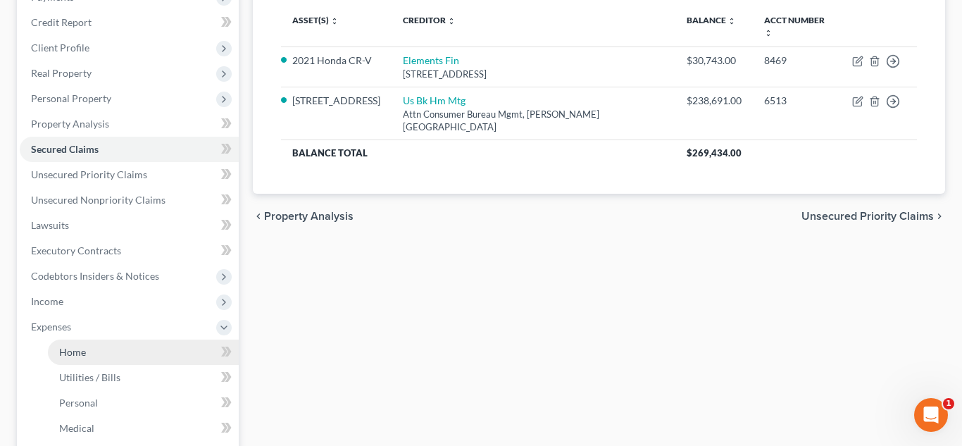
click at [99, 350] on link "Home" at bounding box center [143, 351] width 191 height 25
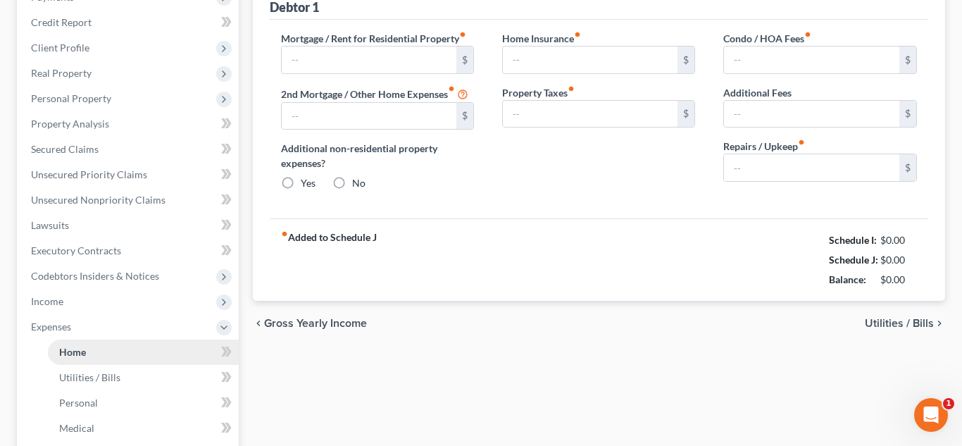
scroll to position [200, 0]
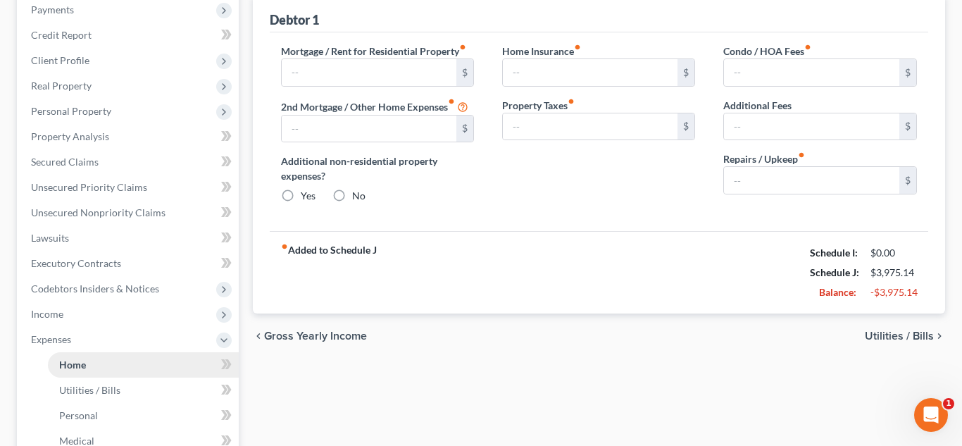
type input "1,470.14"
type input "0.00"
radio input "true"
type input "0.00"
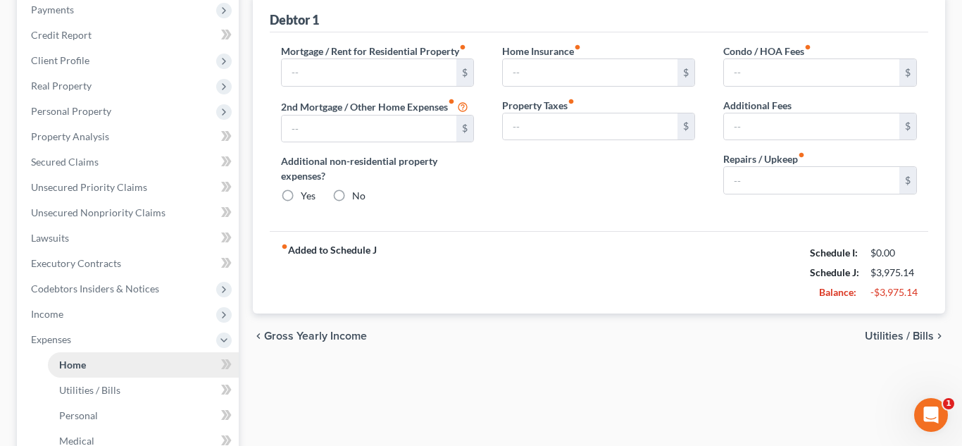
type input "235.00"
type input "33.00"
type input "100.00"
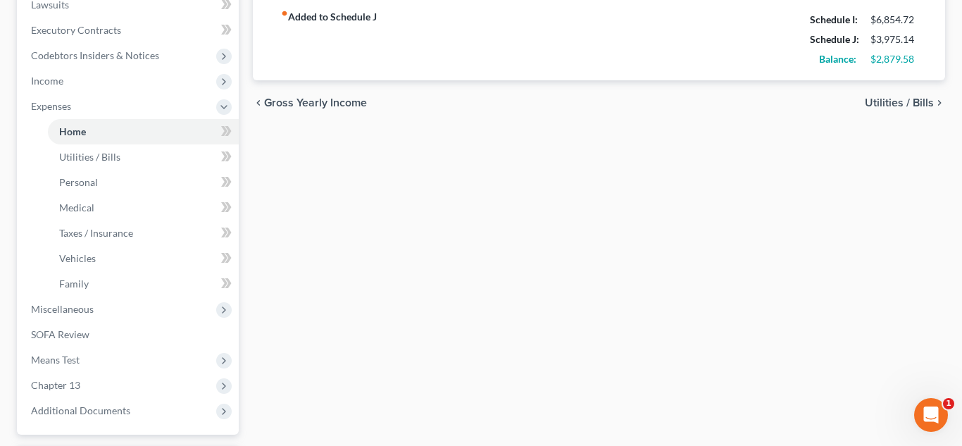
scroll to position [556, 0]
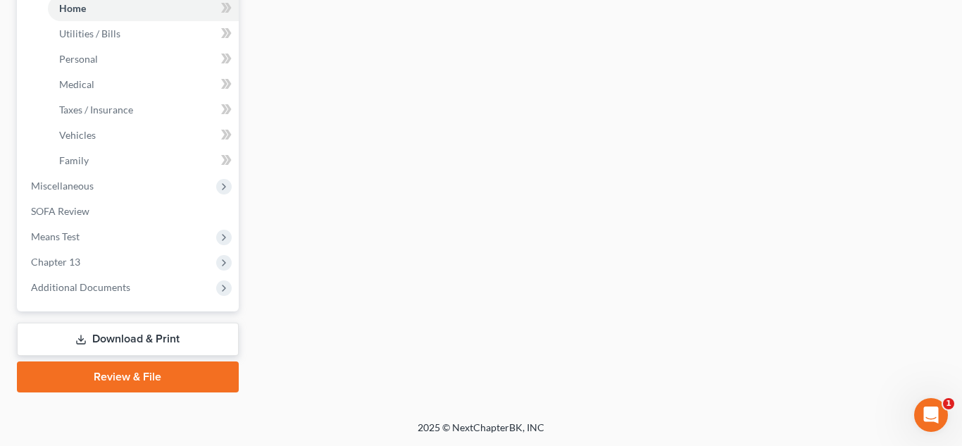
click at [92, 344] on link "Download & Print" at bounding box center [128, 339] width 222 height 33
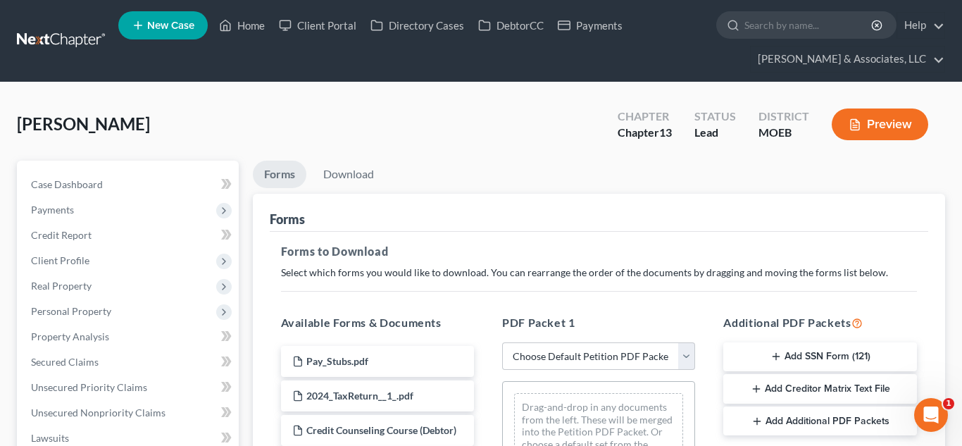
click at [790, 387] on button "Add Creditor Matrix Text File" at bounding box center [819, 389] width 193 height 30
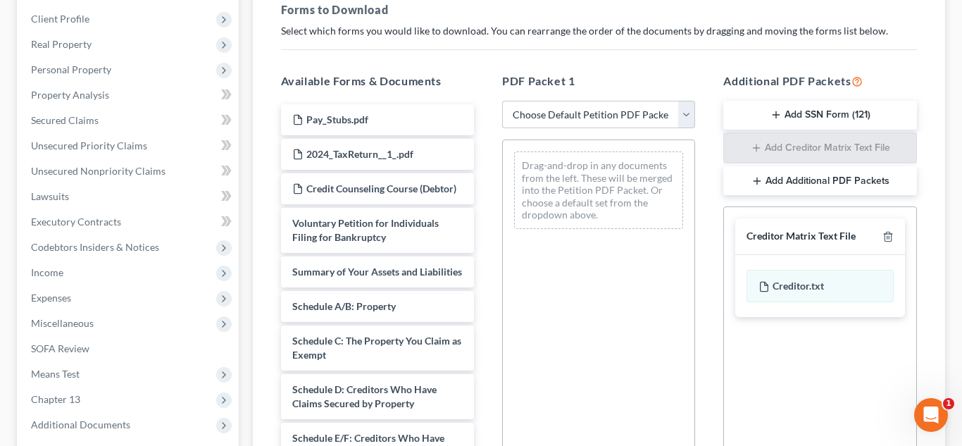
scroll to position [449, 0]
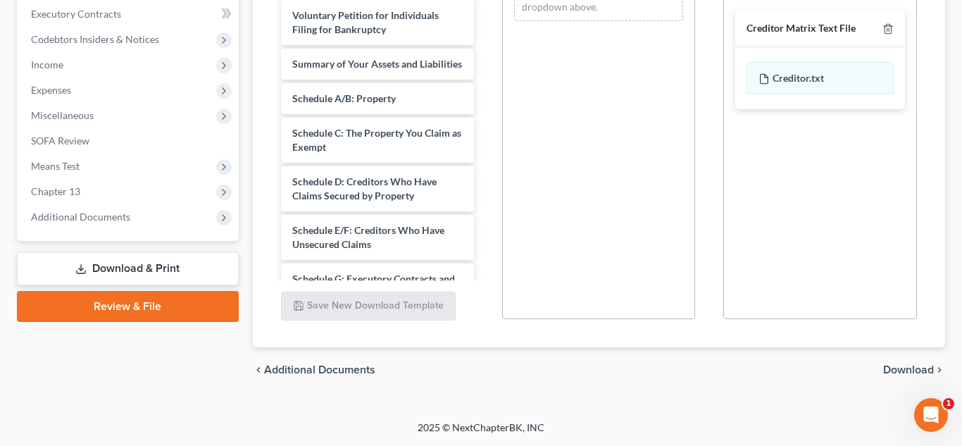
click at [901, 369] on span "Download" at bounding box center [908, 369] width 51 height 11
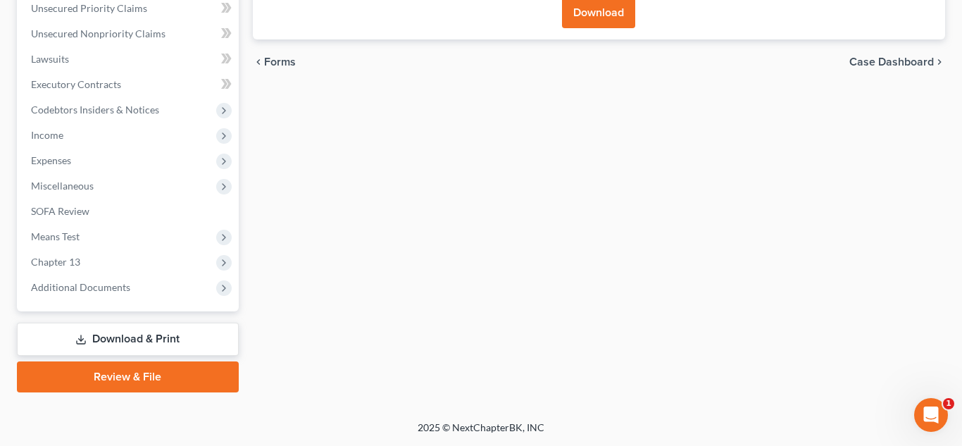
scroll to position [379, 0]
click at [558, 3] on div "Download" at bounding box center [599, 12] width 659 height 54
click at [571, 10] on button "Download" at bounding box center [598, 12] width 73 height 31
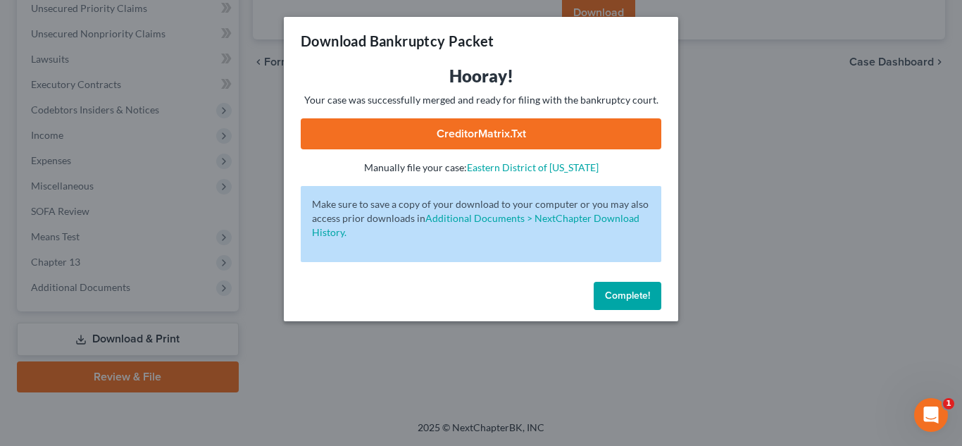
click at [460, 128] on link "CreditorMatrix.txt" at bounding box center [481, 133] width 361 height 31
click at [606, 294] on span "Complete!" at bounding box center [627, 295] width 45 height 12
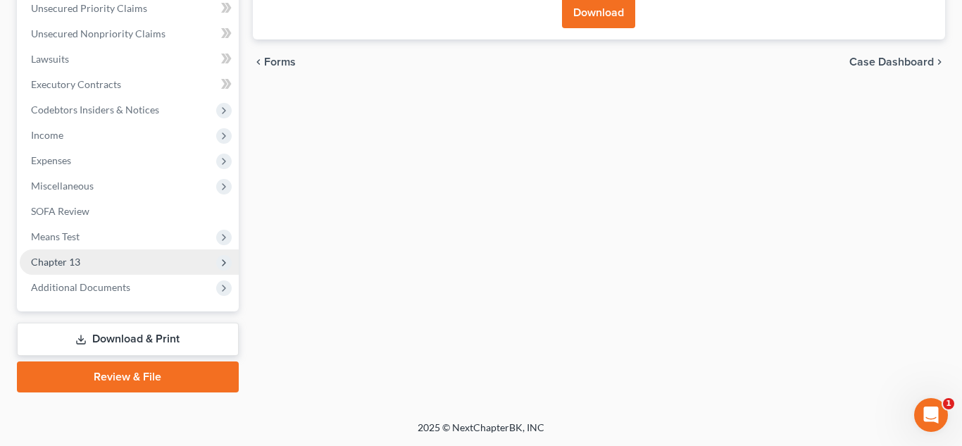
click at [115, 266] on span "Chapter 13" at bounding box center [129, 261] width 219 height 25
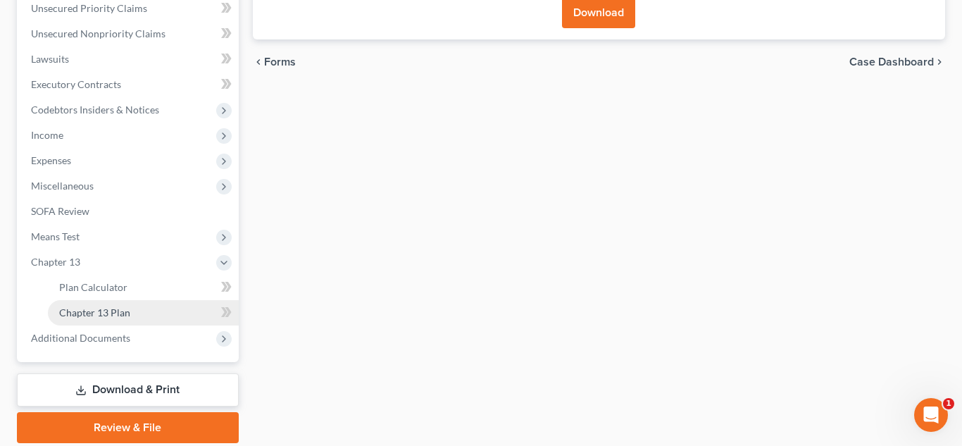
click at [177, 311] on link "Chapter 13 Plan" at bounding box center [143, 312] width 191 height 25
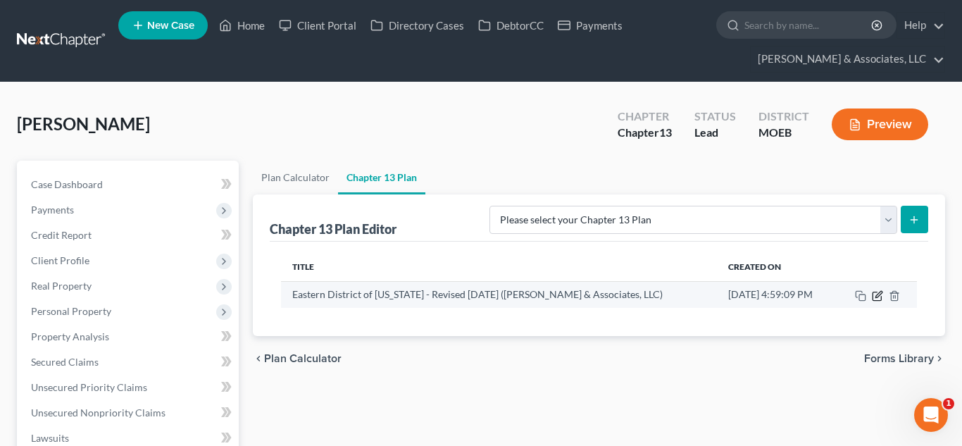
click at [875, 294] on icon "button" at bounding box center [877, 295] width 11 height 11
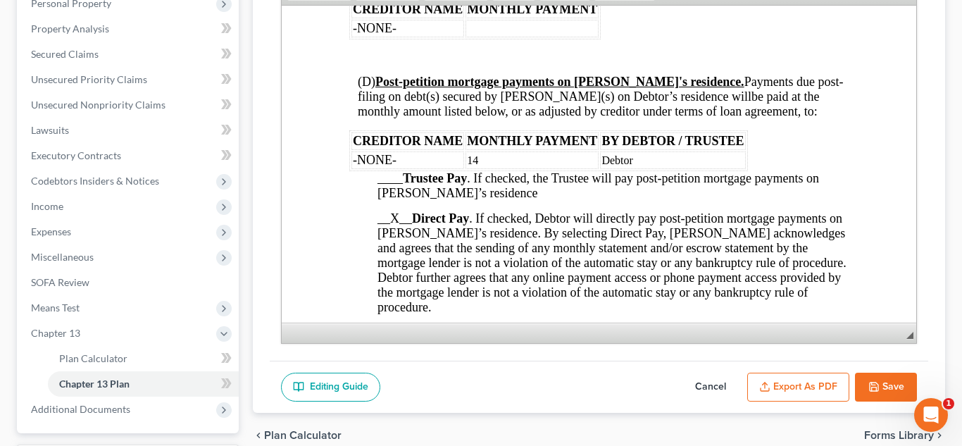
scroll to position [1970, 0]
click at [509, 168] on td "14" at bounding box center [531, 159] width 133 height 18
click at [400, 168] on td "-NONE-" at bounding box center [407, 159] width 113 height 18
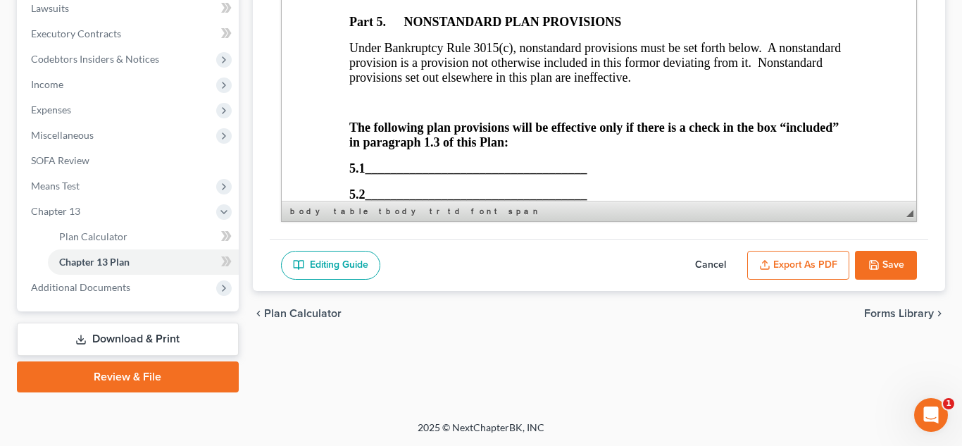
scroll to position [5377, 0]
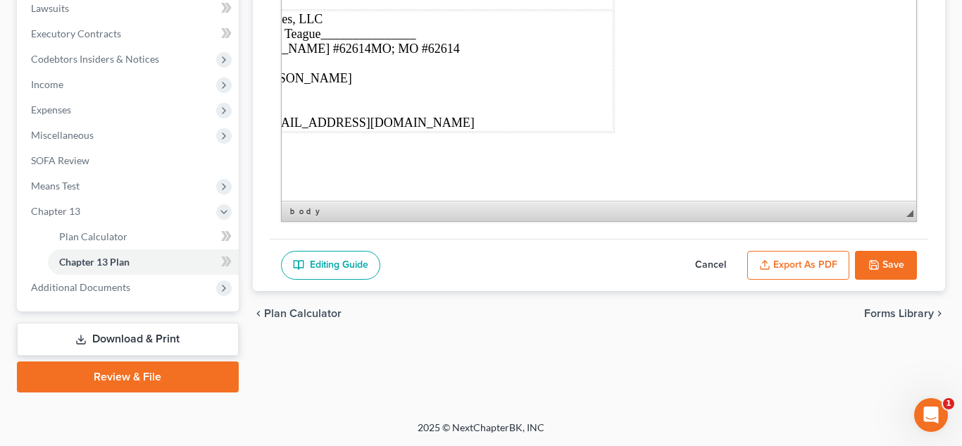
scroll to position [5377, 397]
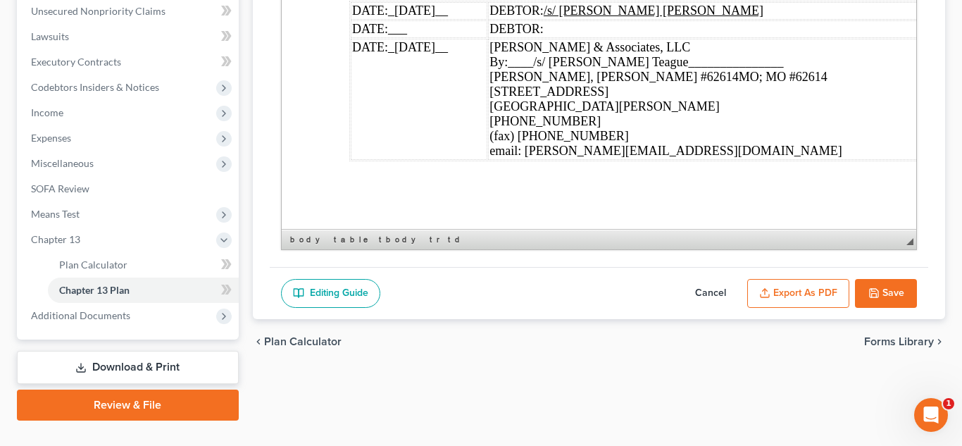
scroll to position [5376, 0]
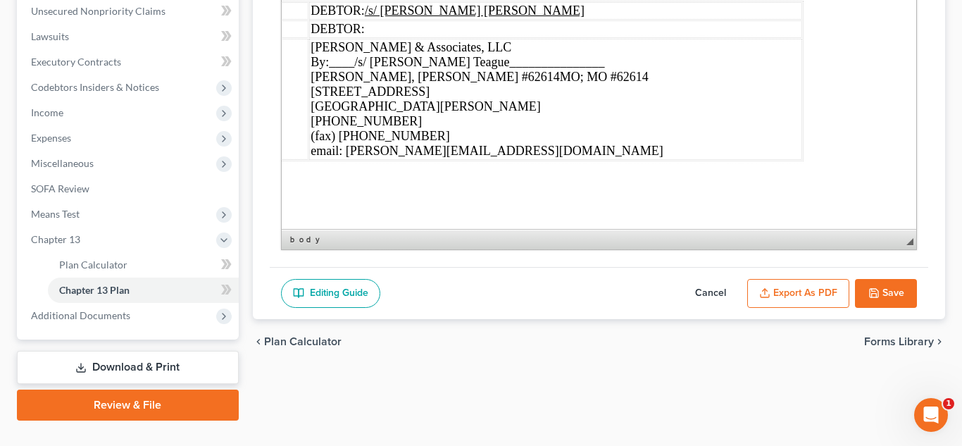
scroll to position [5376, 189]
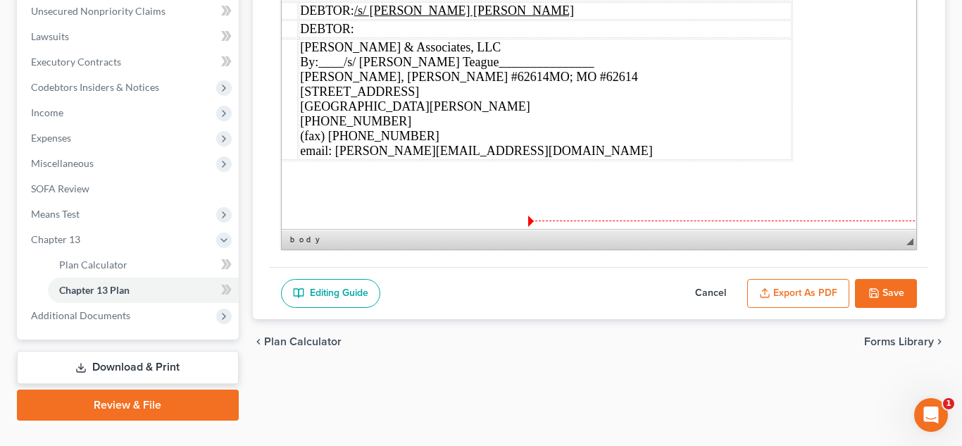
click at [785, 141] on div "(fax) [PHONE_NUMBER]" at bounding box center [544, 136] width 490 height 15
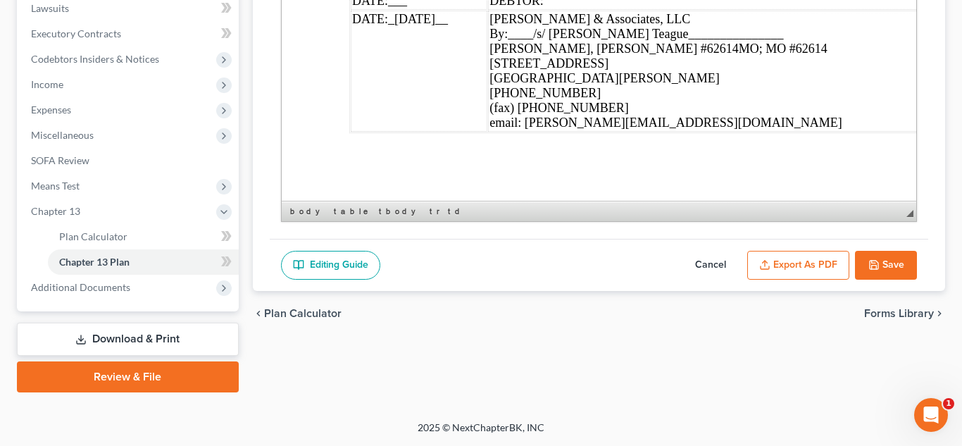
scroll to position [5376, 0]
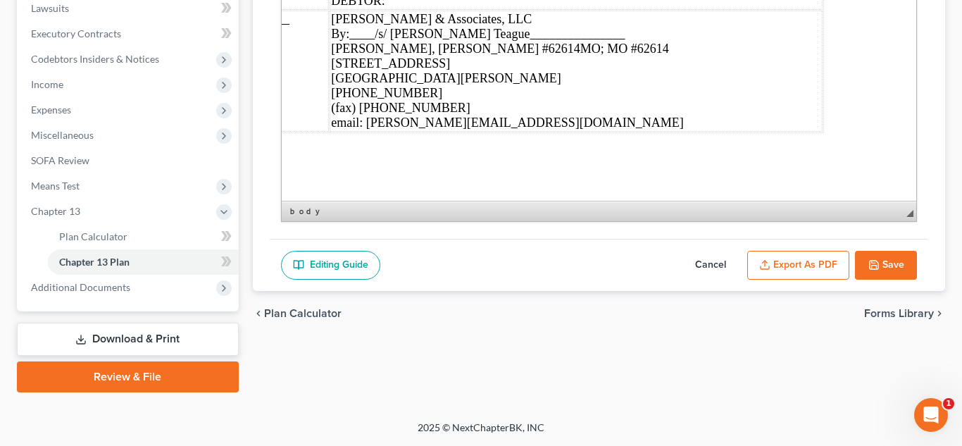
scroll to position [5376, 180]
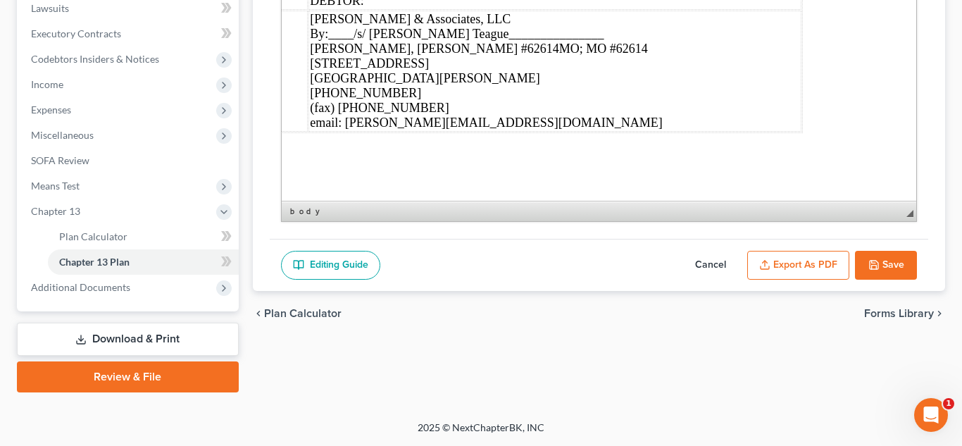
click at [802, 118] on table "DATE: _[DATE]__ DEBTOR: /s/ [PERSON_NAME] [PERSON_NAME] DATE: ___ DEBTOR: DATE:…" at bounding box center [485, 53] width 633 height 161
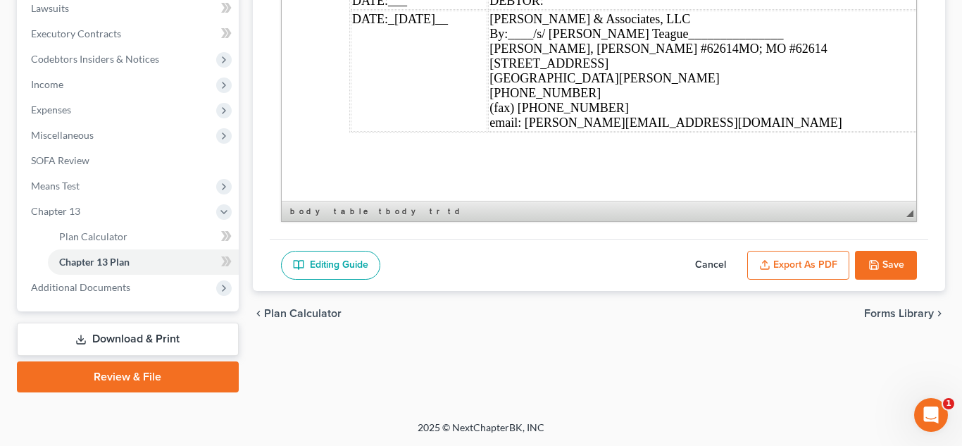
scroll to position [5377, 0]
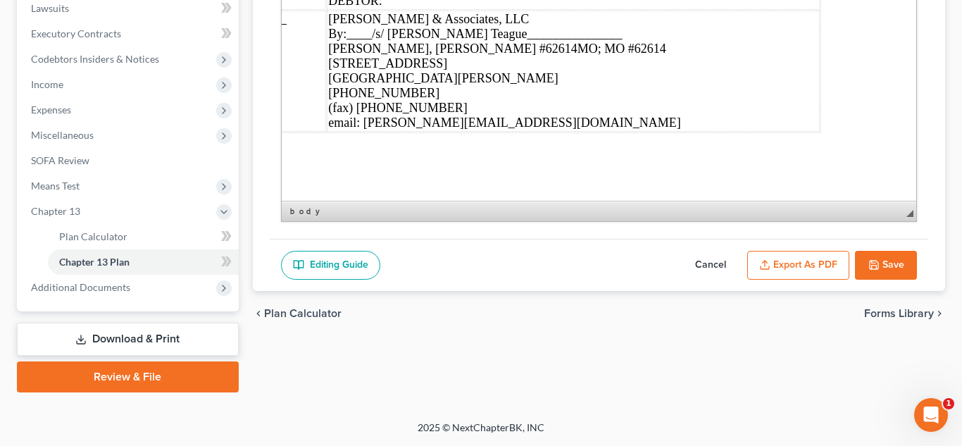
scroll to position [5377, 167]
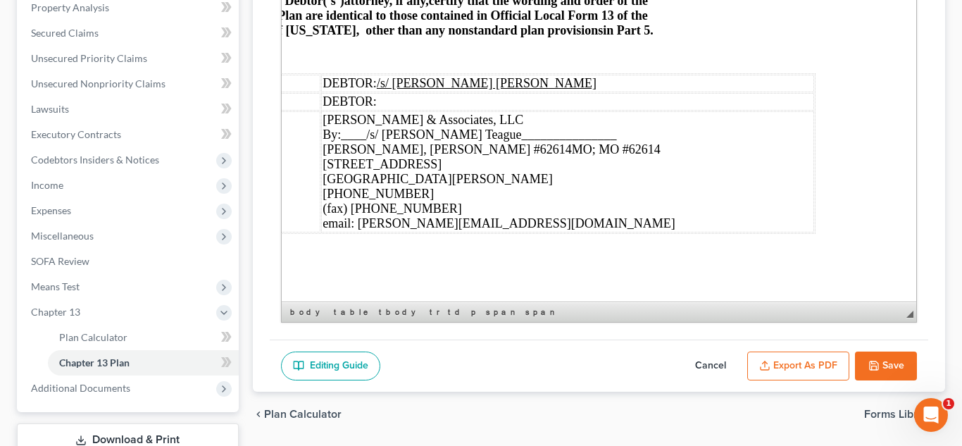
scroll to position [354, 0]
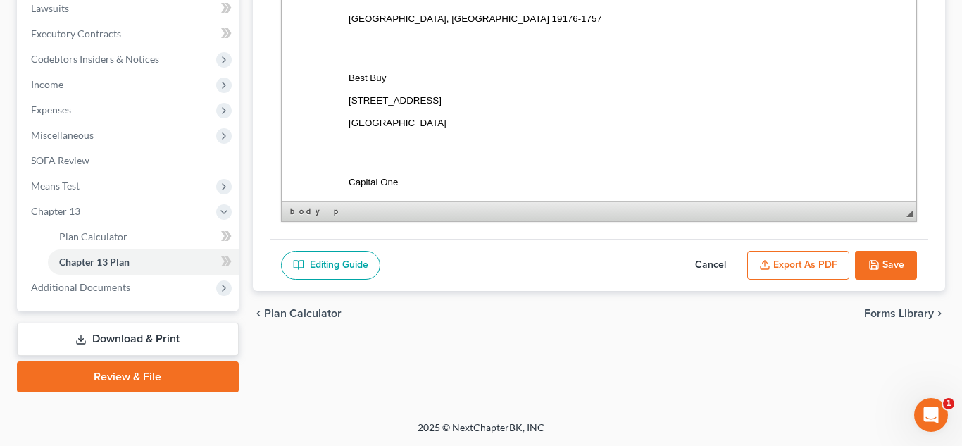
scroll to position [5854, 1]
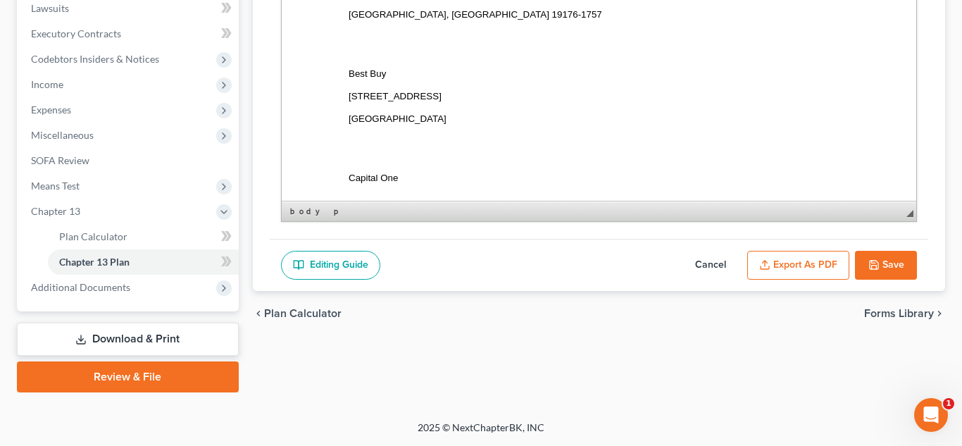
click at [820, 270] on button "Export as PDF" at bounding box center [798, 266] width 102 height 30
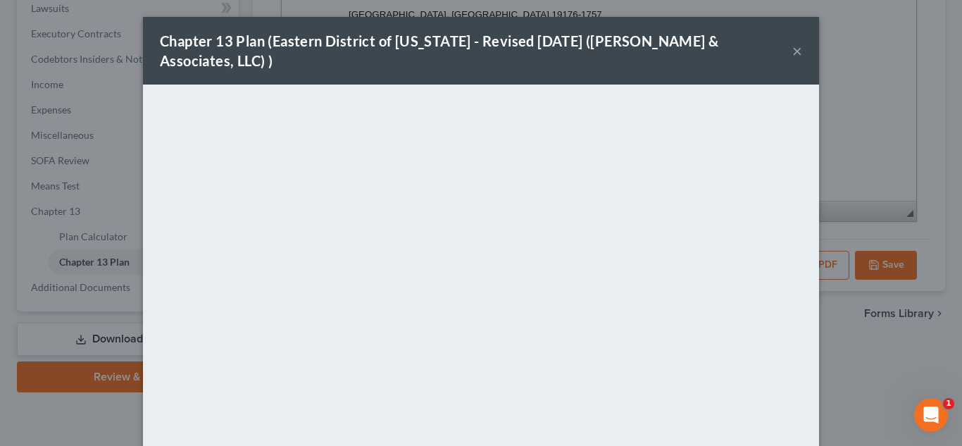
scroll to position [144, 0]
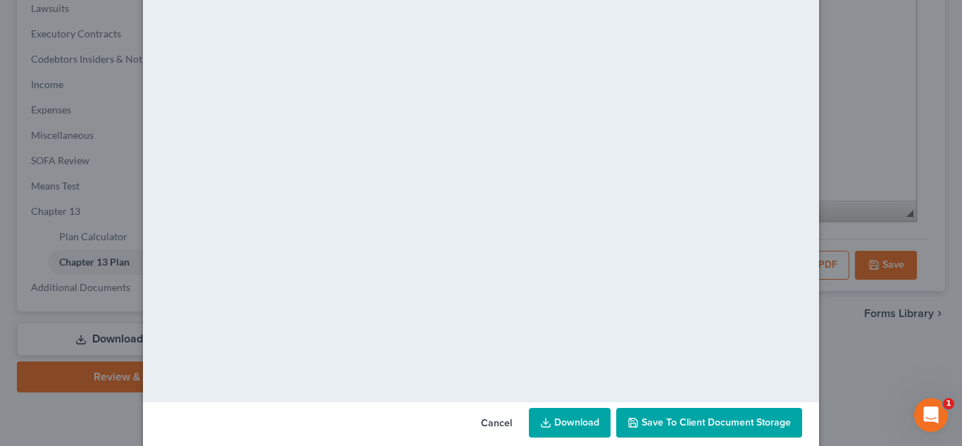
click at [706, 416] on span "Save to Client Document Storage" at bounding box center [716, 422] width 149 height 12
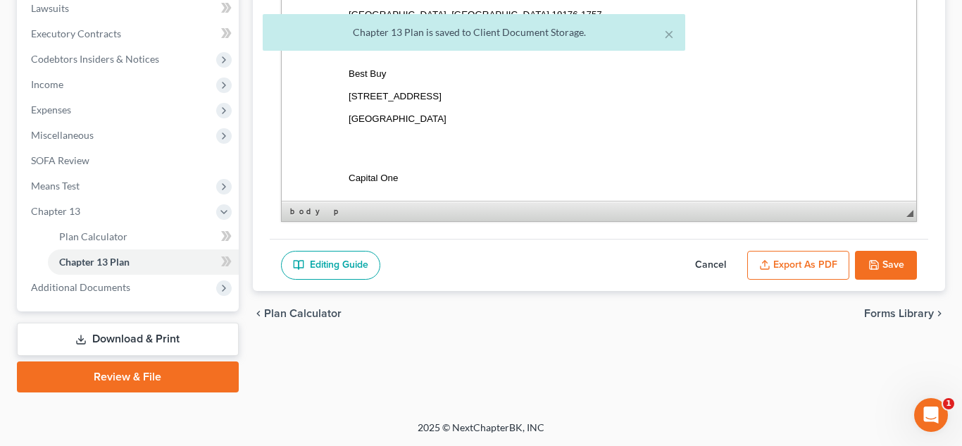
click at [877, 259] on icon "button" at bounding box center [873, 264] width 11 height 11
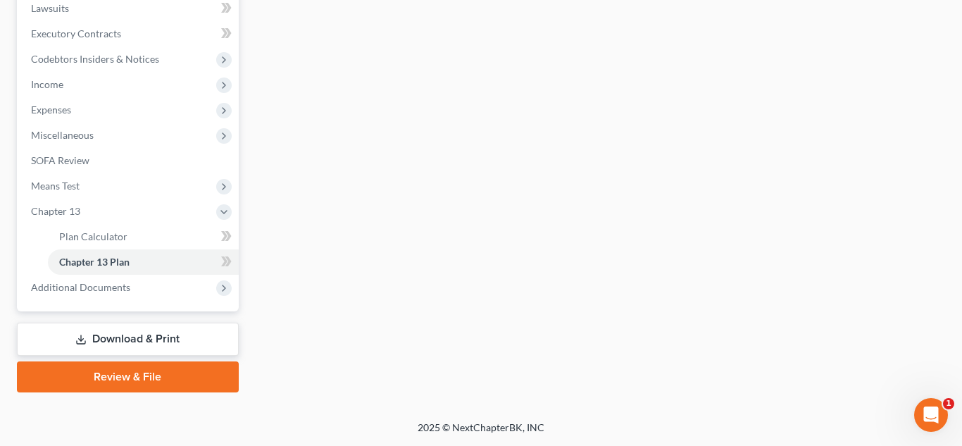
click at [133, 334] on link "Download & Print" at bounding box center [128, 339] width 222 height 33
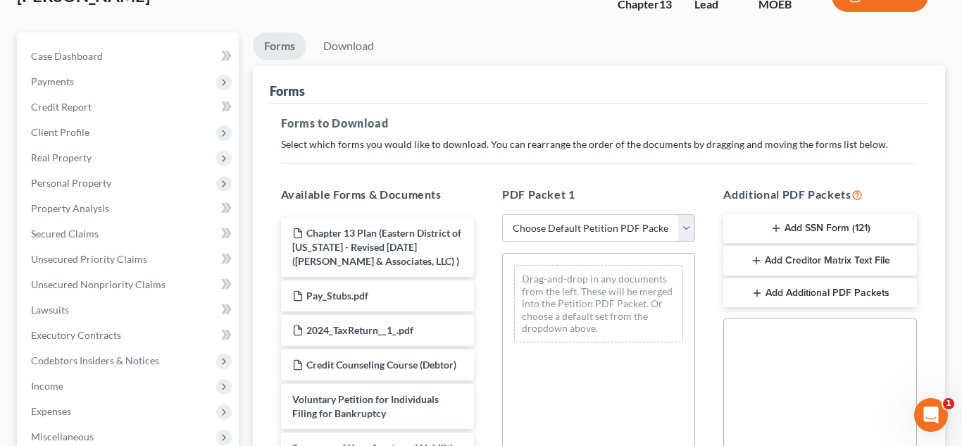
scroll to position [244, 0]
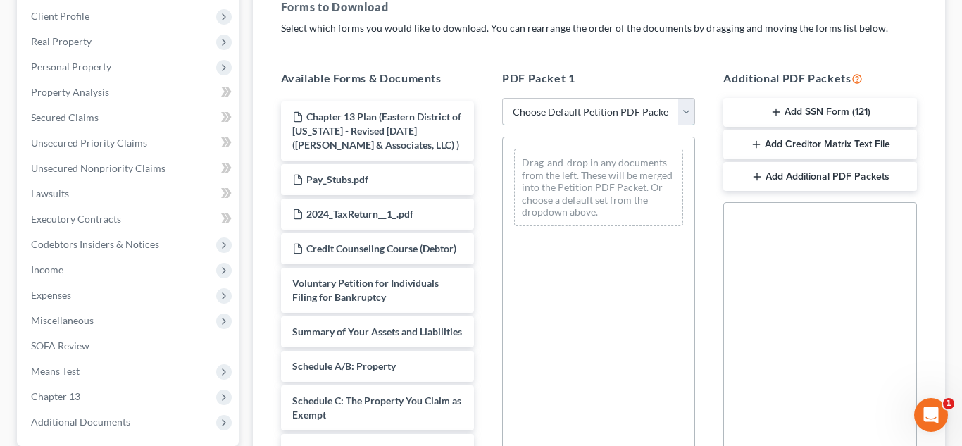
click at [558, 108] on select "Choose Default Petition PDF Packet Complete Bankruptcy Petition (all forms and …" at bounding box center [598, 112] width 193 height 28
select select "0"
click at [502, 98] on select "Choose Default Petition PDF Packet Complete Bankruptcy Petition (all forms and …" at bounding box center [598, 112] width 193 height 28
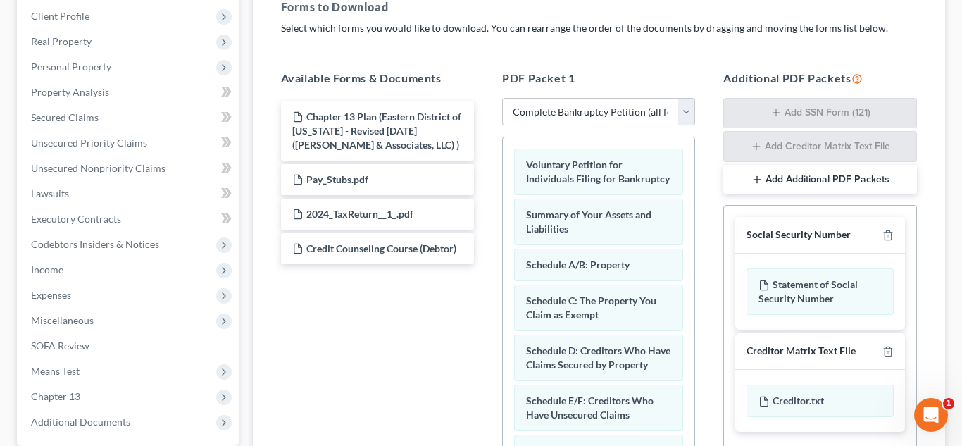
click at [756, 177] on icon "button" at bounding box center [757, 179] width 11 height 11
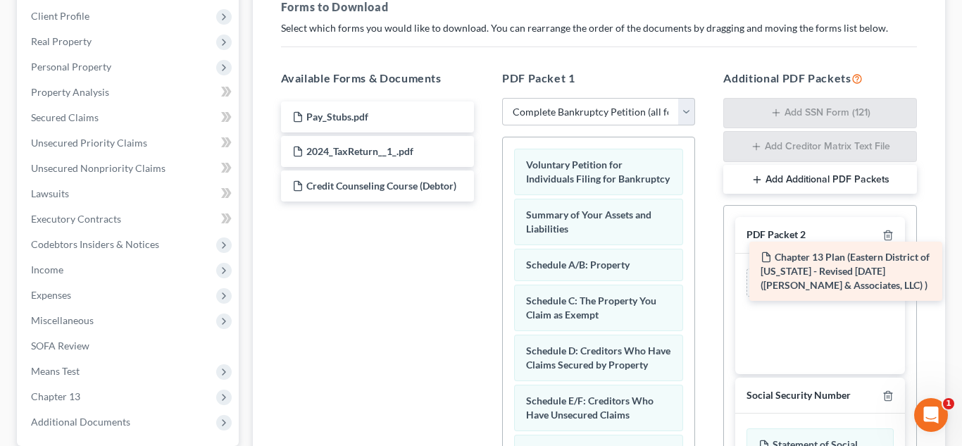
drag, startPoint x: 396, startPoint y: 130, endPoint x: 864, endPoint y: 270, distance: 488.7
click at [485, 201] on div "Chapter 13 Plan (Eastern District of [US_STATE] - Revised [DATE] ([PERSON_NAME]…" at bounding box center [378, 151] width 216 height 100
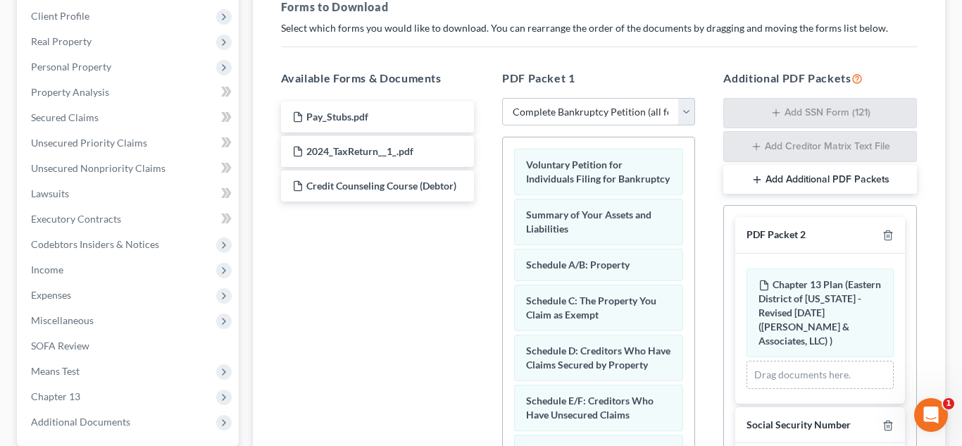
scroll to position [451, 0]
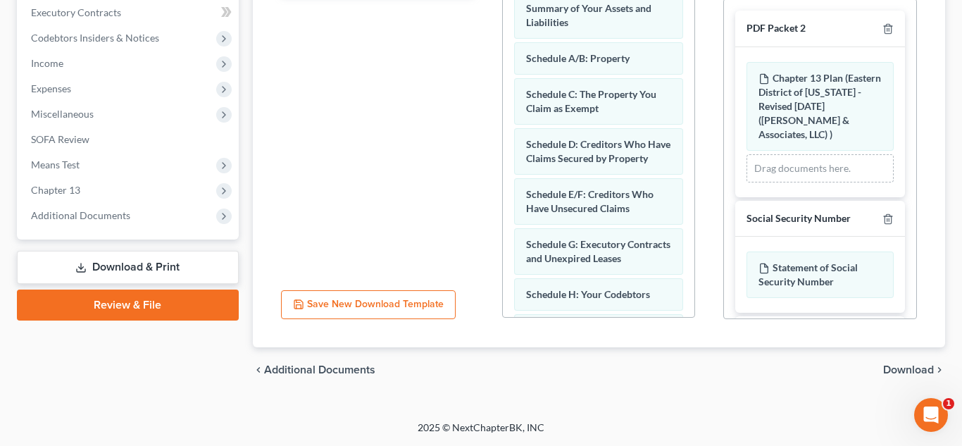
click at [913, 370] on span "Download" at bounding box center [908, 369] width 51 height 11
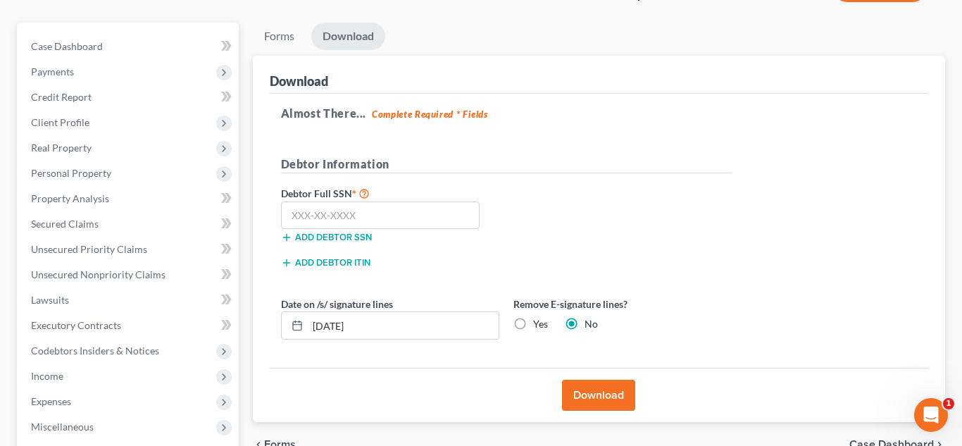
scroll to position [151, 0]
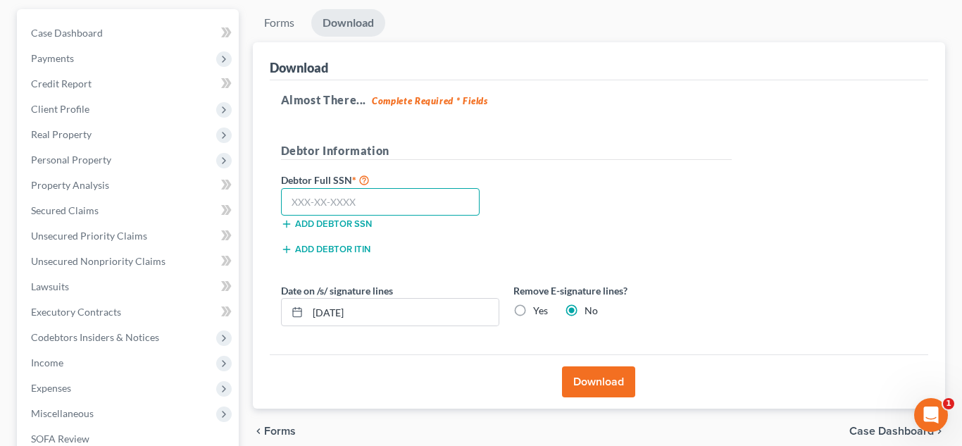
click at [356, 196] on input "text" at bounding box center [380, 202] width 199 height 28
type input "493-84-5073"
click at [587, 382] on button "Download" at bounding box center [598, 381] width 73 height 31
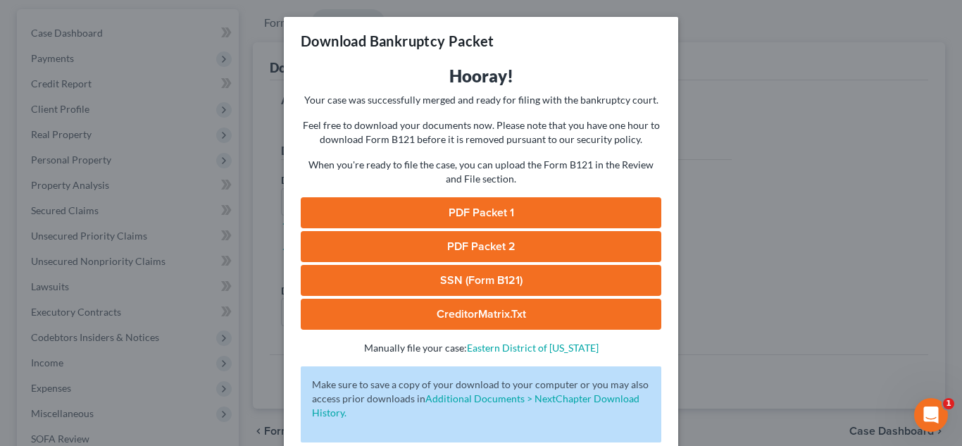
click at [437, 206] on link "PDF Packet 1" at bounding box center [481, 212] width 361 height 31
click at [479, 247] on link "PDF Packet 2" at bounding box center [481, 246] width 361 height 31
click at [446, 279] on link "SSN (Form B121)" at bounding box center [481, 280] width 361 height 31
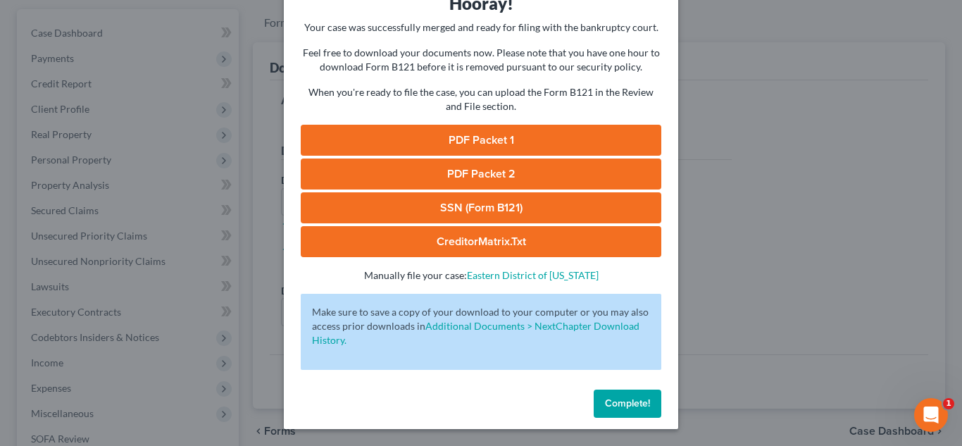
click at [639, 413] on button "Complete!" at bounding box center [628, 403] width 68 height 28
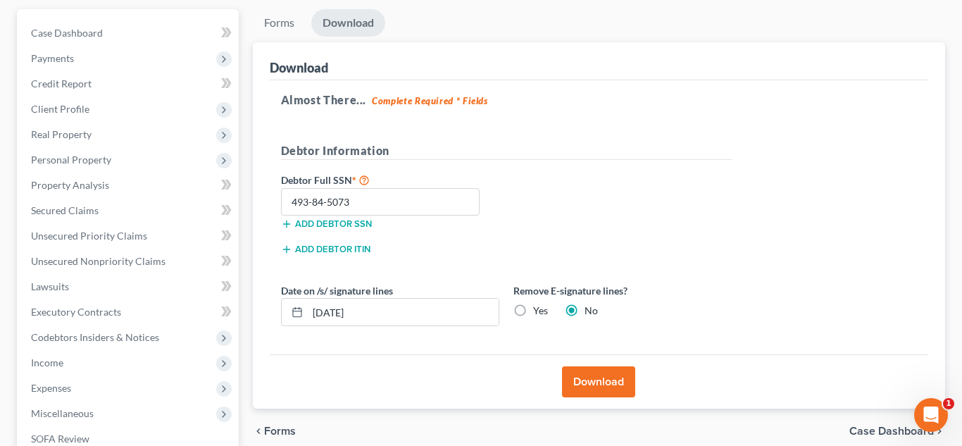
scroll to position [0, 0]
